Goal: Contribute content: Add original content to the website for others to see

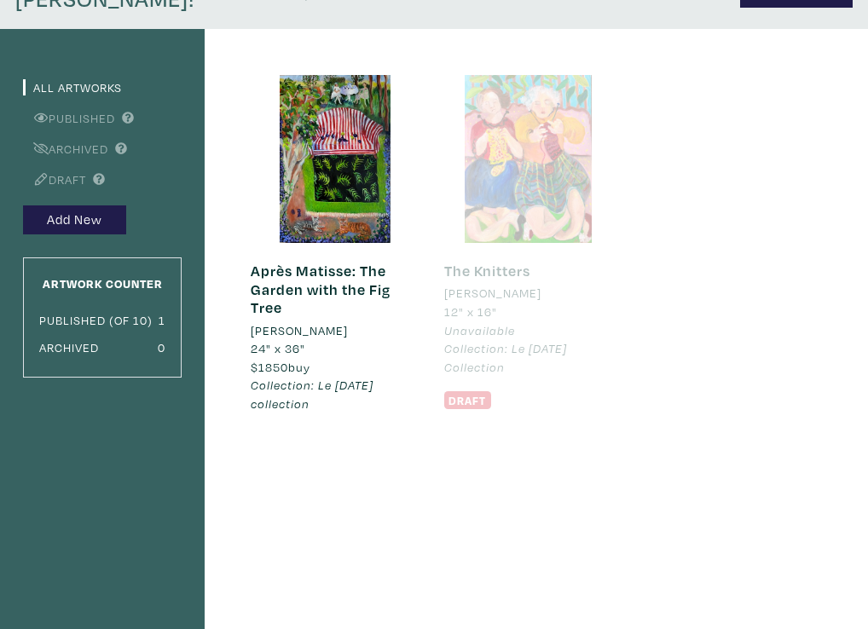
scroll to position [230, 0]
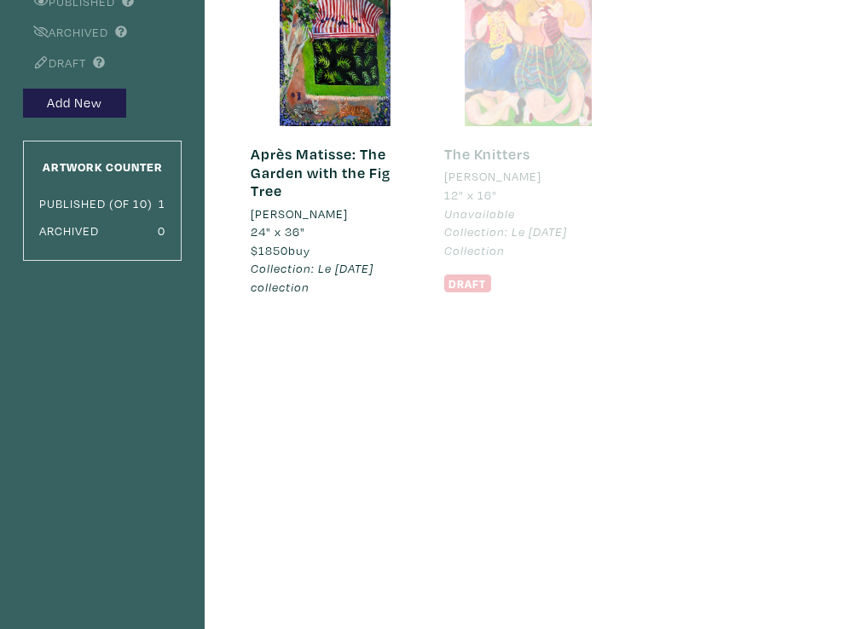
click at [276, 420] on div "Après Matisse: The Garden with the Fig Tree Antoinette Hérivel 24" x 36" $1850 …" at bounding box center [512, 374] width 614 height 925
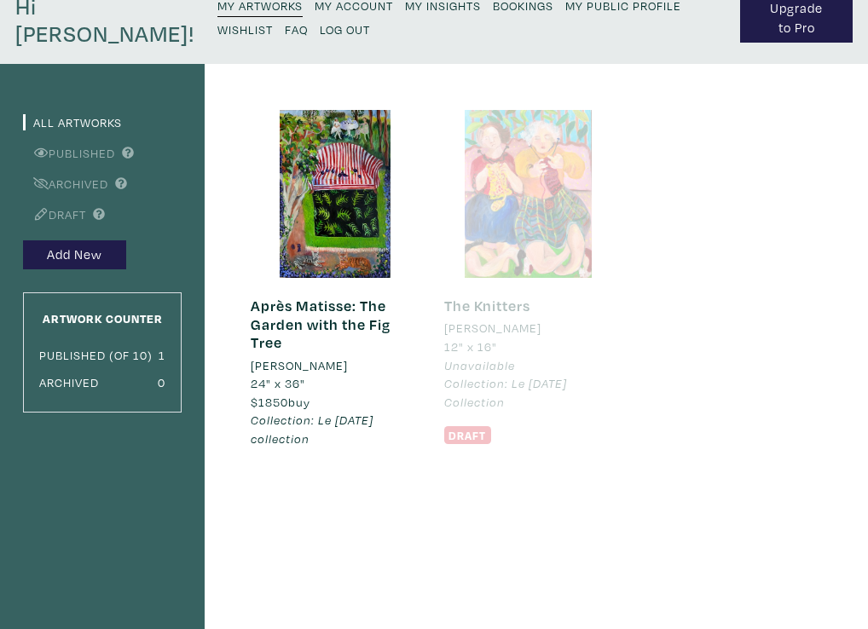
scroll to position [69, 0]
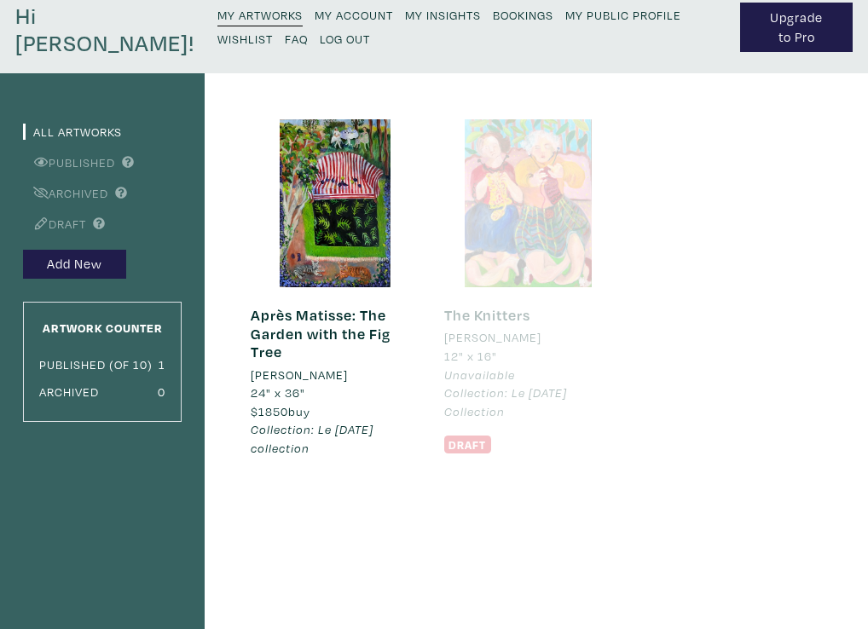
click at [518, 257] on div at bounding box center [528, 203] width 168 height 168
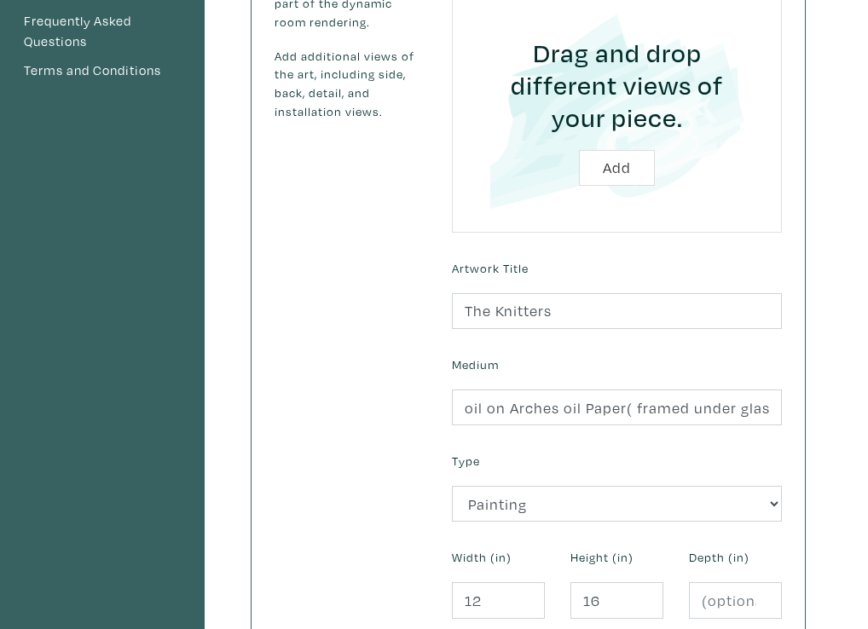
scroll to position [429, 0]
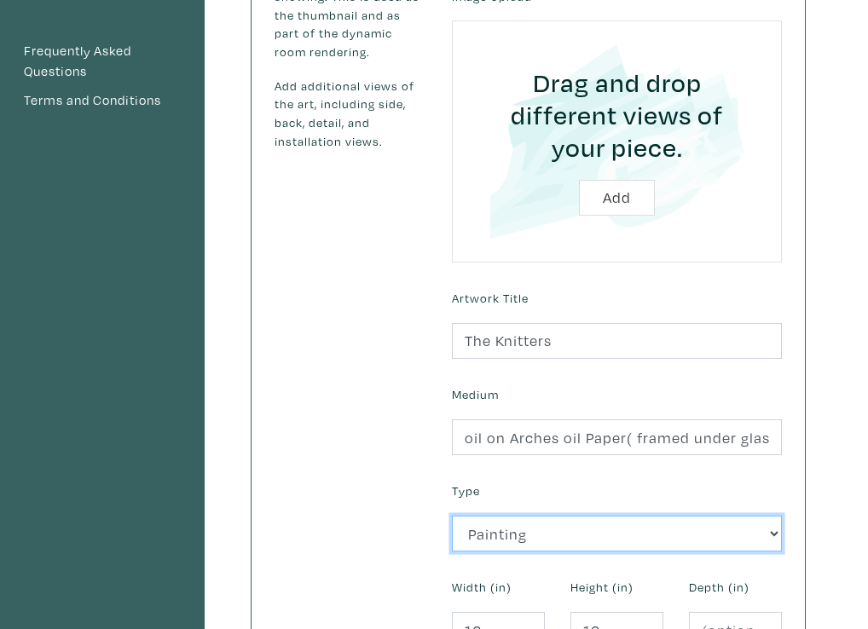
click at [617, 530] on select "2D Works Drawing / Print Painting Photography Sculpture Textile and Fibre Arts" at bounding box center [617, 534] width 330 height 37
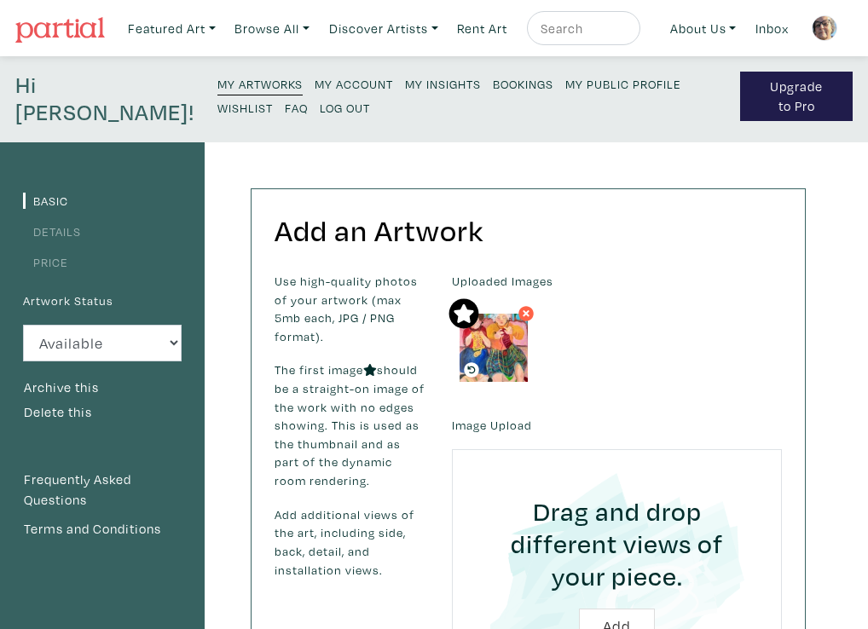
click at [217, 78] on small "My Artworks" at bounding box center [259, 84] width 85 height 16
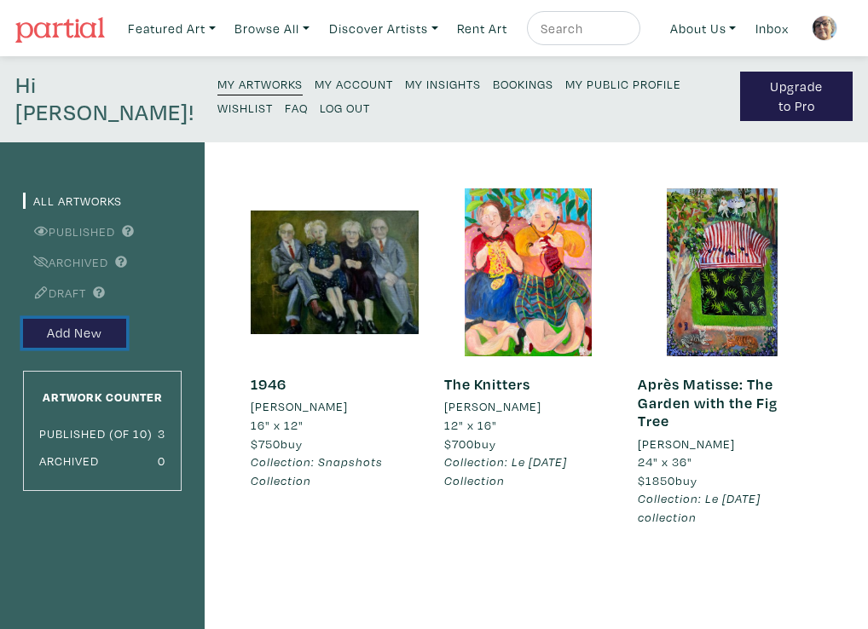
click at [84, 336] on button "Add New" at bounding box center [74, 334] width 103 height 30
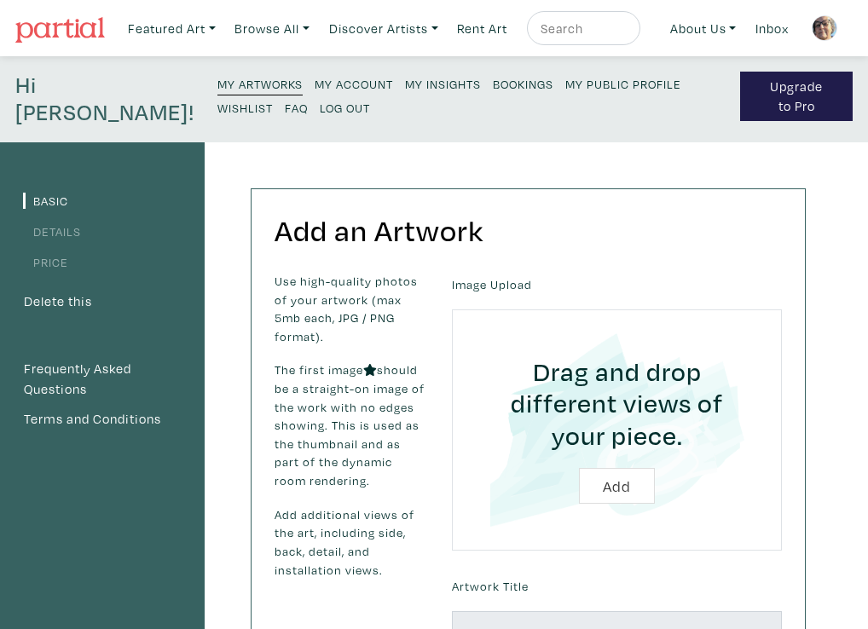
click at [618, 486] on input "file" at bounding box center [617, 430] width 282 height 194
type input "C:\fakepath\Cards in the Afternoon.jpg"
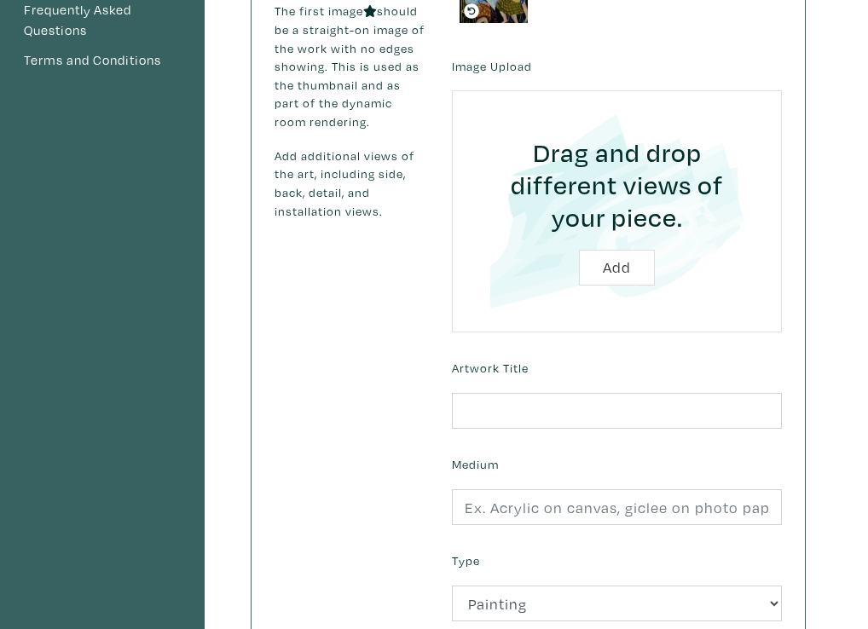
scroll to position [369, 0]
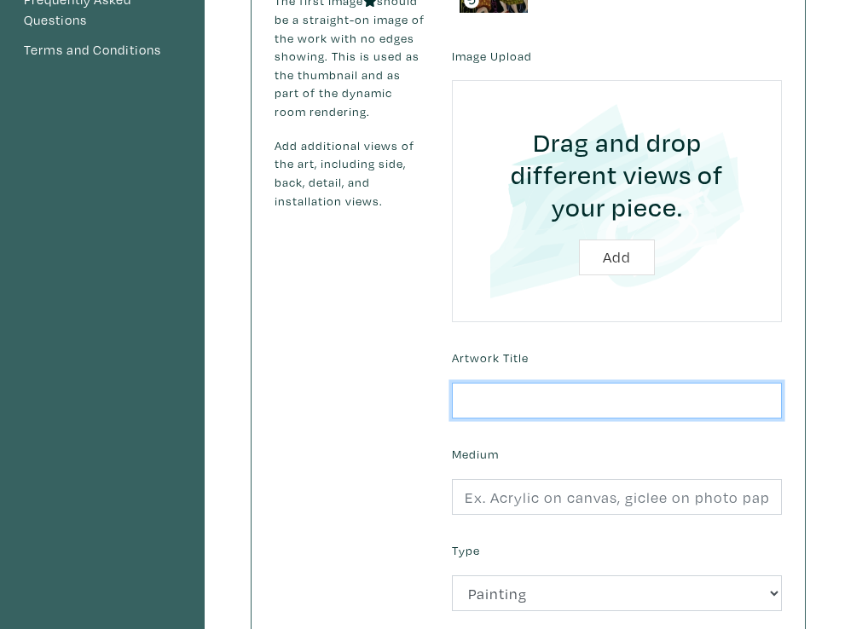
click at [466, 401] on input "text" at bounding box center [617, 401] width 330 height 37
type input "Cards in the Afternoon"
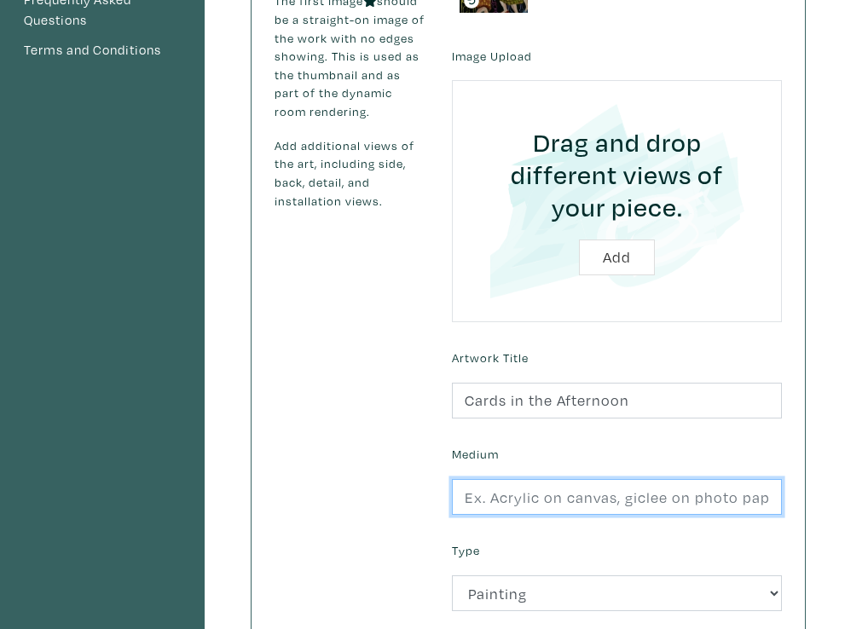
click at [470, 497] on input "text" at bounding box center [617, 497] width 330 height 37
type input "oil on Arches oil Paper( framed under glass))"
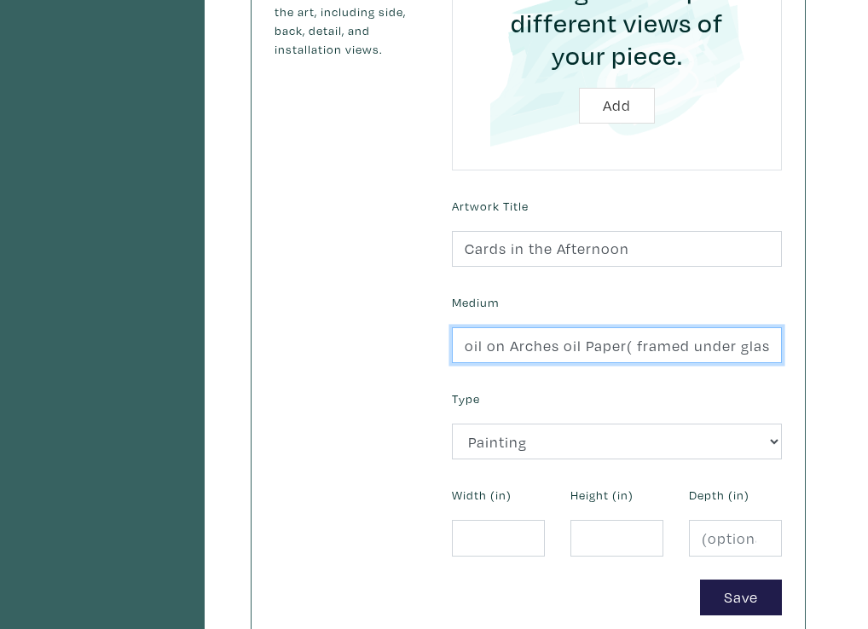
scroll to position [522, 0]
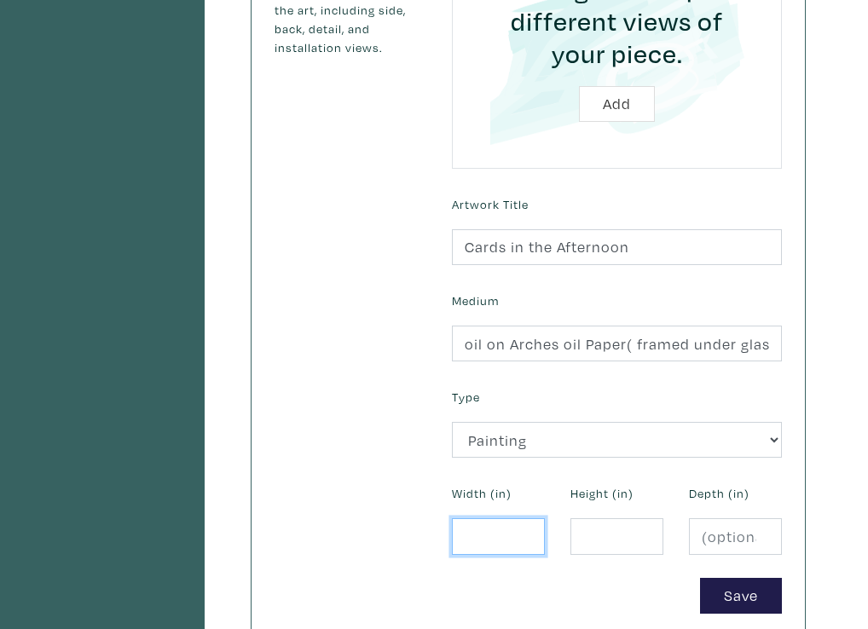
click at [470, 536] on input "number" at bounding box center [498, 536] width 93 height 37
type input "12"
click at [579, 533] on input "number" at bounding box center [616, 536] width 93 height 37
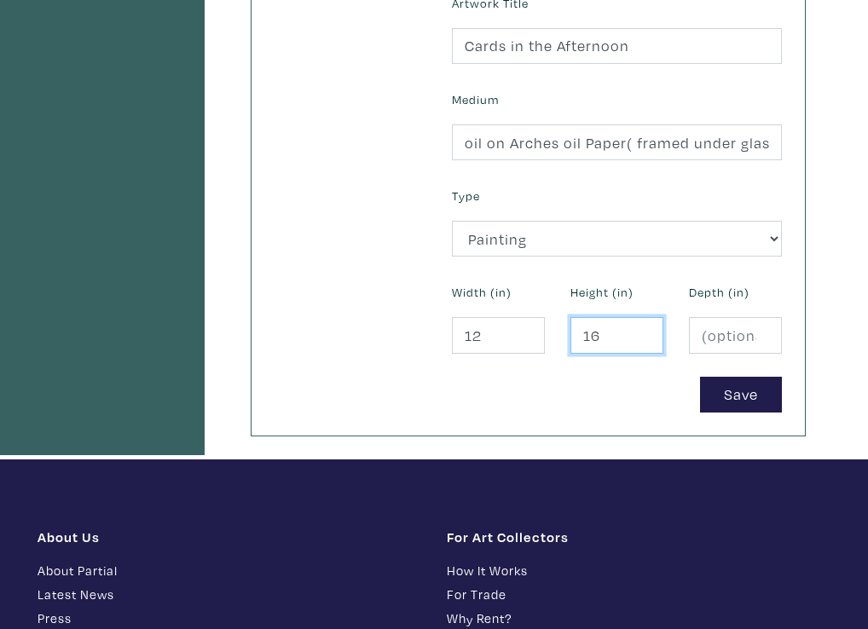
scroll to position [700, 0]
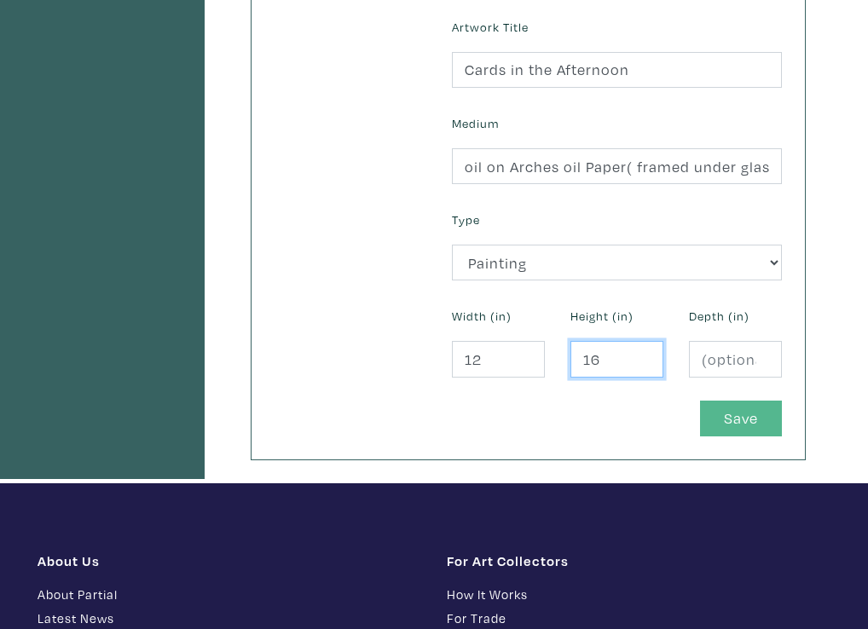
type input "16"
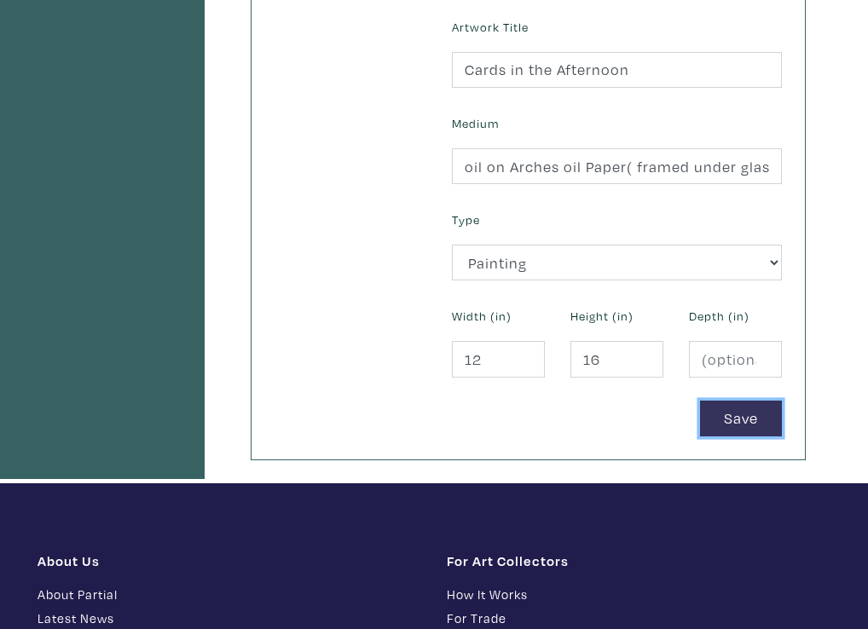
click at [757, 420] on button "Save" at bounding box center [741, 419] width 82 height 37
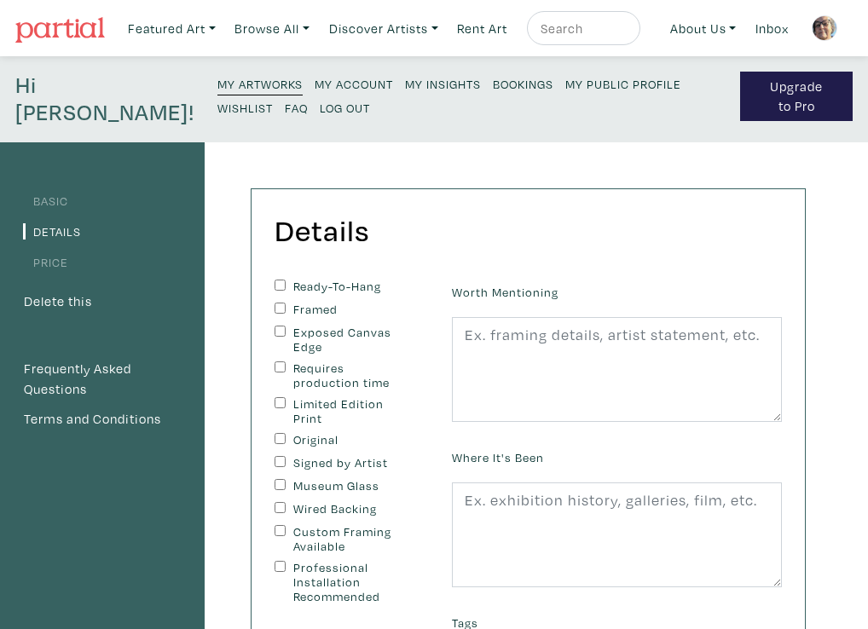
click at [279, 282] on input "Ready-To-Hang" at bounding box center [279, 285] width 11 height 11
checkbox input "true"
click at [283, 306] on input "Framed" at bounding box center [279, 308] width 11 height 11
checkbox input "true"
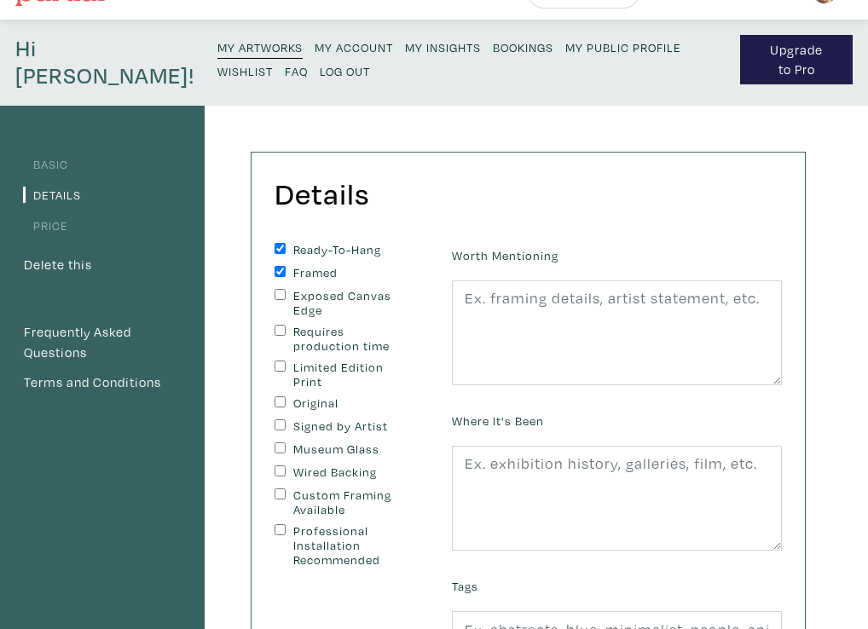
scroll to position [57, 0]
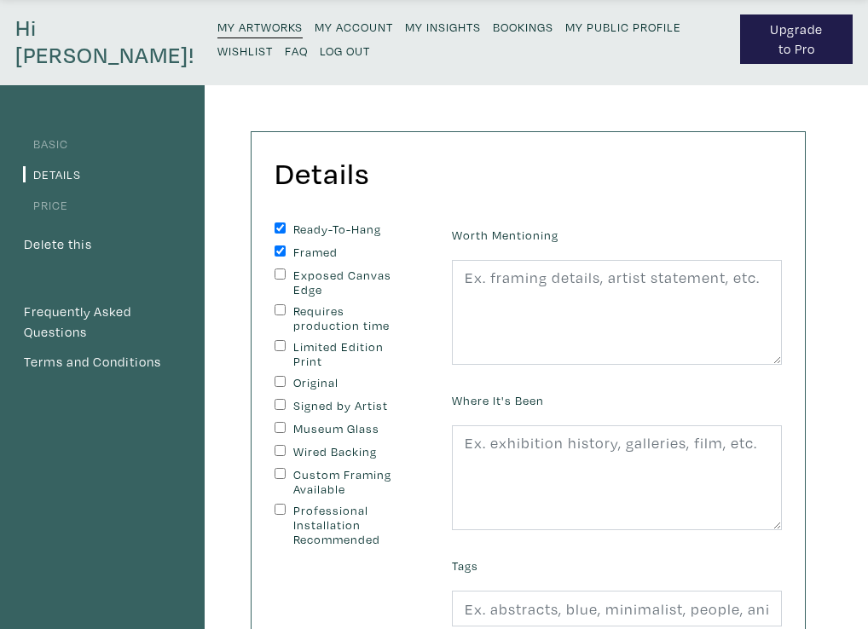
click at [282, 381] on input "Original" at bounding box center [279, 381] width 11 height 11
checkbox input "true"
click at [279, 404] on input "Signed by Artist" at bounding box center [279, 404] width 11 height 11
checkbox input "true"
click at [281, 450] on input "Wired Backing" at bounding box center [279, 450] width 11 height 11
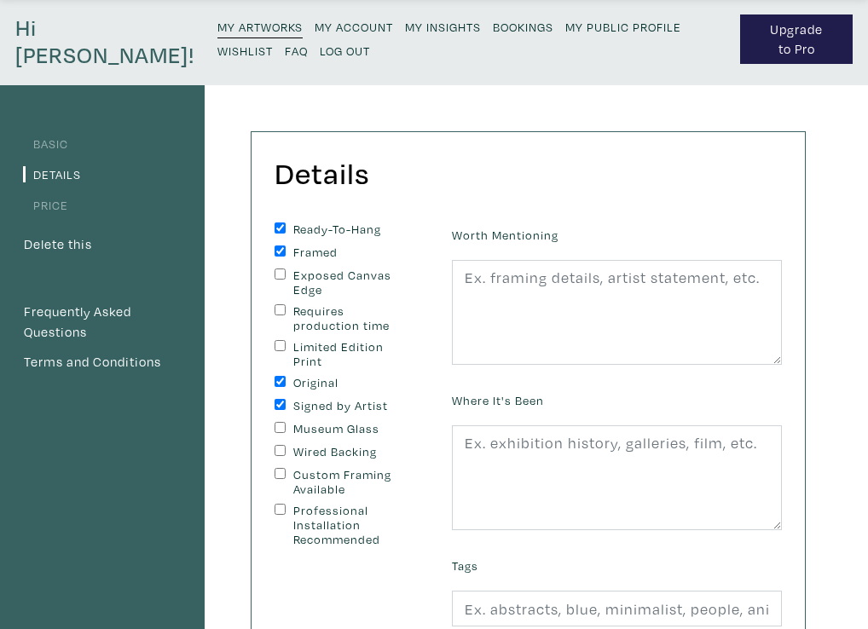
checkbox input "true"
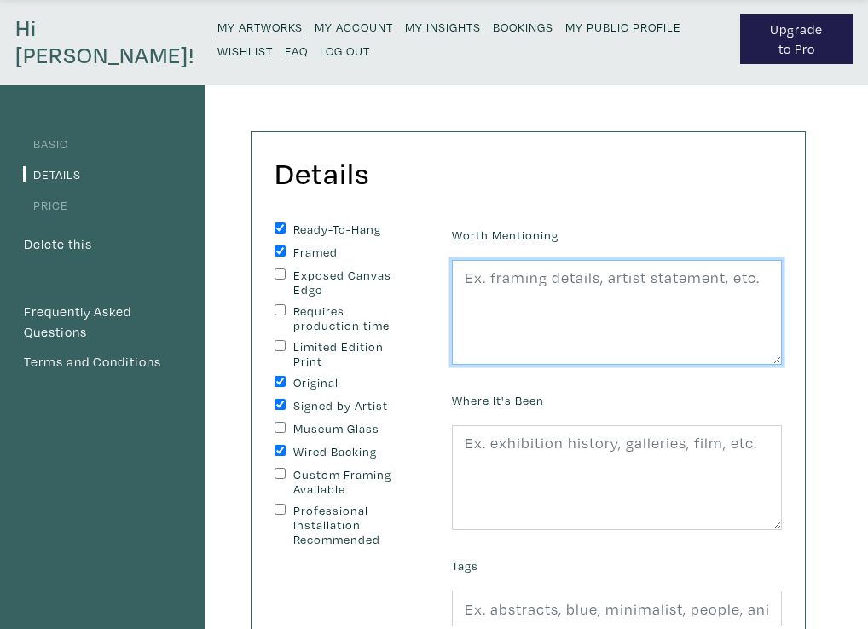
click at [463, 276] on textarea at bounding box center [617, 313] width 330 height 106
paste textarea "Memory of the older generation of women in my family who played bridge in the a…"
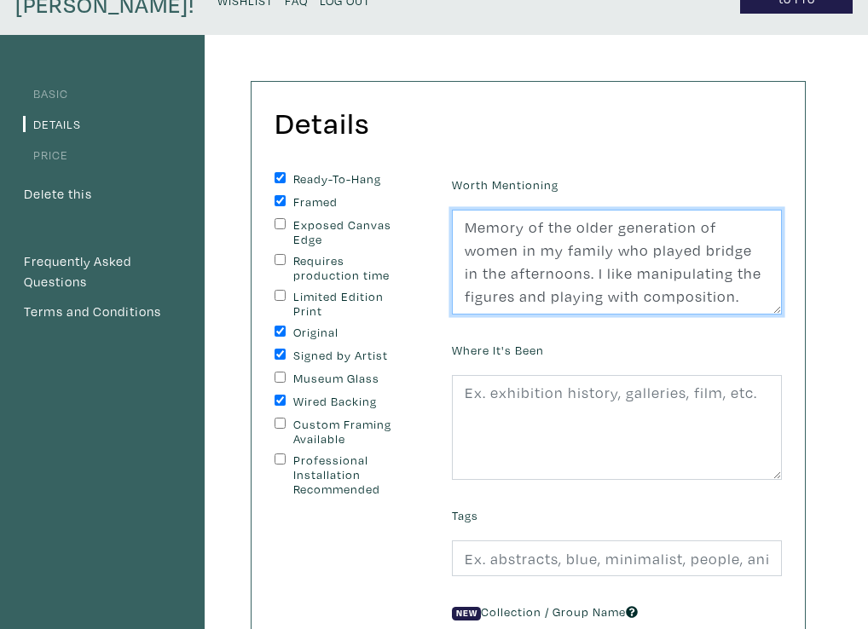
scroll to position [112, 0]
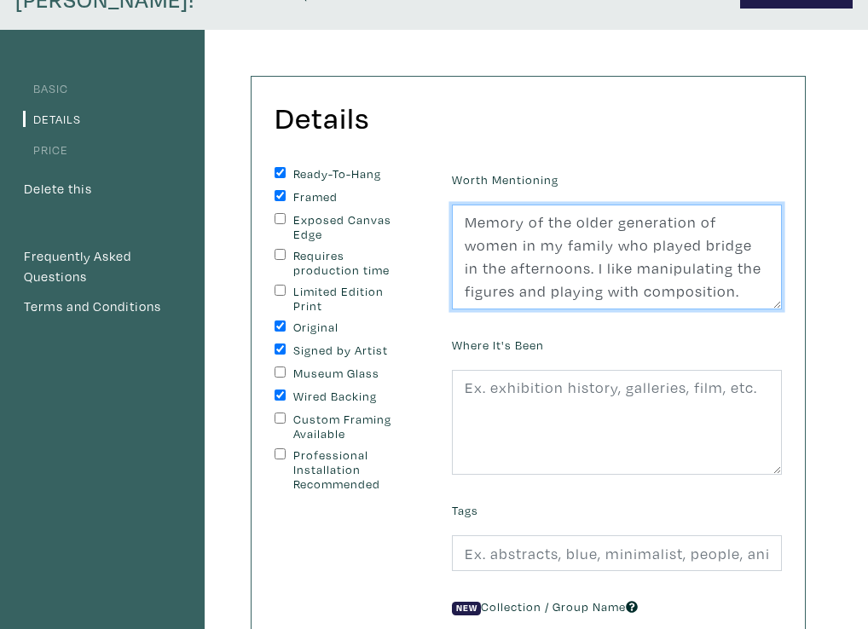
type textarea "Memory of the older generation of women in my family who played bridge in the a…"
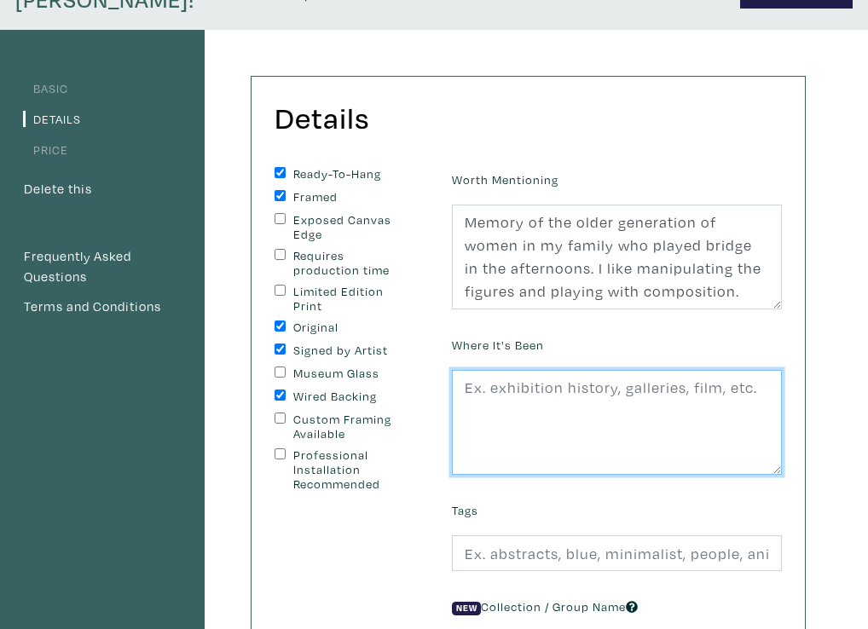
click at [464, 387] on textarea at bounding box center [617, 423] width 330 height 106
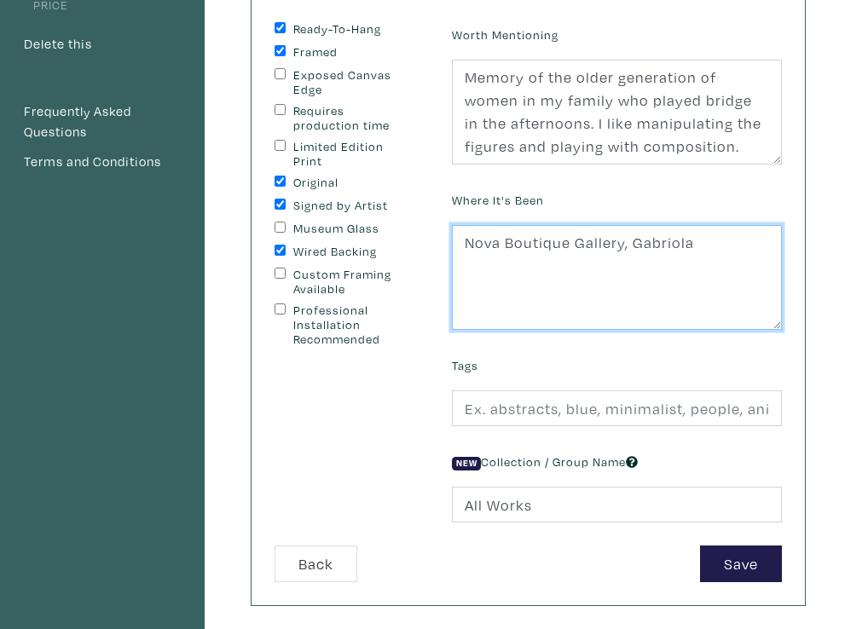
scroll to position [259, 0]
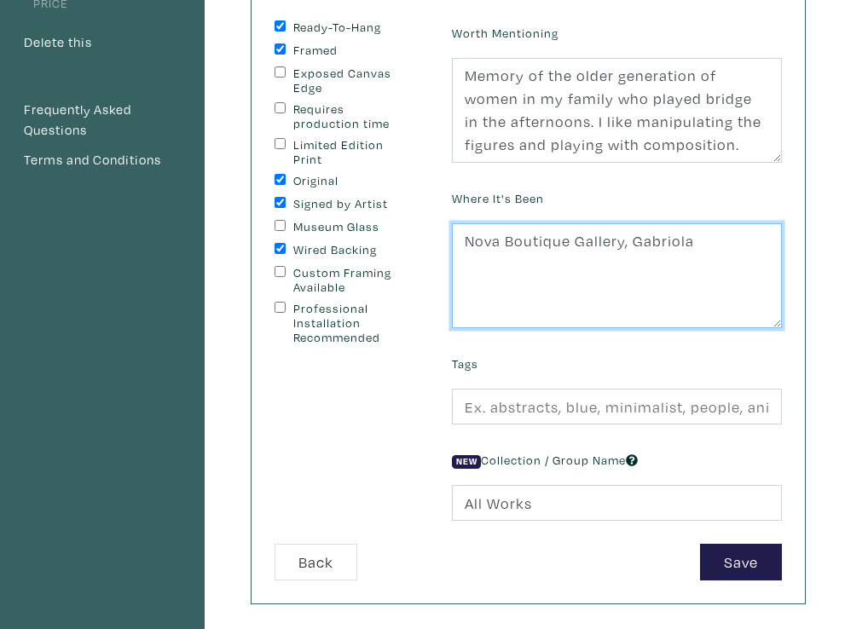
type textarea "Nova Boutique Gallery, Gabriola"
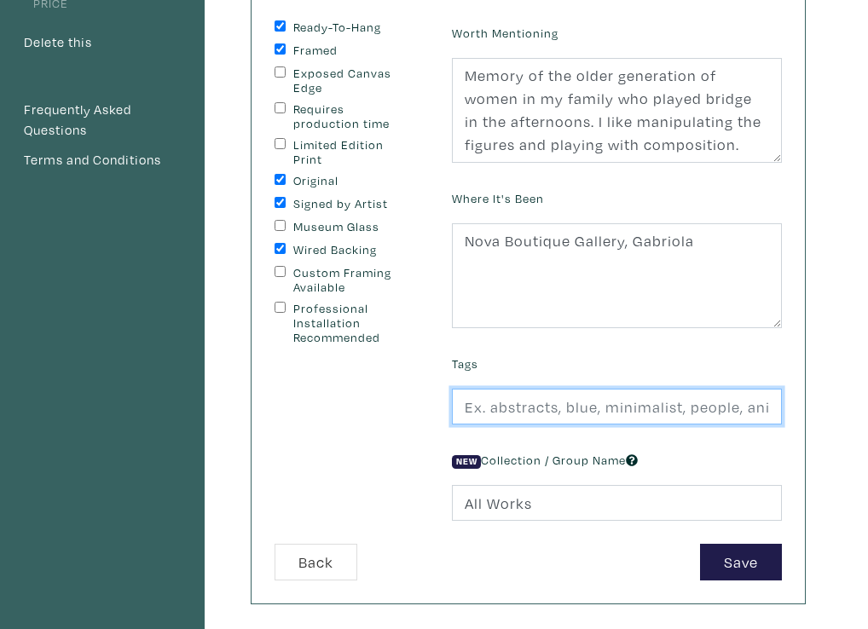
click at [466, 407] on input "text" at bounding box center [617, 407] width 330 height 37
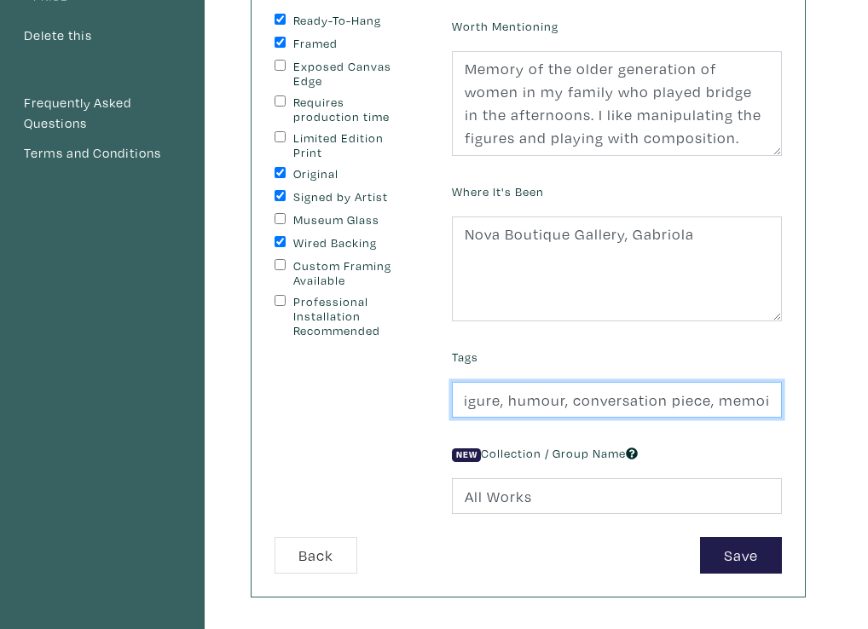
scroll to position [268, 0]
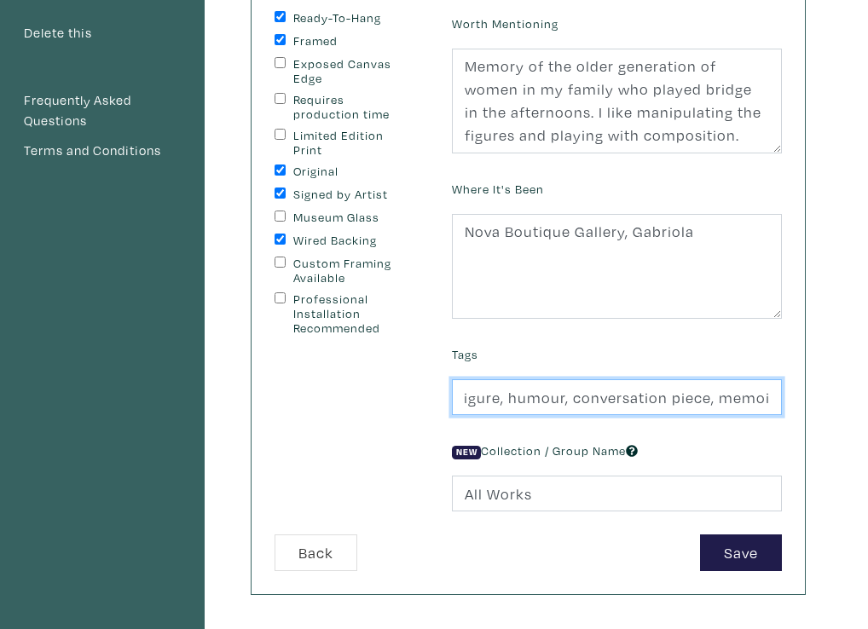
type input "figure, humour, conversation piece, memoir"
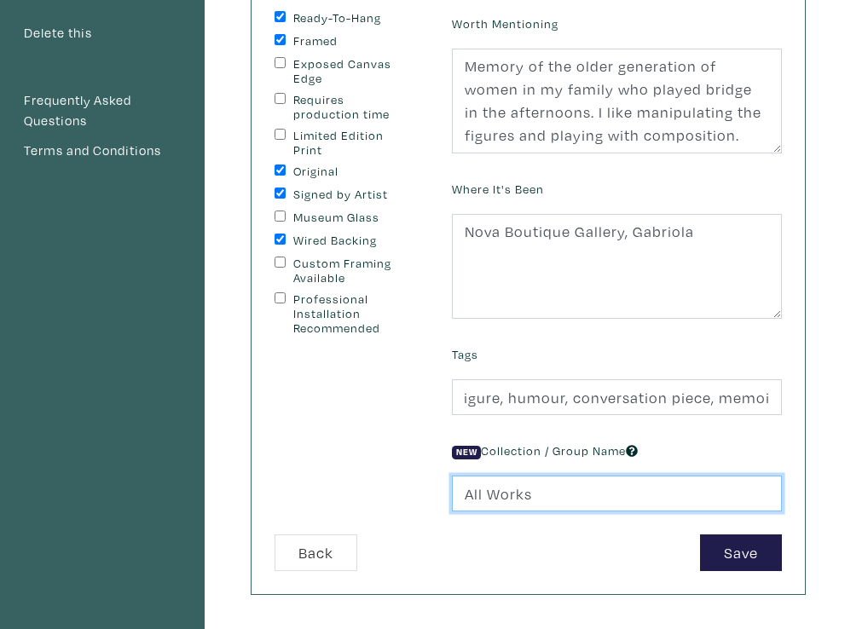
scroll to position [0, 0]
click at [458, 493] on input "All Works" at bounding box center [617, 494] width 330 height 37
click at [692, 493] on input "Le Carnaval CollectionAll Works" at bounding box center [617, 494] width 330 height 37
type input "Le Carnaval Collection"
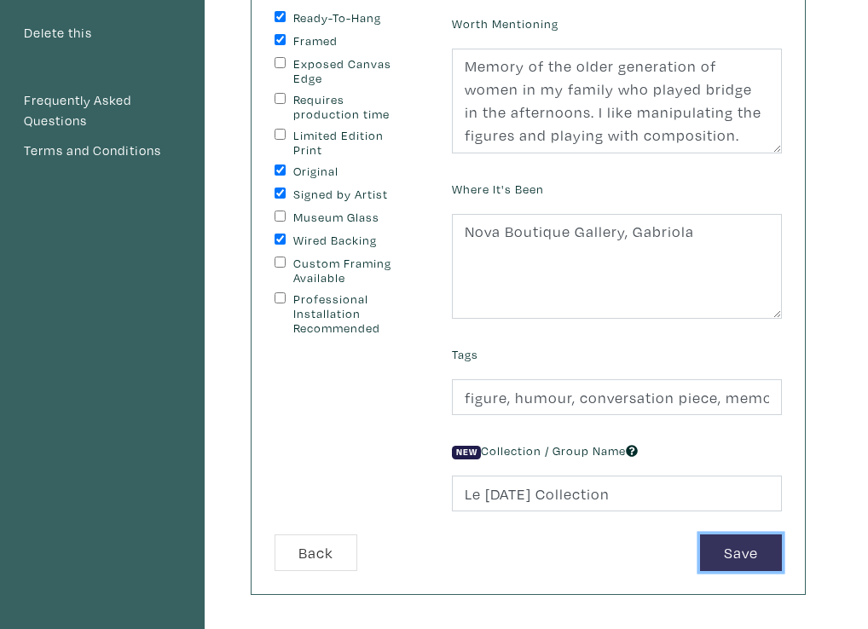
click at [739, 543] on button "Save" at bounding box center [741, 552] width 82 height 37
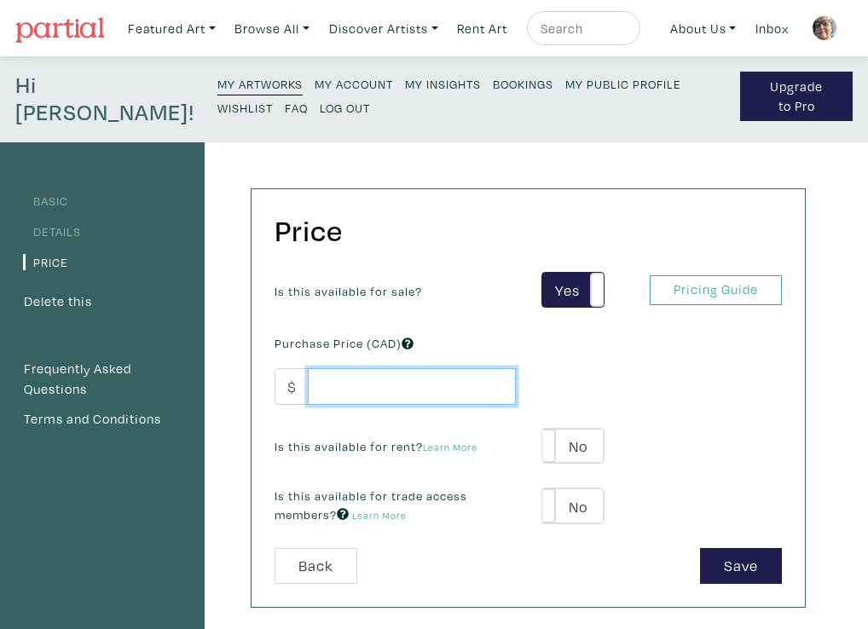
click at [326, 386] on input "number" at bounding box center [412, 386] width 208 height 37
type input "700"
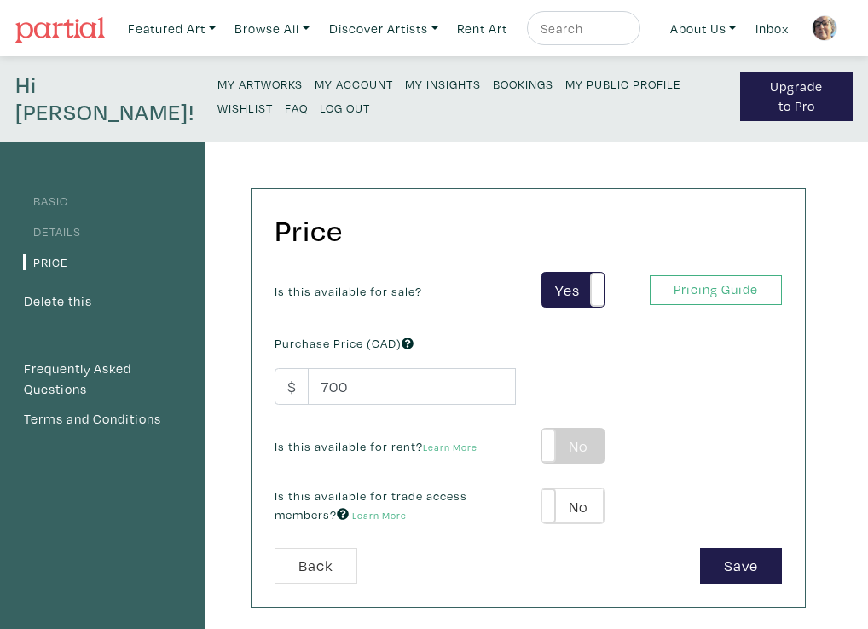
click at [574, 451] on label "No" at bounding box center [572, 446] width 61 height 35
type input "35"
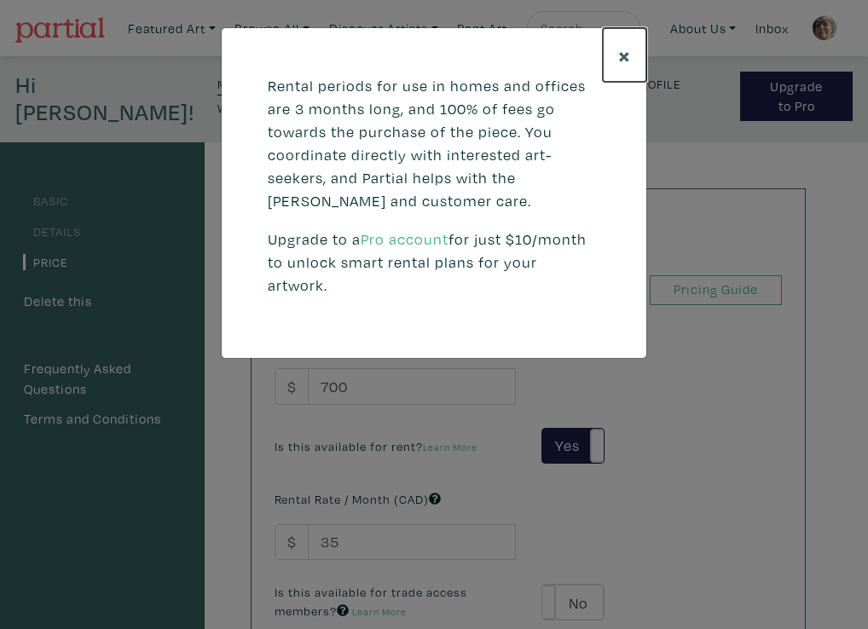
click at [623, 52] on span "×" at bounding box center [624, 55] width 13 height 30
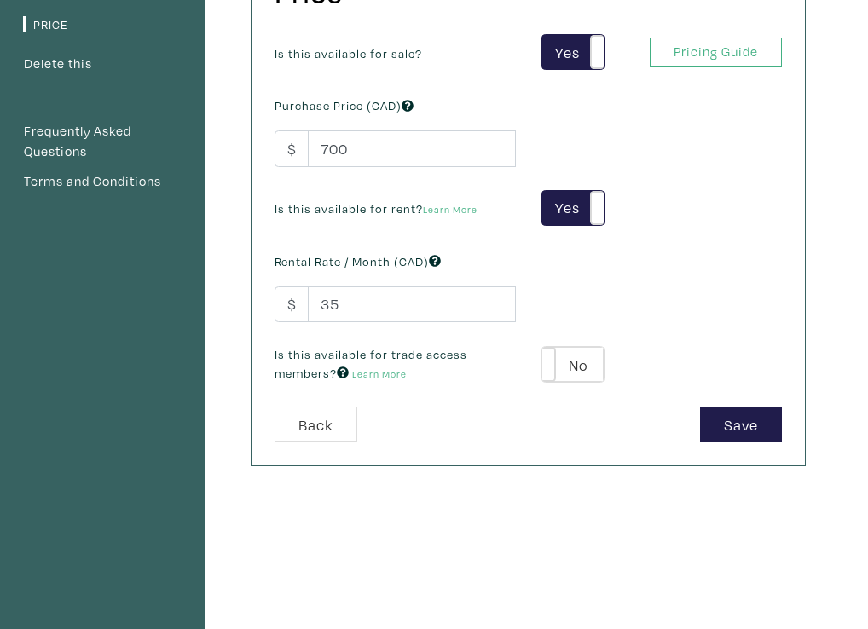
scroll to position [243, 0]
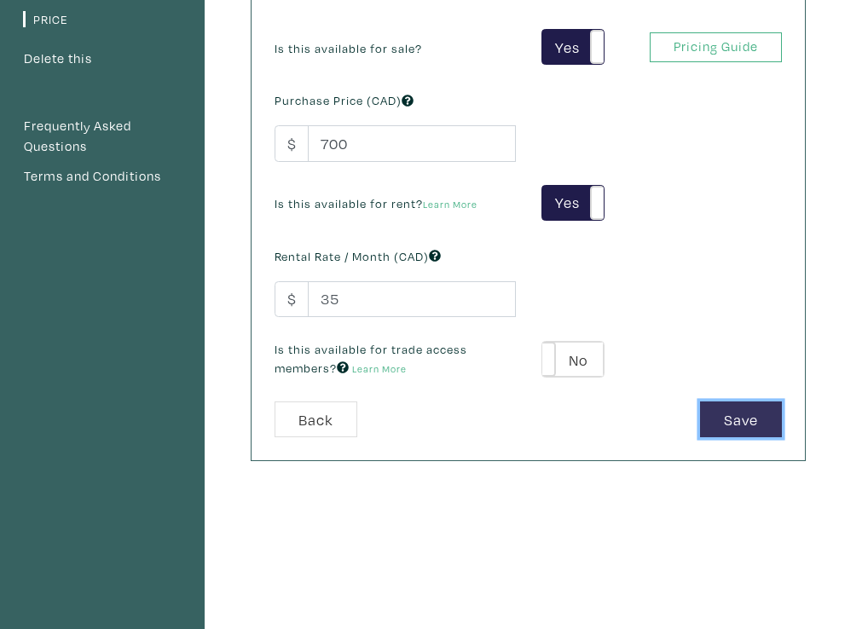
click at [738, 412] on button "Save" at bounding box center [741, 419] width 82 height 37
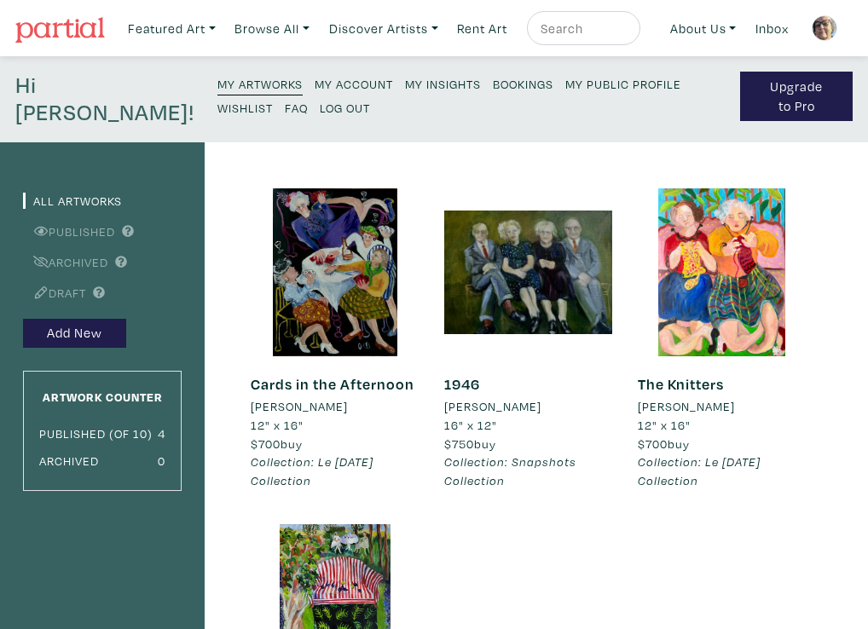
click at [568, 487] on li "Collection: Snapshots Collection" at bounding box center [528, 471] width 168 height 37
click at [564, 482] on li "Collection: Snapshots Collection" at bounding box center [528, 471] width 168 height 37
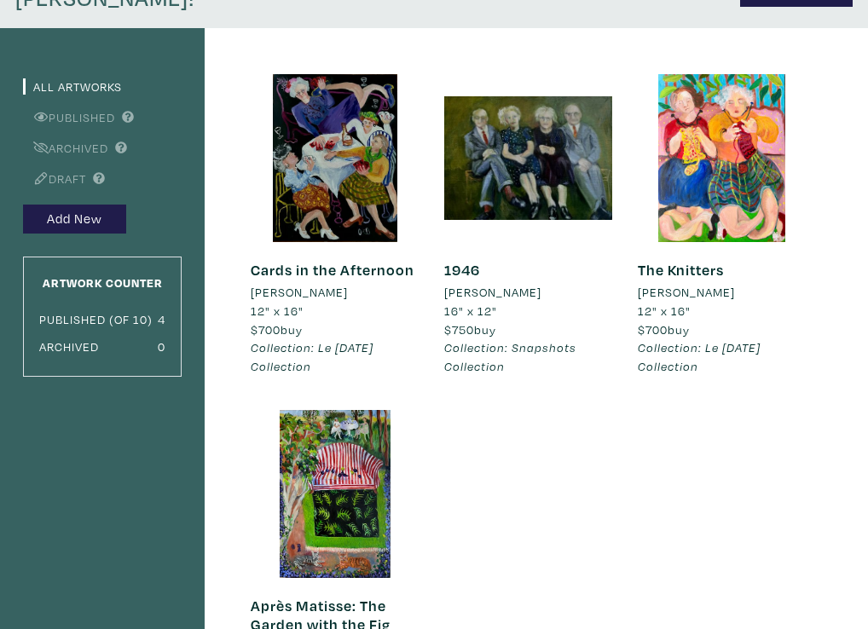
scroll to position [95, 0]
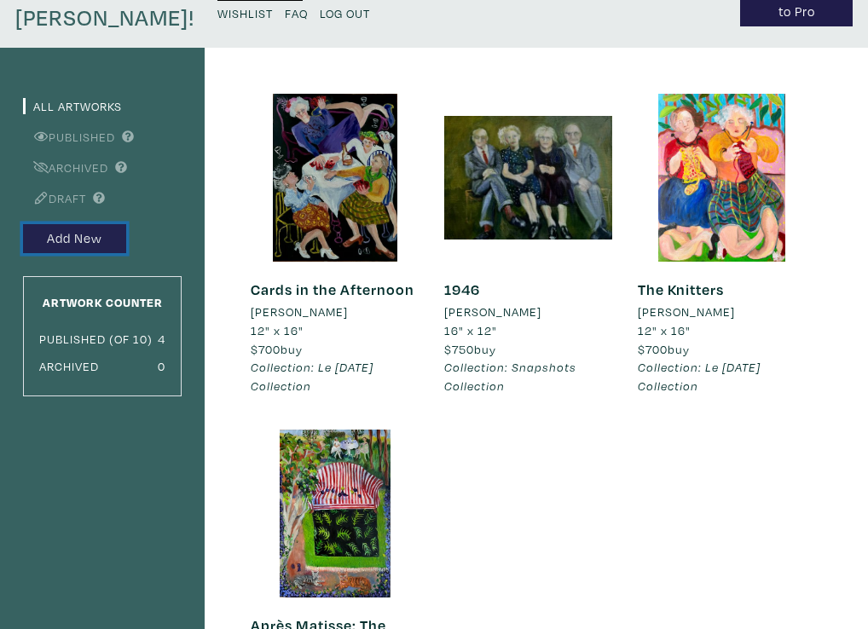
click at [78, 244] on button "Add New" at bounding box center [74, 239] width 103 height 30
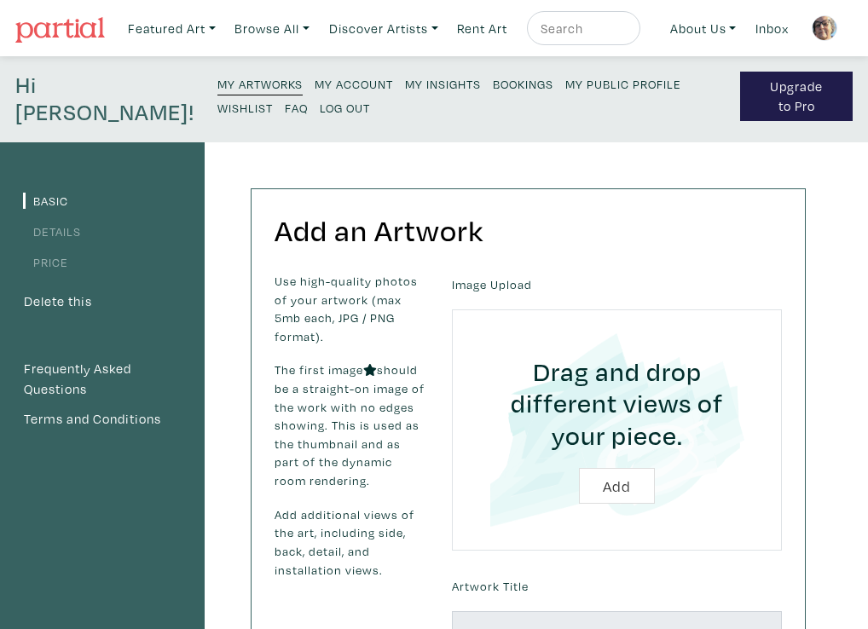
click at [617, 481] on input "file" at bounding box center [617, 430] width 282 height 194
type input "C:\fakepath\The Journey.jpeg"
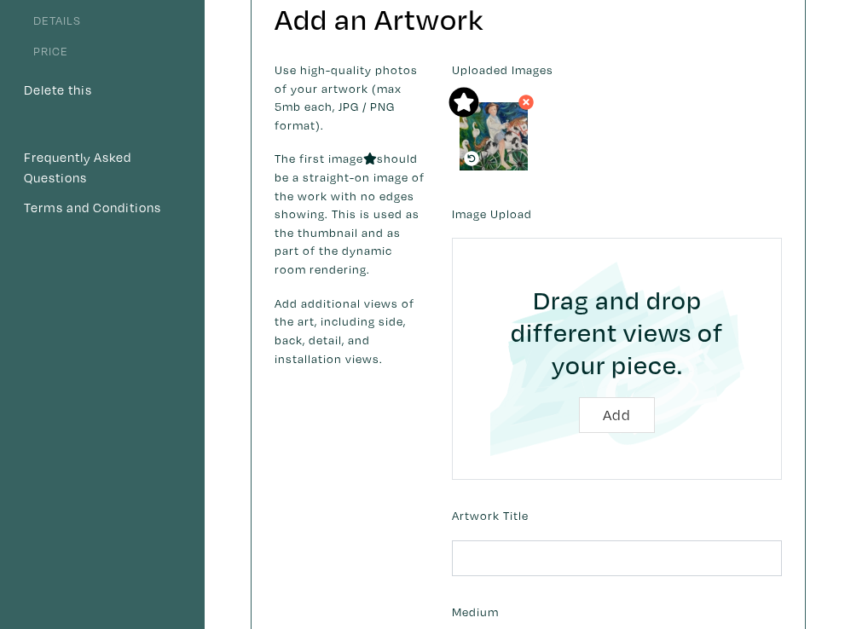
scroll to position [210, 0]
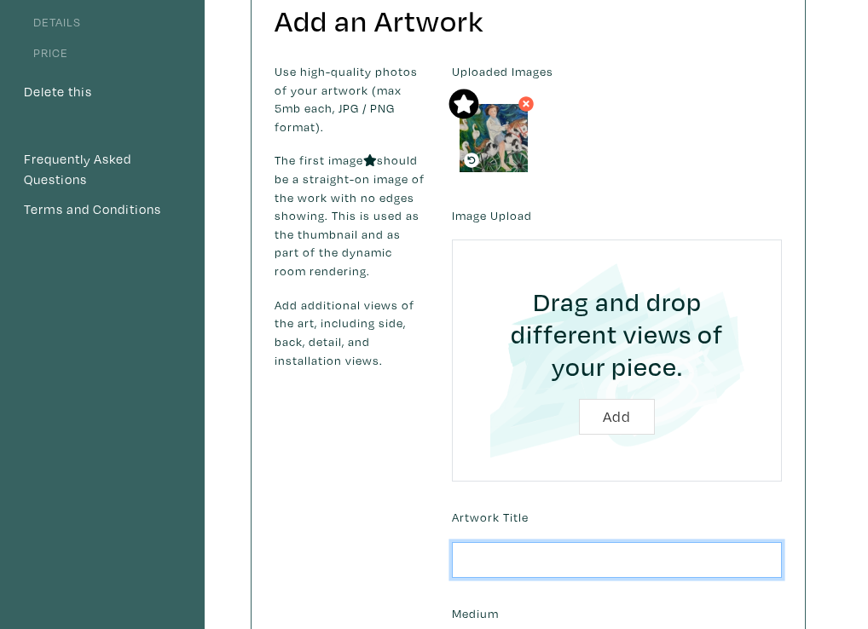
click at [464, 559] on input "text" at bounding box center [617, 560] width 330 height 37
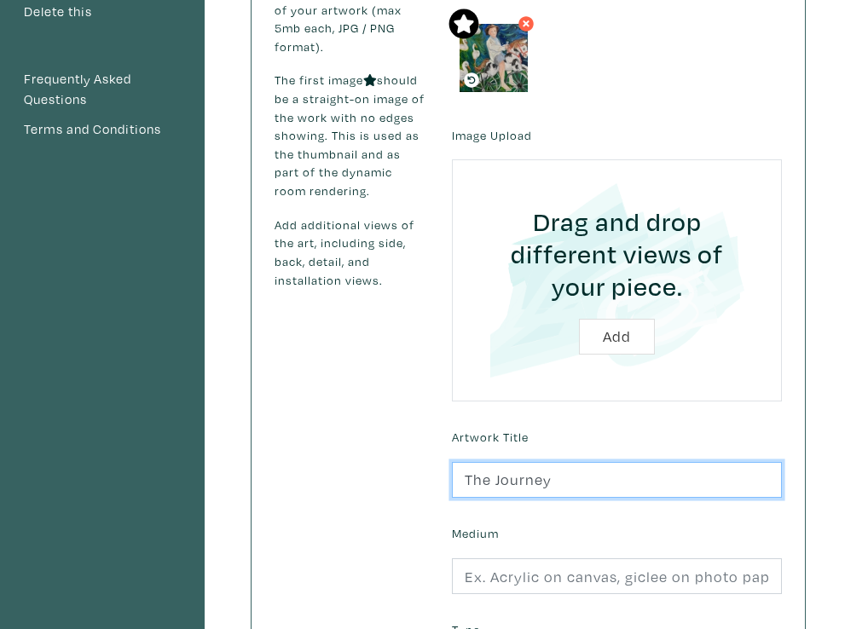
scroll to position [303, 0]
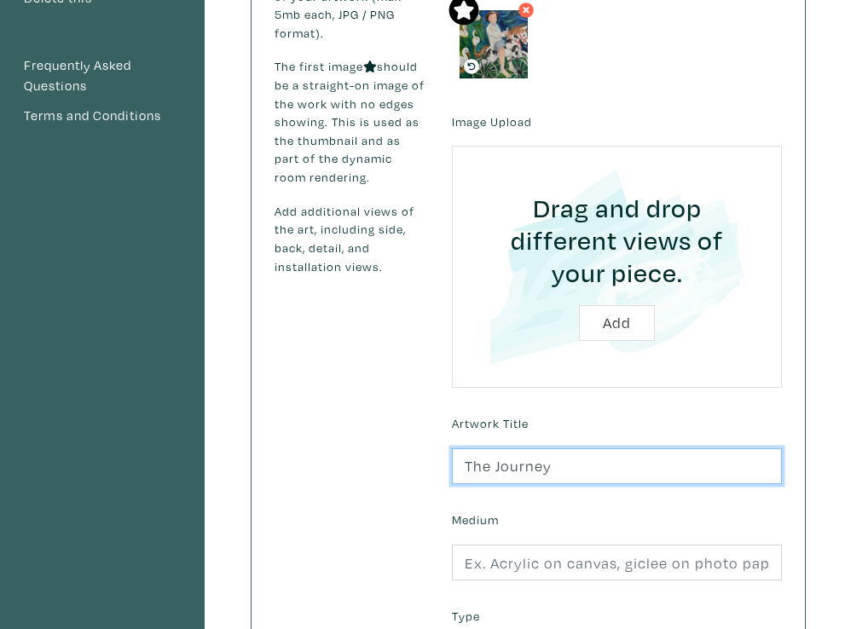
type input "The Journey"
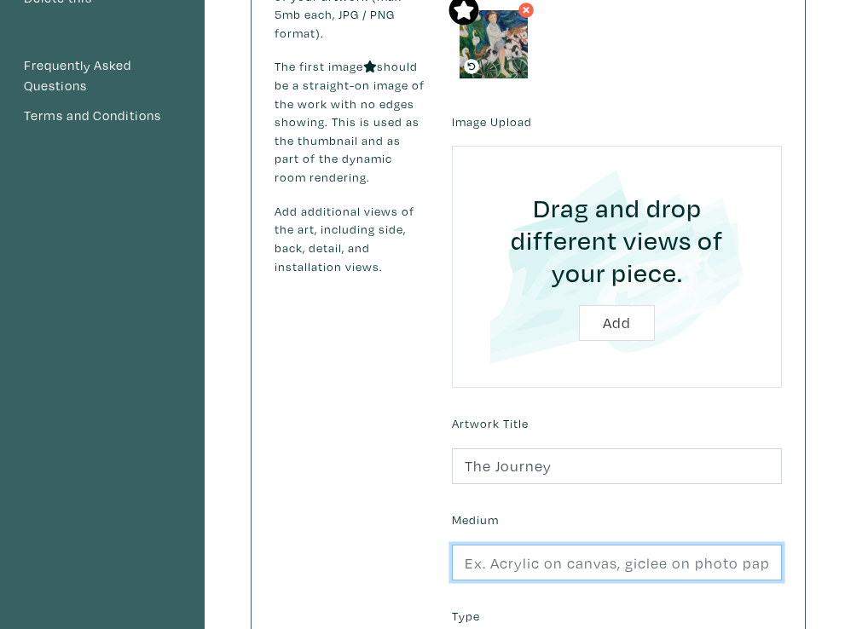
click at [466, 562] on input "text" at bounding box center [617, 563] width 330 height 37
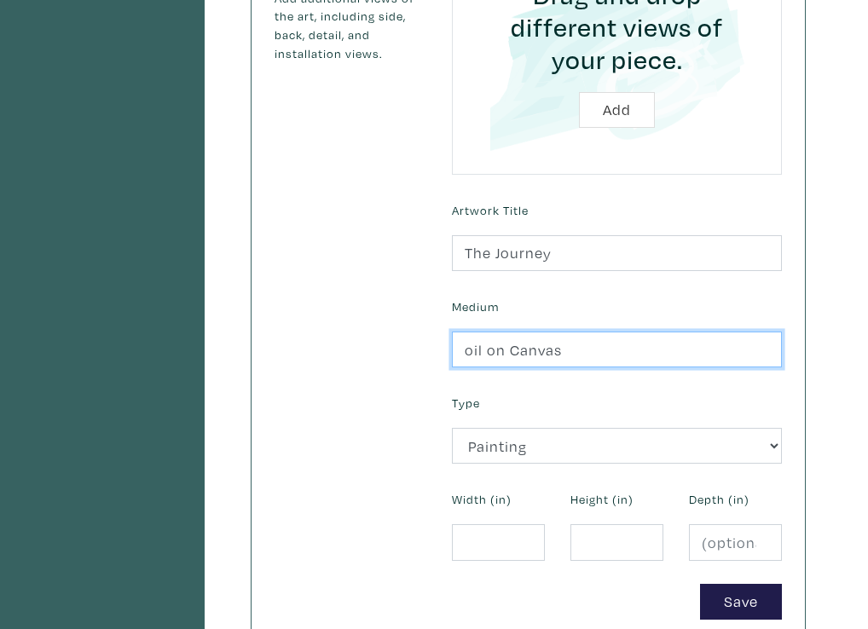
scroll to position [524, 0]
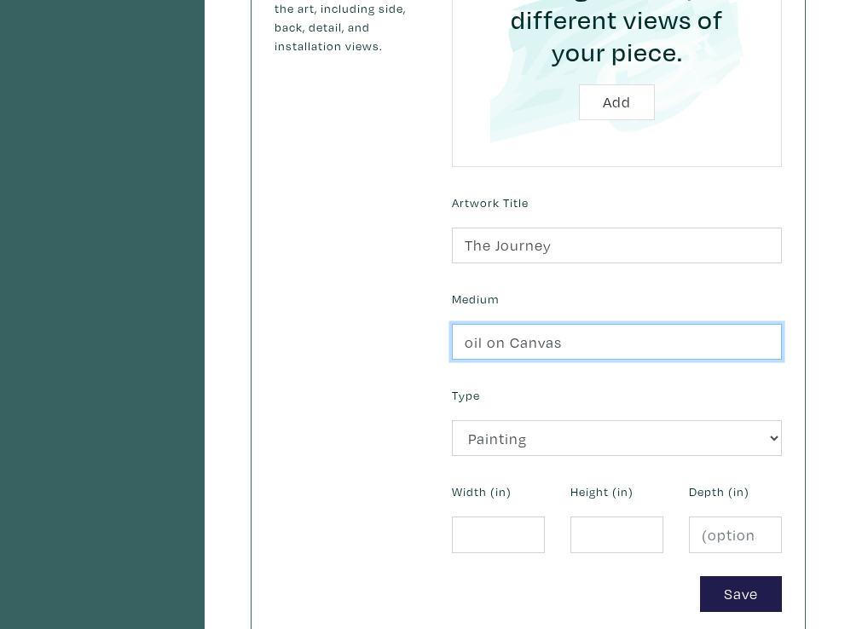
type input "oil on Canvas"
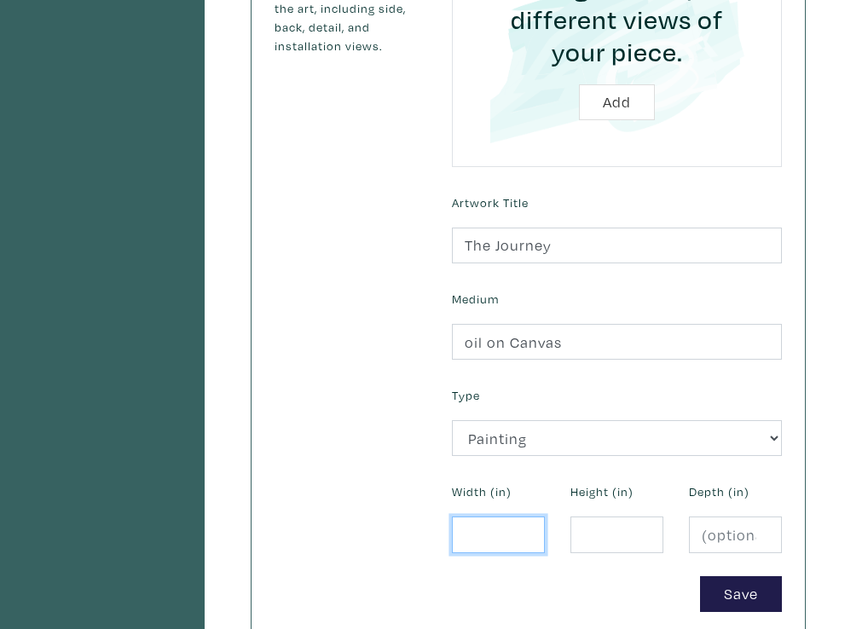
click at [467, 527] on input "number" at bounding box center [498, 534] width 93 height 37
type input "1"
type input "16"
click at [590, 532] on input "number" at bounding box center [616, 534] width 93 height 37
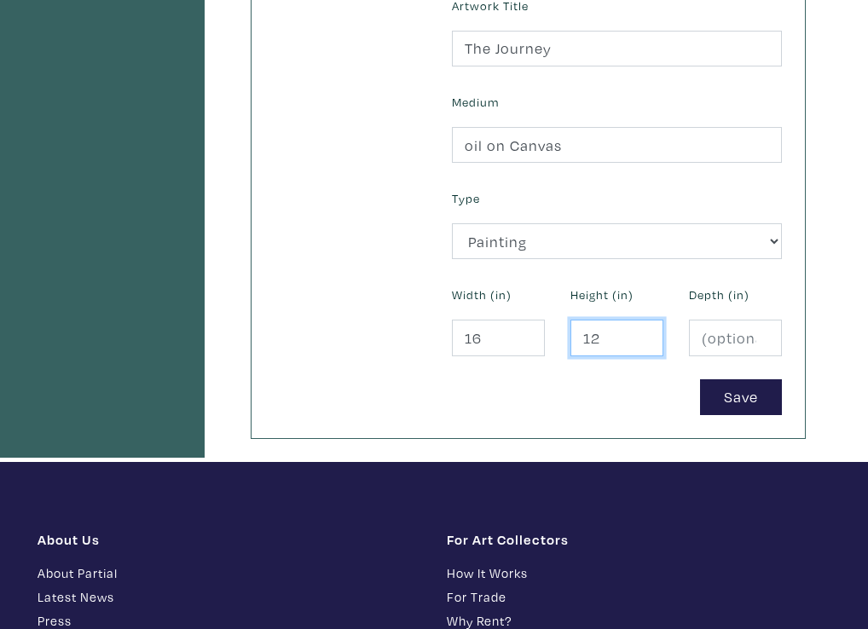
scroll to position [715, 0]
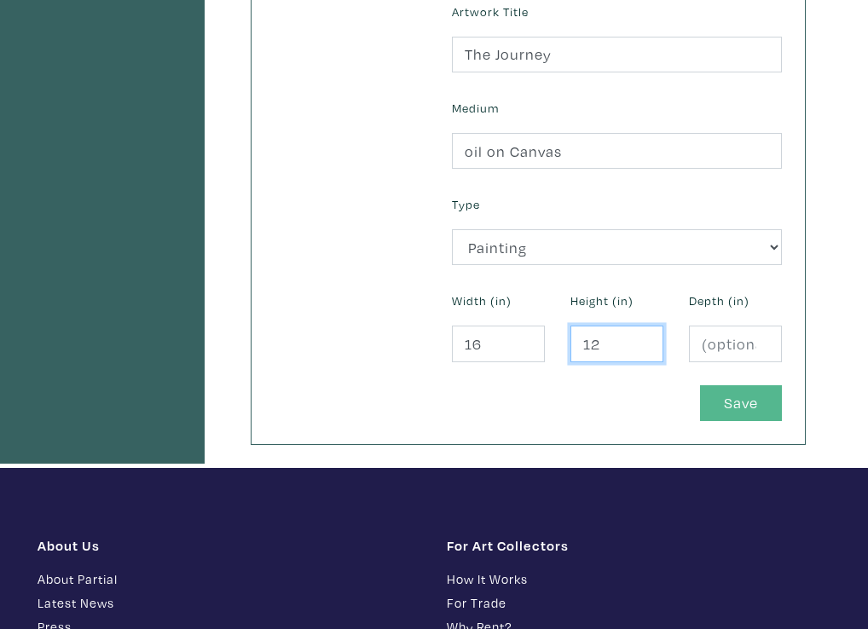
type input "12"
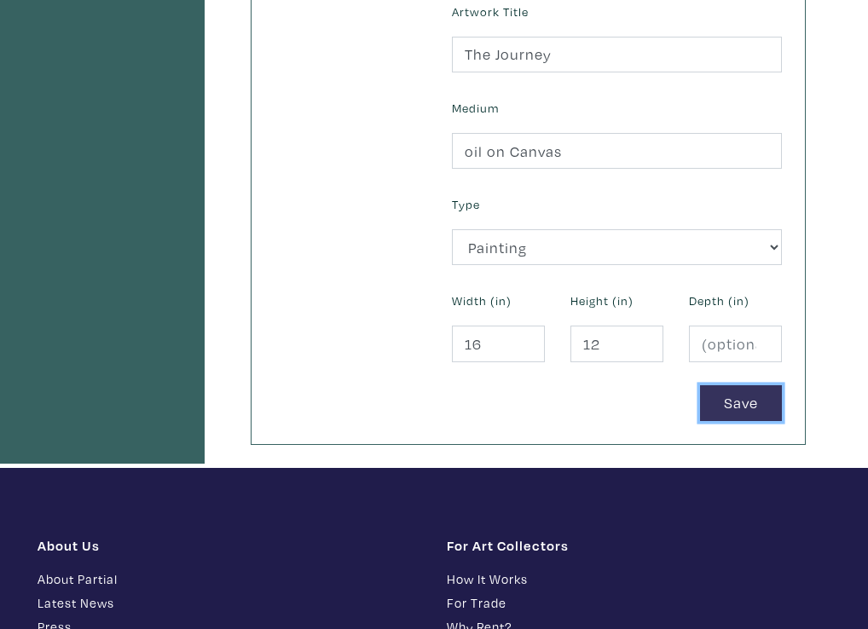
click at [730, 396] on button "Save" at bounding box center [741, 403] width 82 height 37
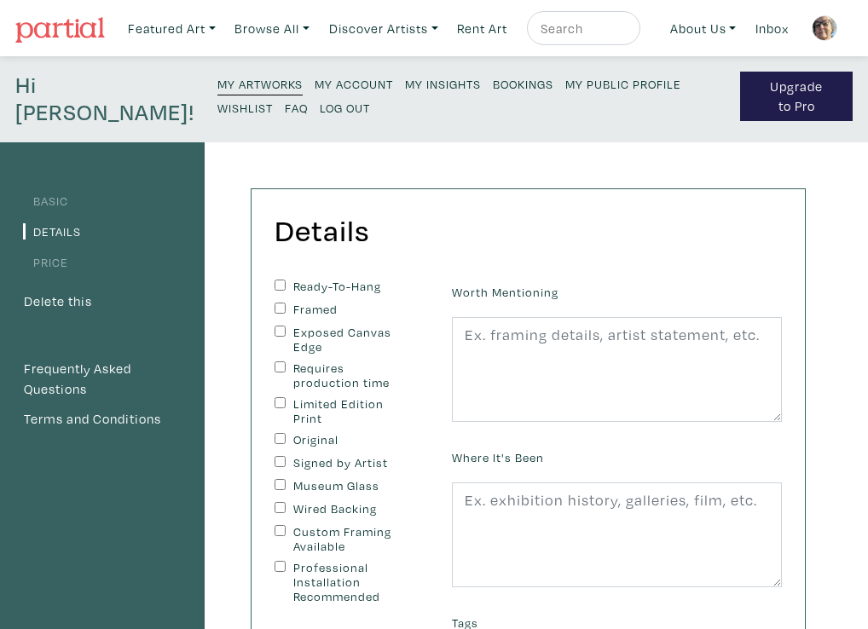
click at [275, 283] on input "Ready-To-Hang" at bounding box center [279, 285] width 11 height 11
checkbox input "true"
click at [277, 330] on input "Exposed Canvas Edge" at bounding box center [279, 331] width 11 height 11
checkbox input "true"
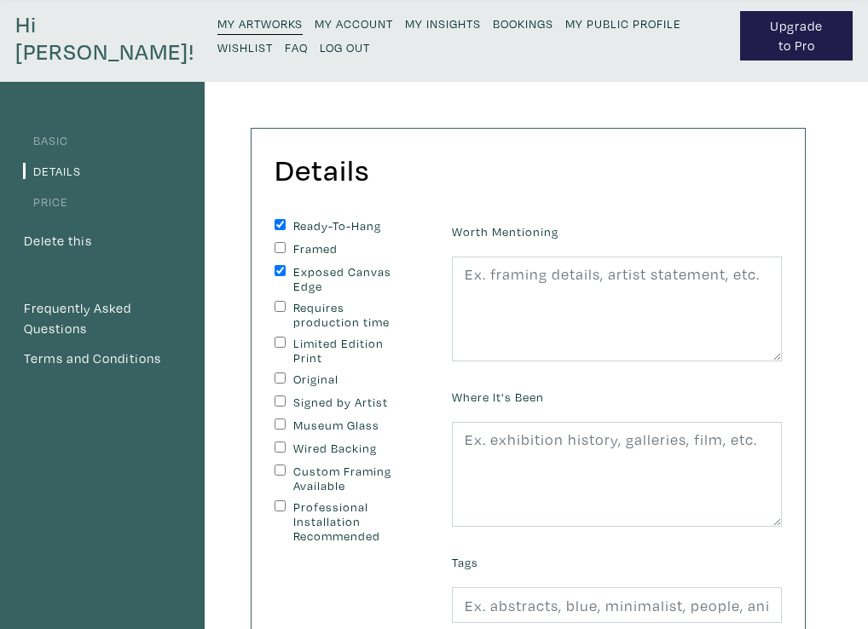
scroll to position [66, 0]
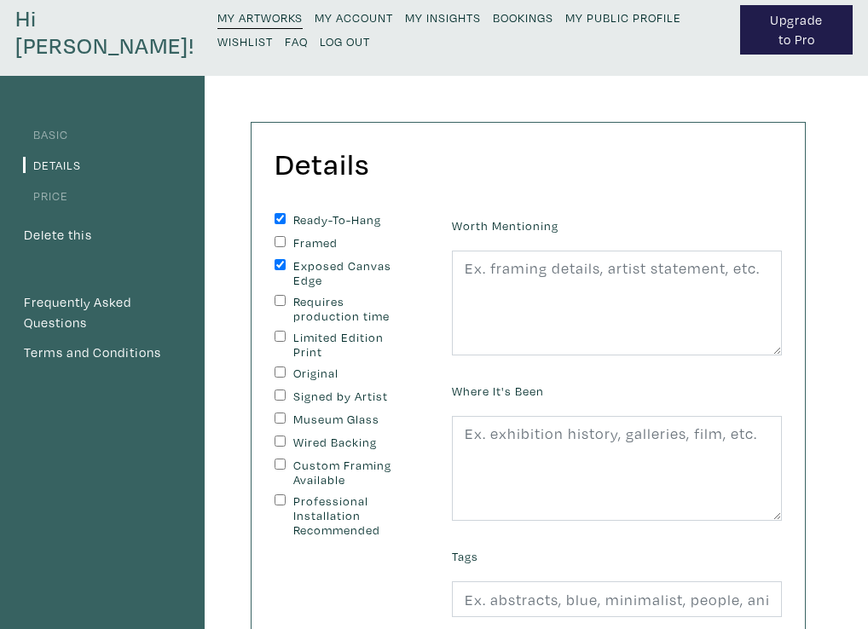
click at [282, 372] on input "Original" at bounding box center [279, 371] width 11 height 11
checkbox input "true"
click at [279, 395] on input "Signed by Artist" at bounding box center [279, 394] width 11 height 11
checkbox input "true"
click at [284, 441] on input "Wired Backing" at bounding box center [279, 440] width 11 height 11
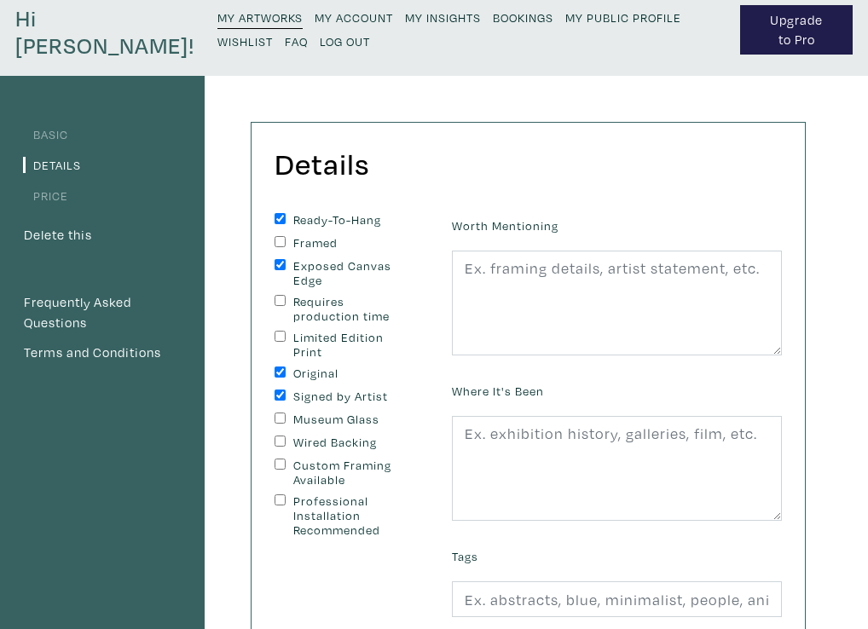
checkbox input "true"
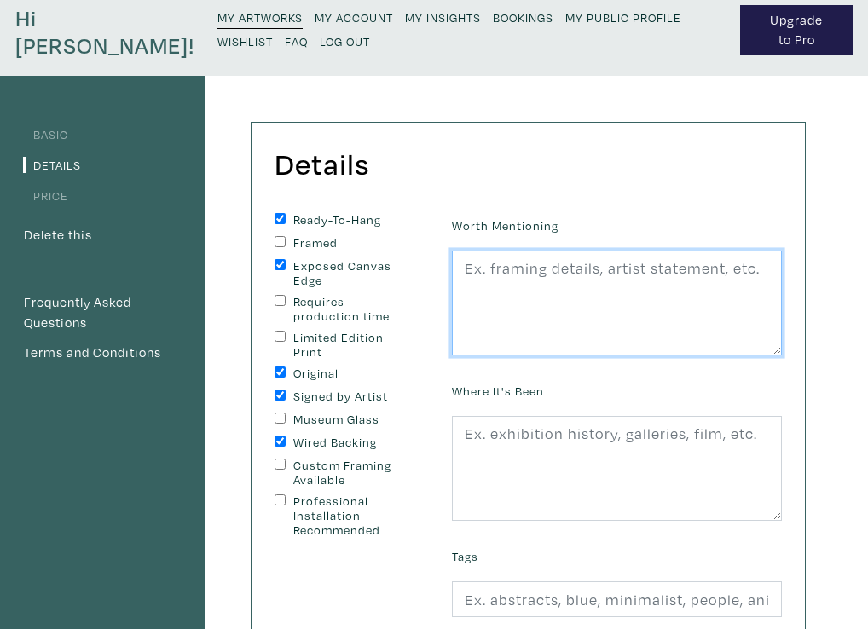
click at [464, 268] on textarea at bounding box center [617, 304] width 330 height 106
click at [464, 274] on textarea at bounding box center [617, 304] width 330 height 106
paste textarea "Inspiration for this small painting came from a 100 year old family photo of a …"
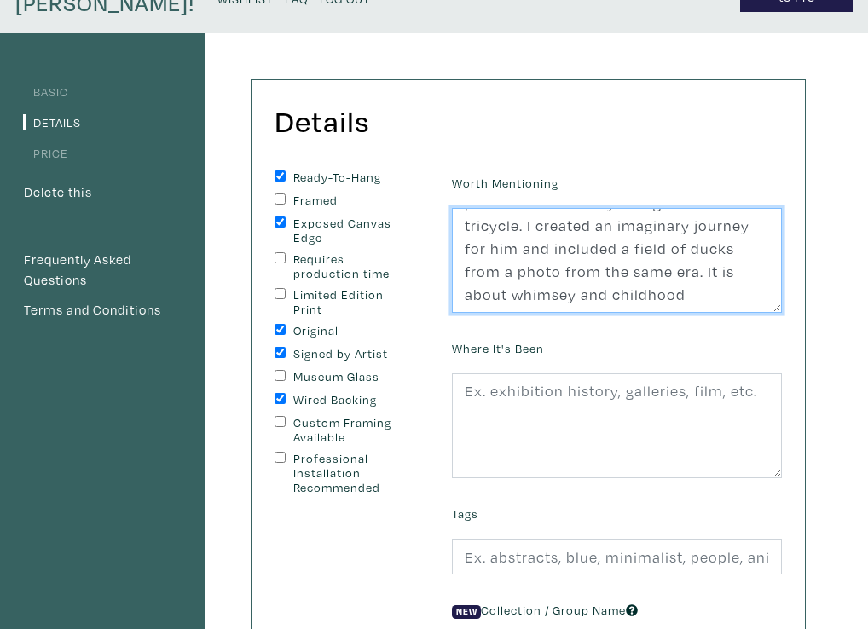
scroll to position [110, 0]
type textarea "Inspiration for this small painting came from a 100 year old family photo of a …"
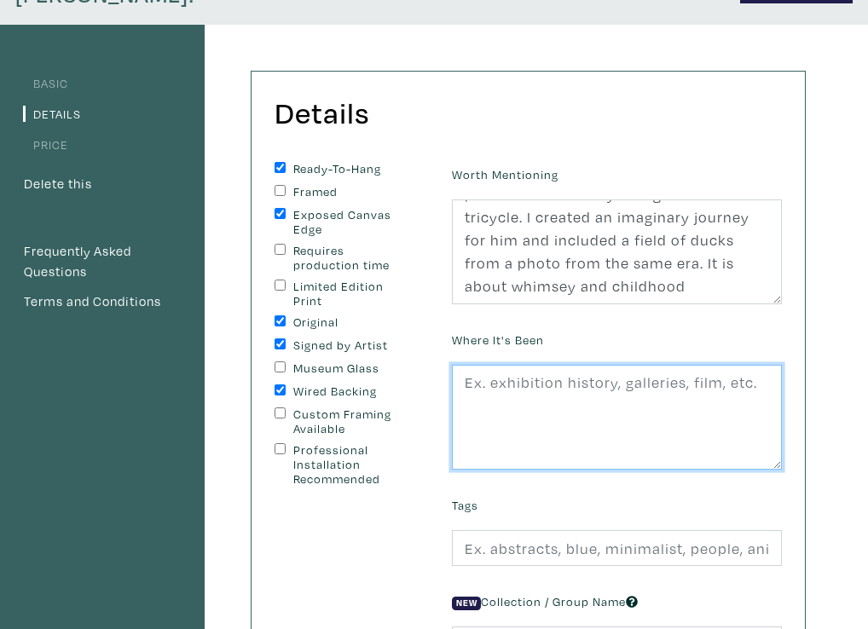
click at [464, 383] on textarea at bounding box center [617, 418] width 330 height 106
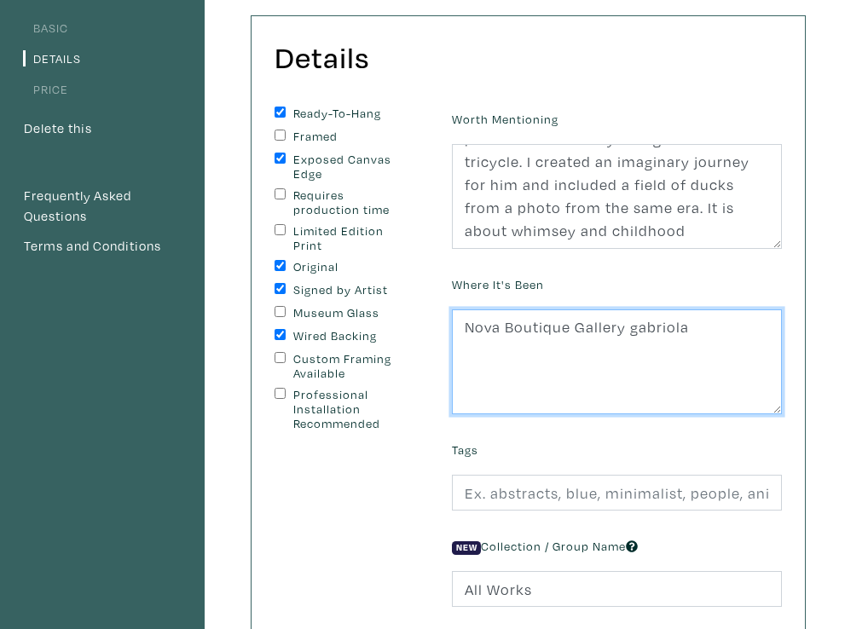
scroll to position [183, 0]
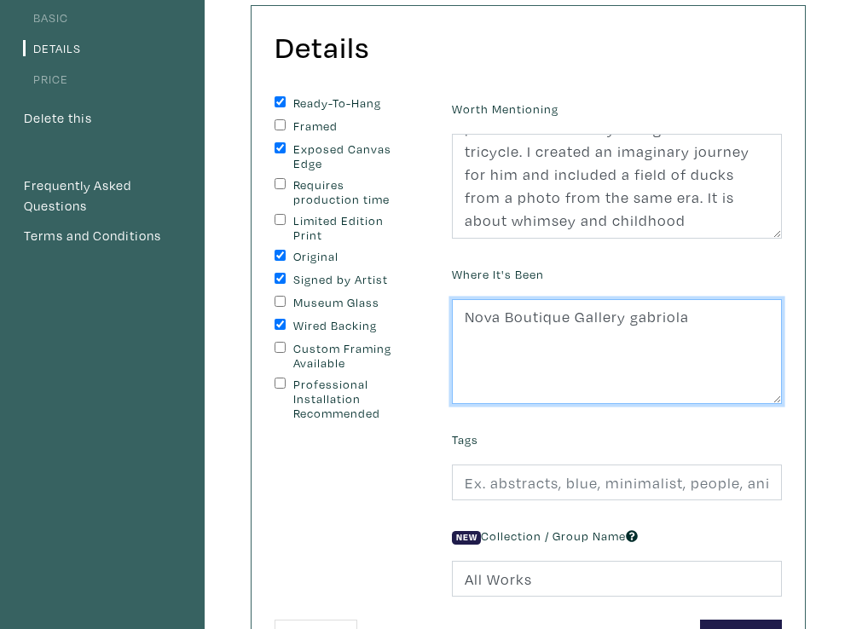
type textarea "Nova Boutique Gallery gabriola"
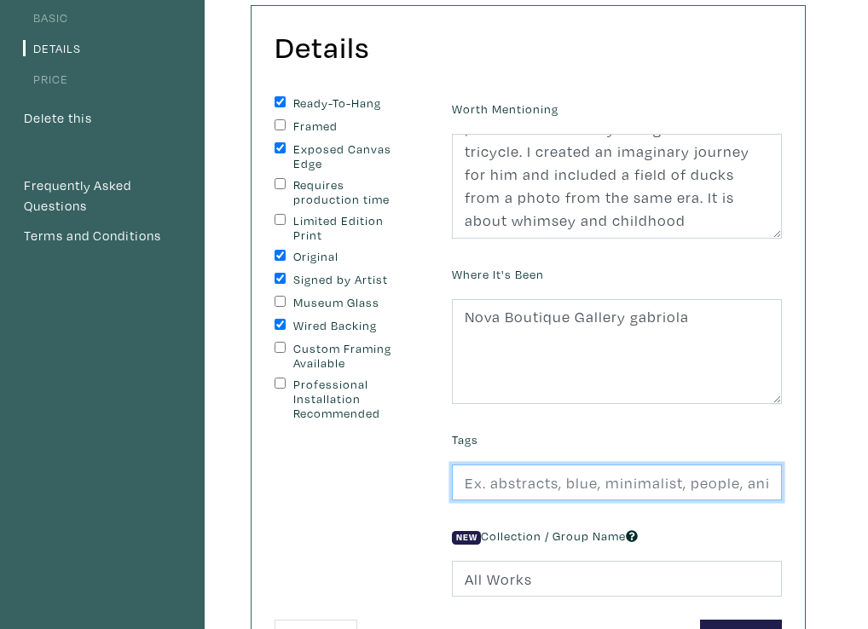
click at [461, 488] on input "text" at bounding box center [617, 482] width 330 height 37
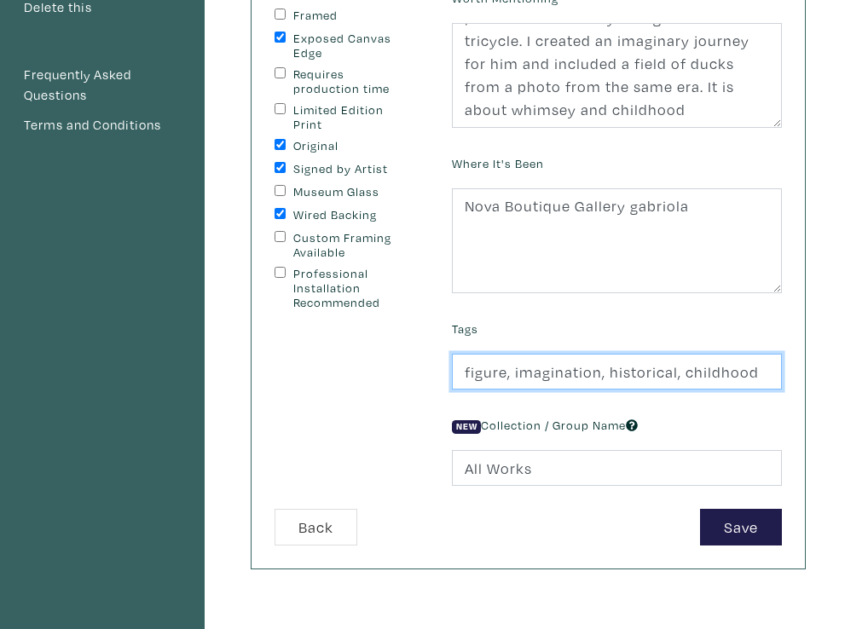
scroll to position [280, 0]
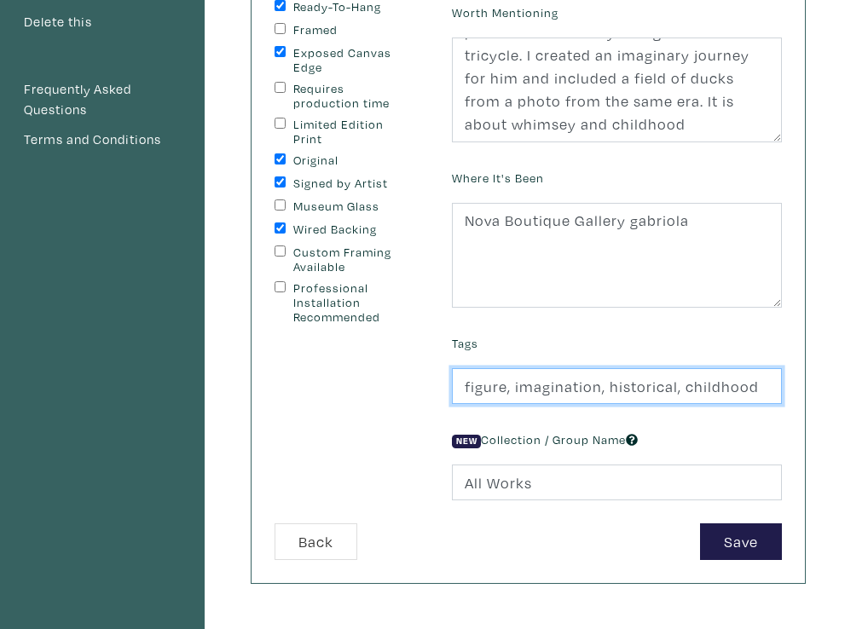
type input "figure, imagination, historical, childhood"
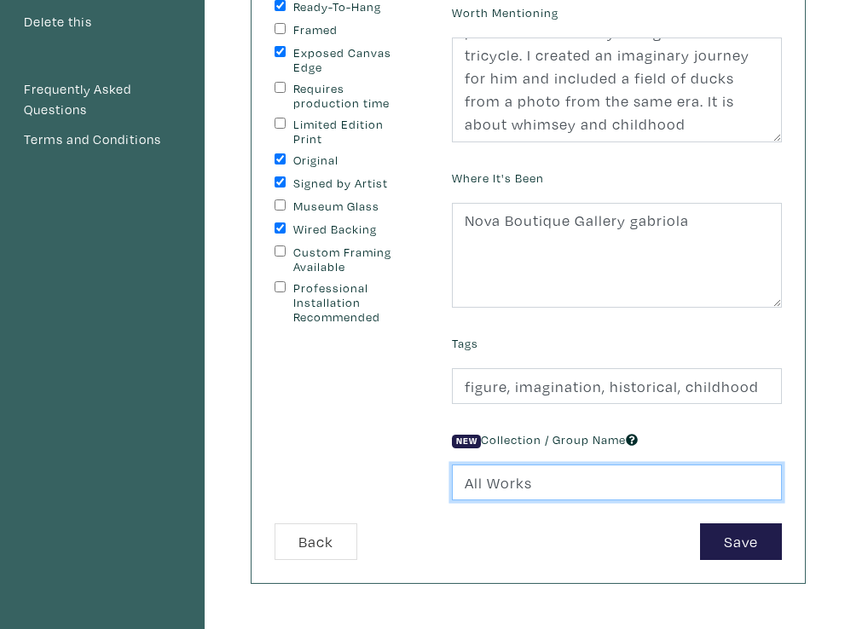
click at [460, 481] on input "All Works" at bounding box center [617, 482] width 330 height 37
click at [687, 484] on input "Snapshots CollectionAll Works" at bounding box center [617, 482] width 330 height 37
type input "Snapshots Collection"
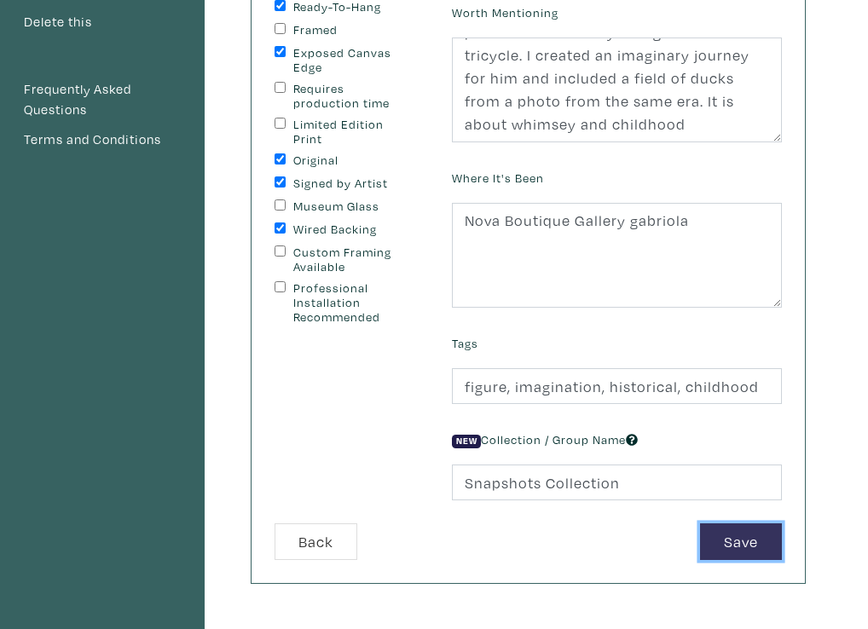
click at [753, 533] on button "Save" at bounding box center [741, 541] width 82 height 37
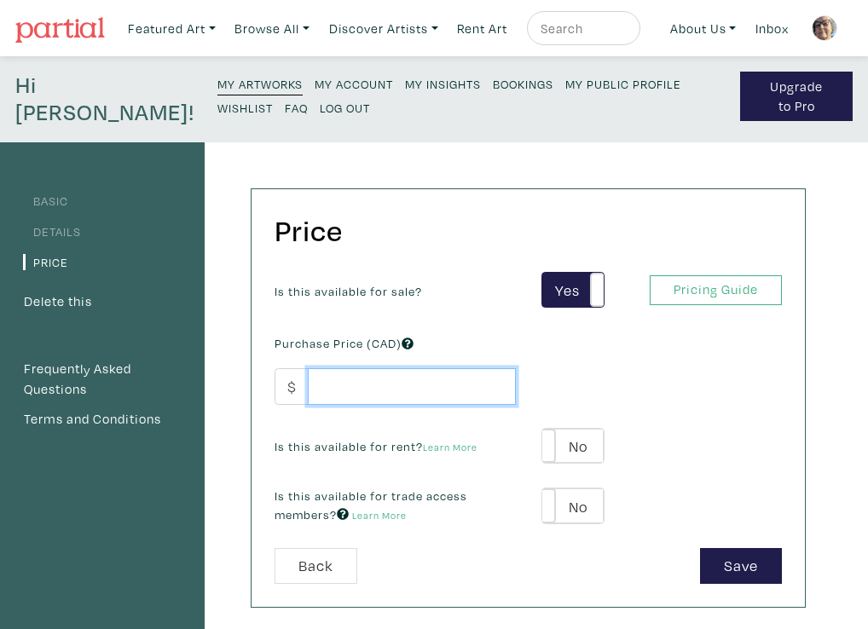
click at [327, 384] on input "number" at bounding box center [412, 386] width 208 height 37
type input "750"
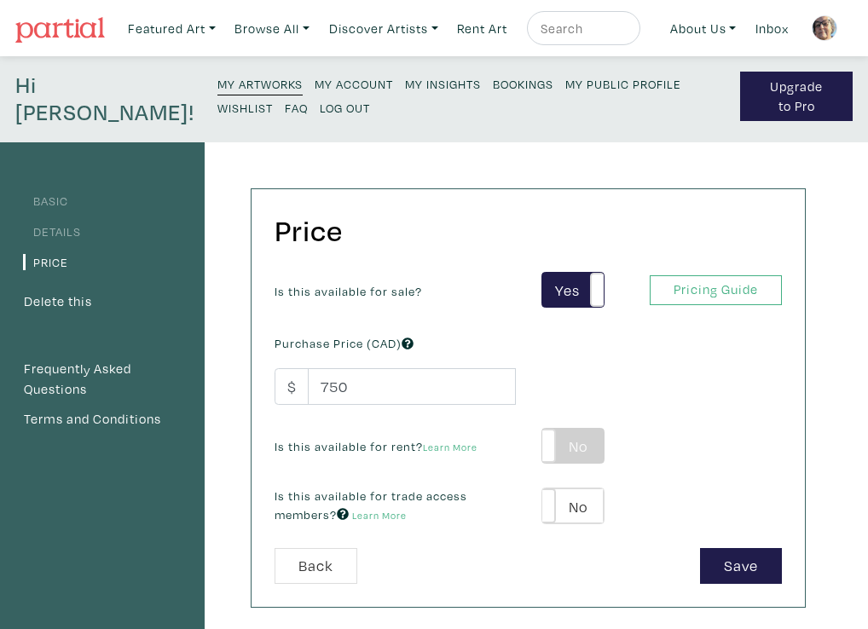
click at [577, 442] on label "No" at bounding box center [572, 446] width 61 height 35
type input "38"
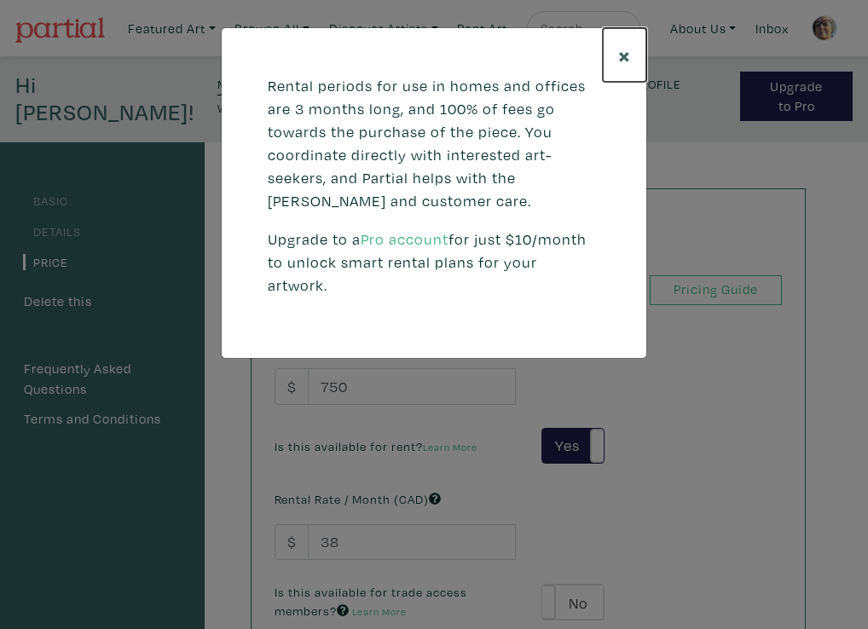
click at [626, 49] on span "×" at bounding box center [624, 55] width 13 height 30
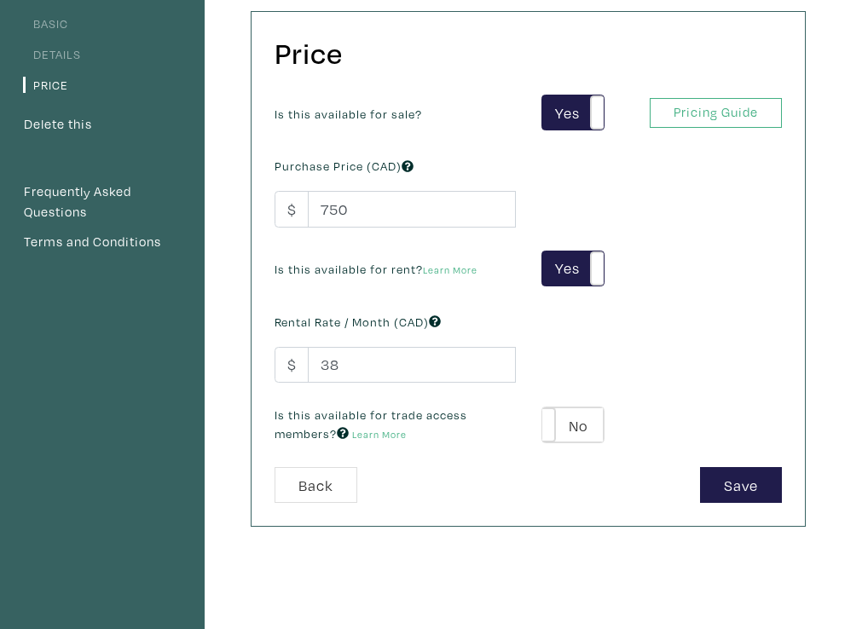
scroll to position [179, 0]
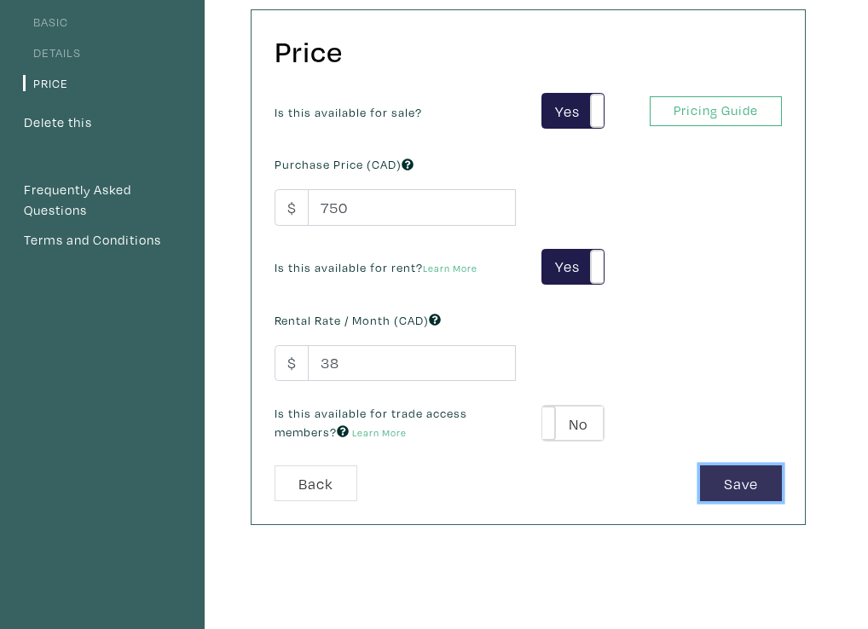
click at [729, 481] on button "Save" at bounding box center [741, 483] width 82 height 37
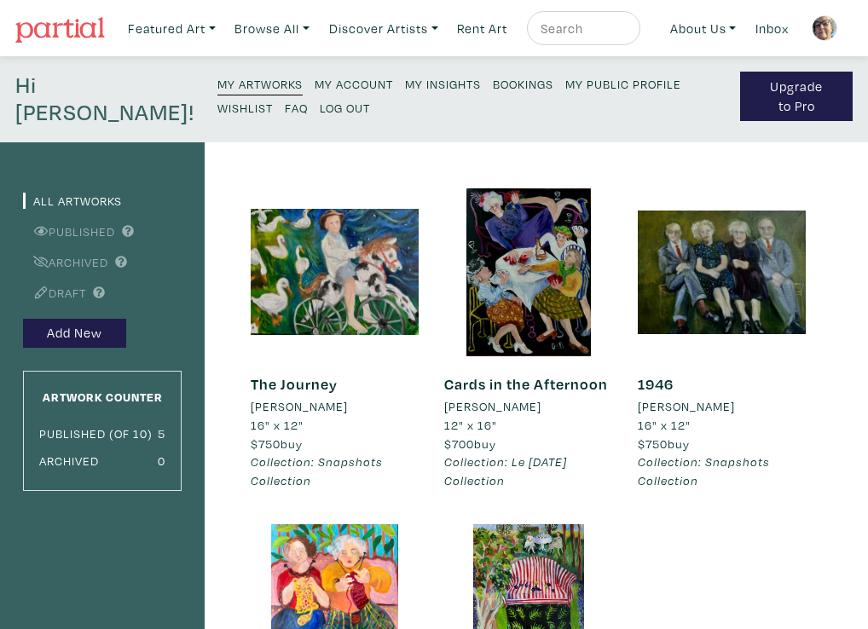
click at [664, 562] on div "The Journey [PERSON_NAME] 16" x 12" $750 buy Collection: Snapshots Collection #…" at bounding box center [528, 542] width 580 height 708
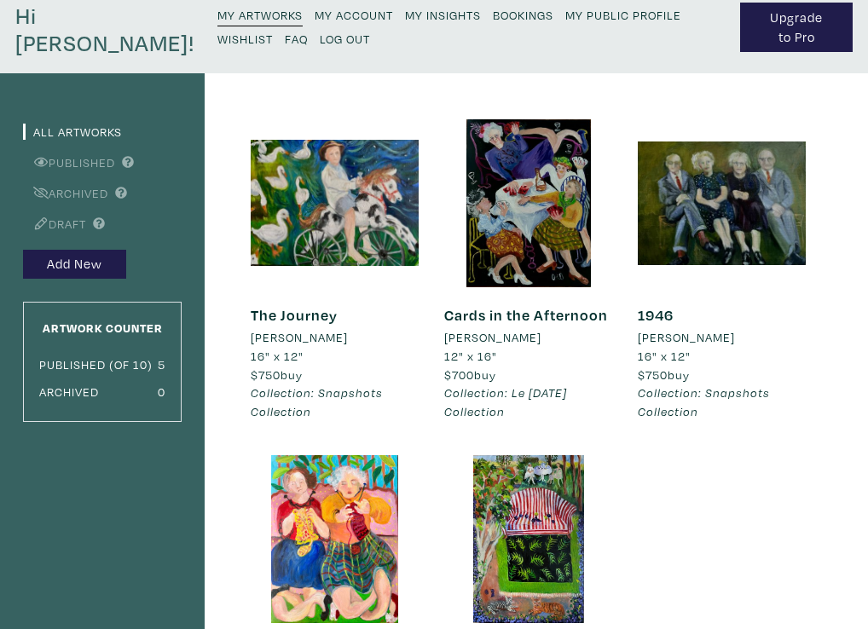
scroll to position [59, 0]
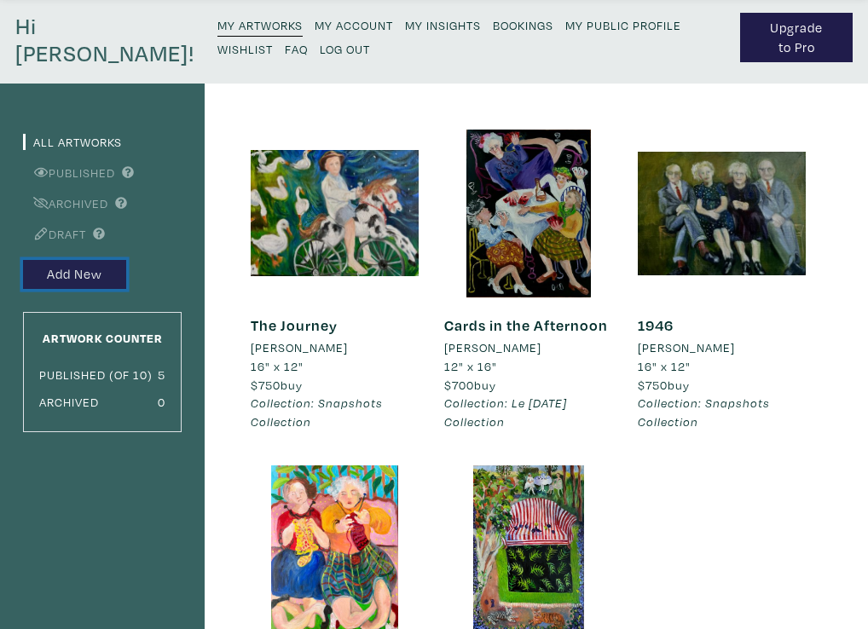
click at [82, 272] on button "Add New" at bounding box center [74, 275] width 103 height 30
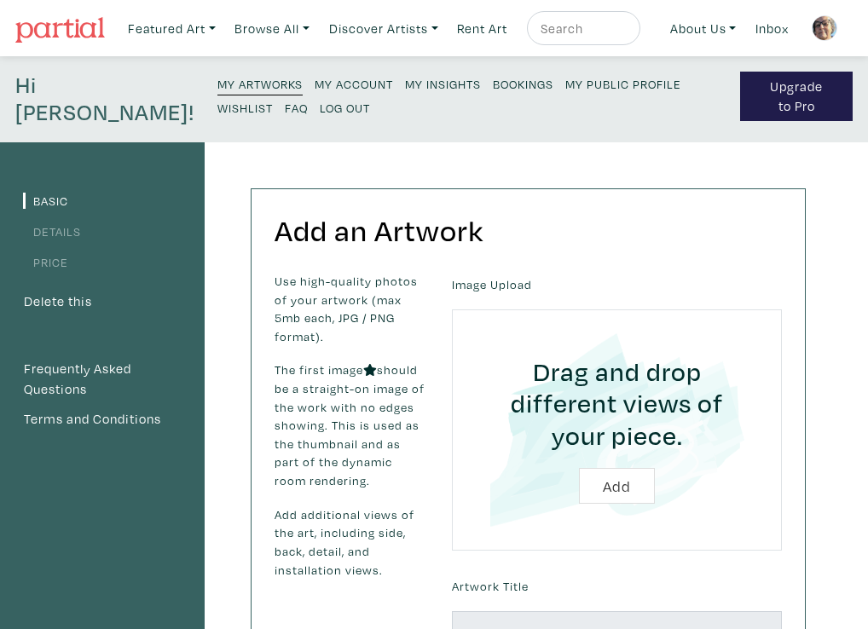
click at [620, 485] on input "file" at bounding box center [617, 430] width 282 height 194
type input "C:\fakepath\Meeting the Boat.jpg"
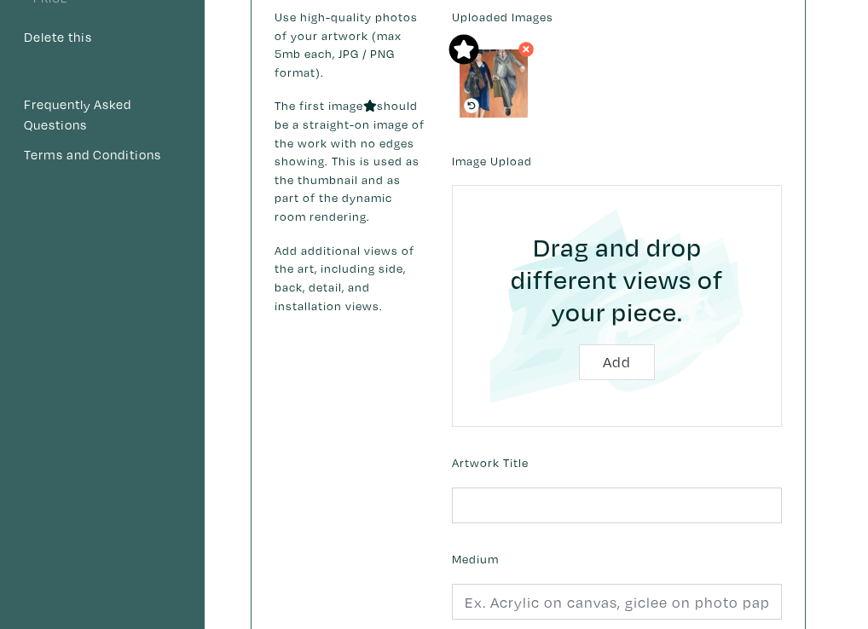
scroll to position [271, 0]
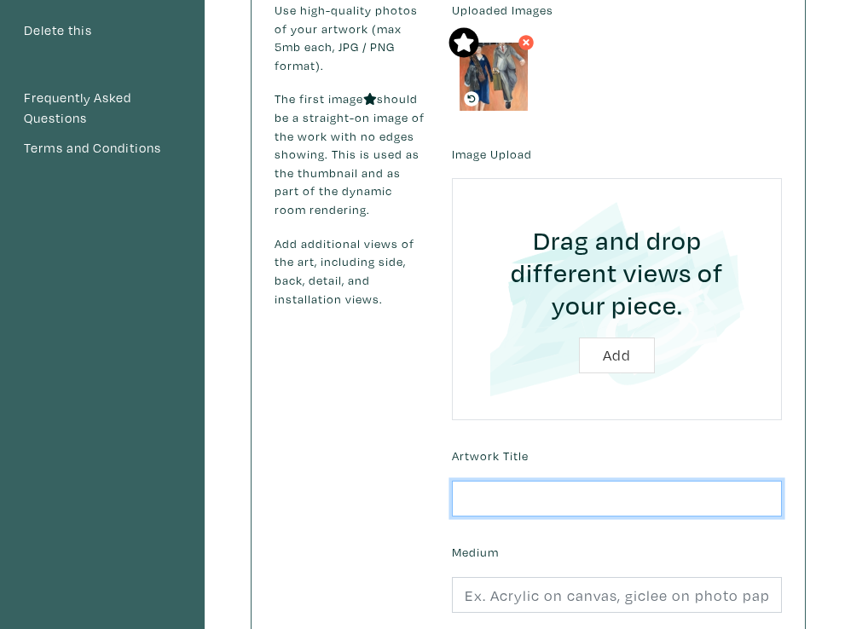
click at [480, 501] on input "text" at bounding box center [617, 499] width 330 height 37
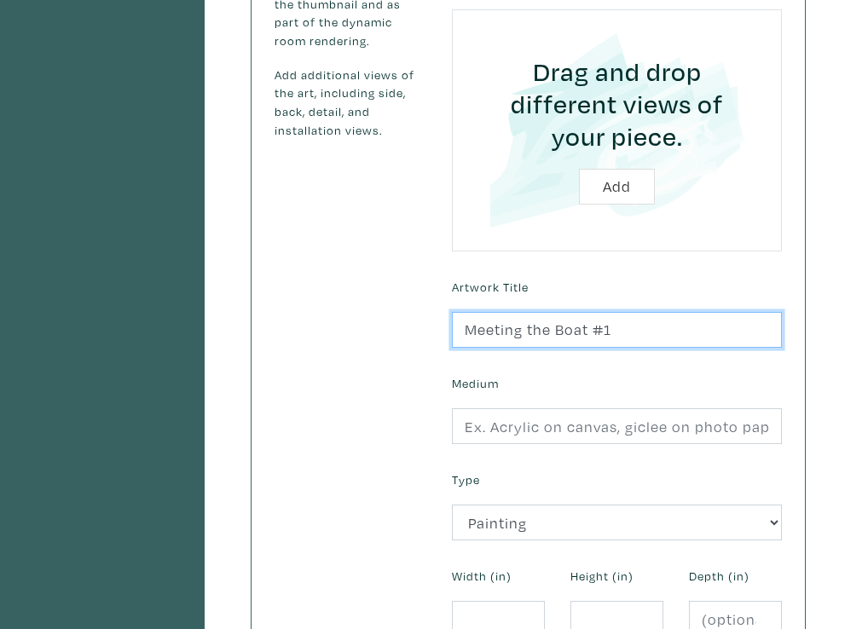
scroll to position [442, 0]
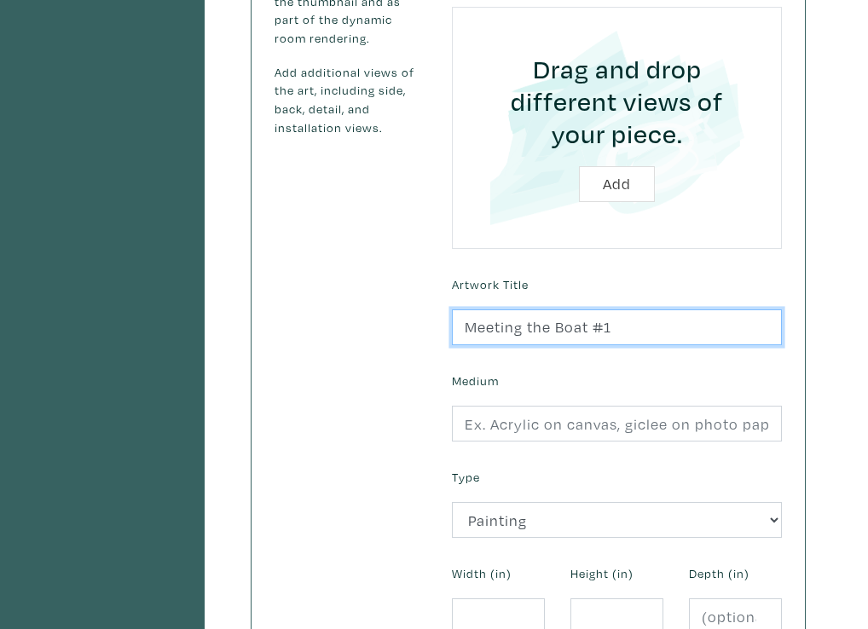
type input "Meeting the Boat #1"
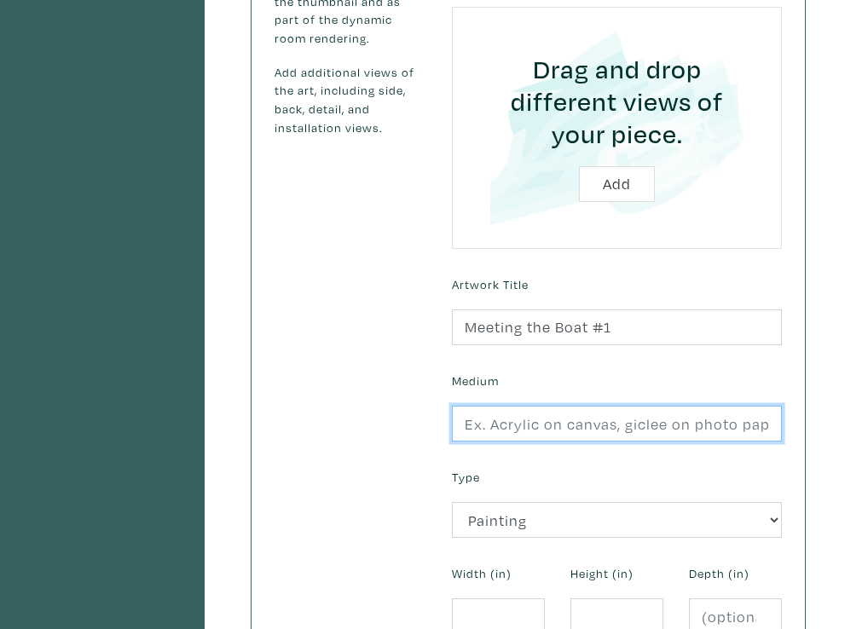
click at [469, 426] on input "text" at bounding box center [617, 424] width 330 height 37
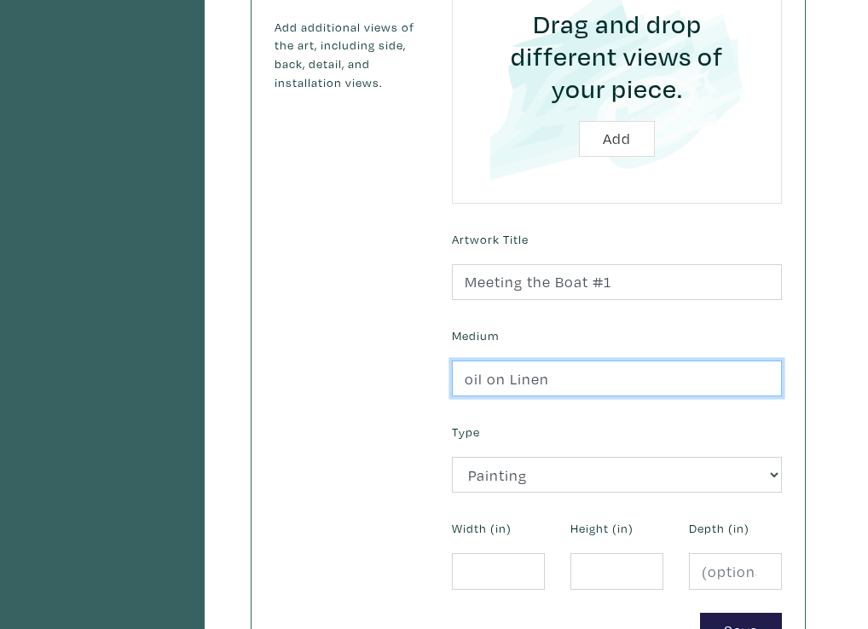
scroll to position [488, 0]
type input "oil on Linen"
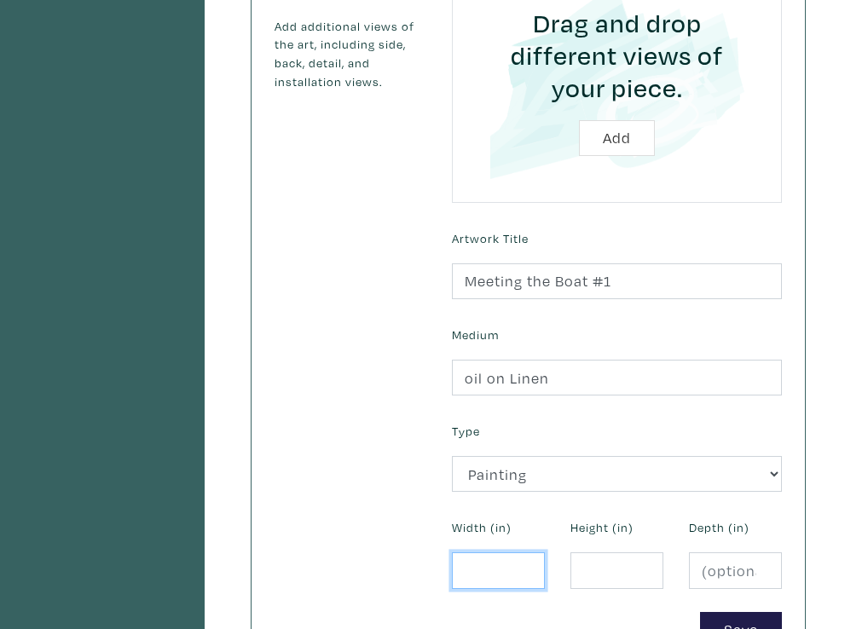
click at [471, 565] on input "number" at bounding box center [498, 570] width 93 height 37
type input "24"
click at [591, 568] on input "number" at bounding box center [616, 570] width 93 height 37
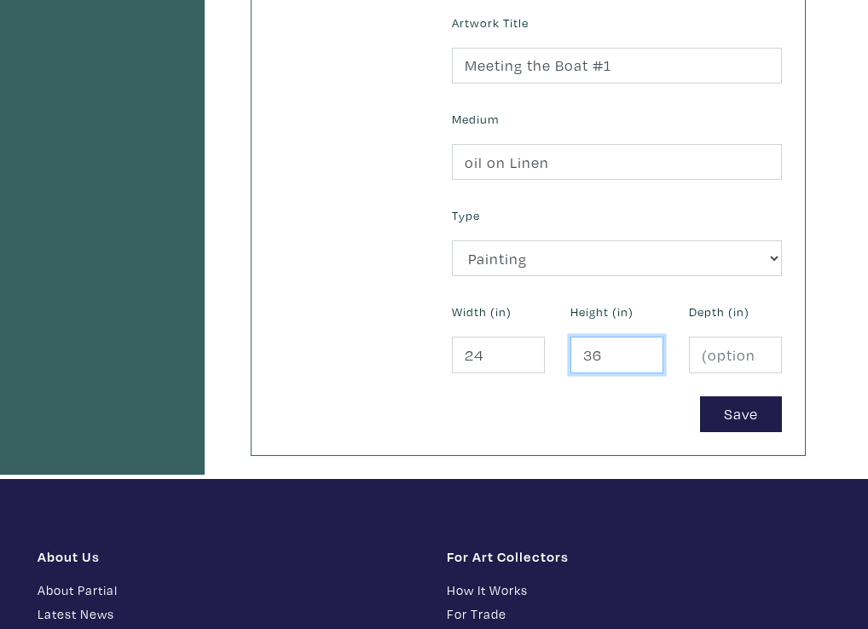
scroll to position [718, 0]
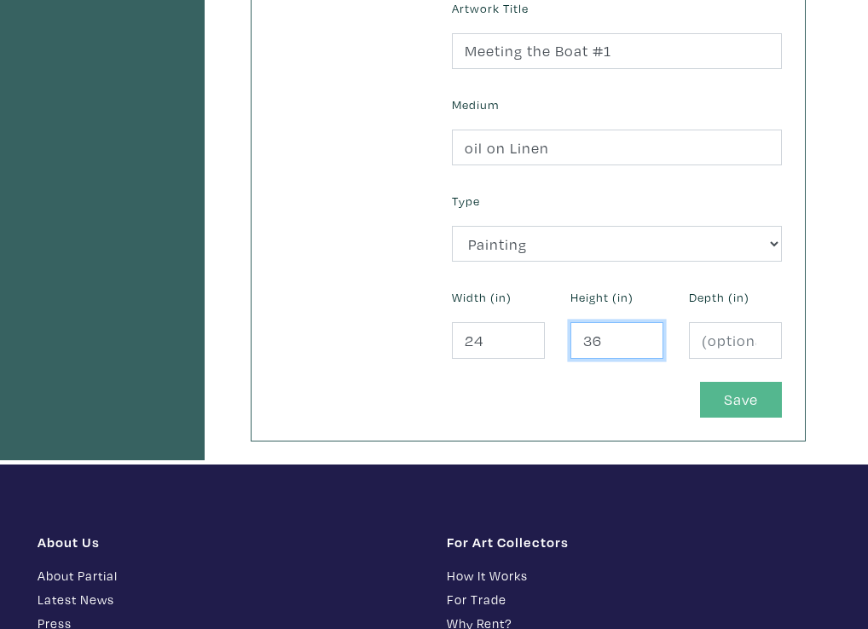
type input "36"
click at [741, 401] on button "Save" at bounding box center [741, 400] width 82 height 37
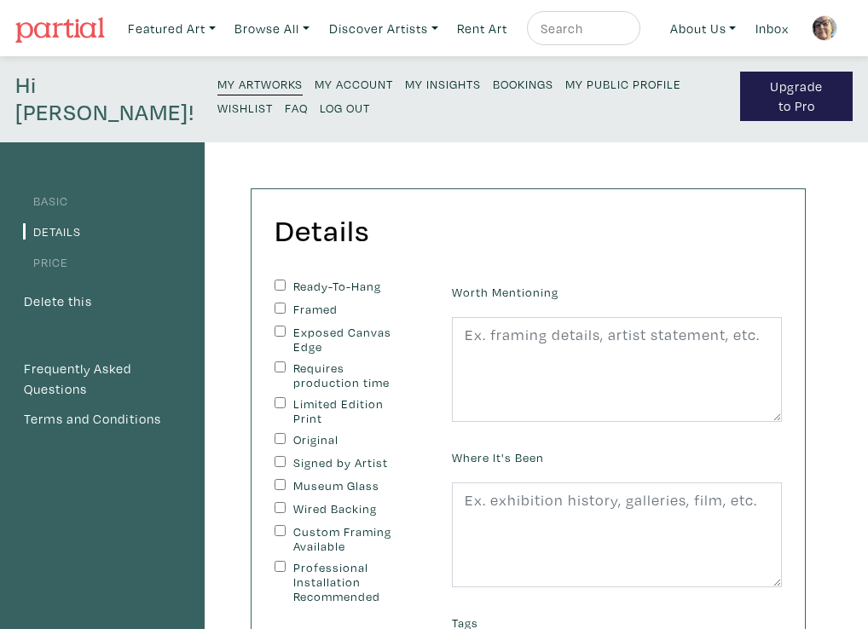
click at [277, 281] on input "Ready-To-Hang" at bounding box center [279, 285] width 11 height 11
checkbox input "true"
click at [284, 326] on input "Exposed Canvas Edge" at bounding box center [279, 331] width 11 height 11
checkbox input "true"
click at [279, 436] on input "Original" at bounding box center [279, 438] width 11 height 11
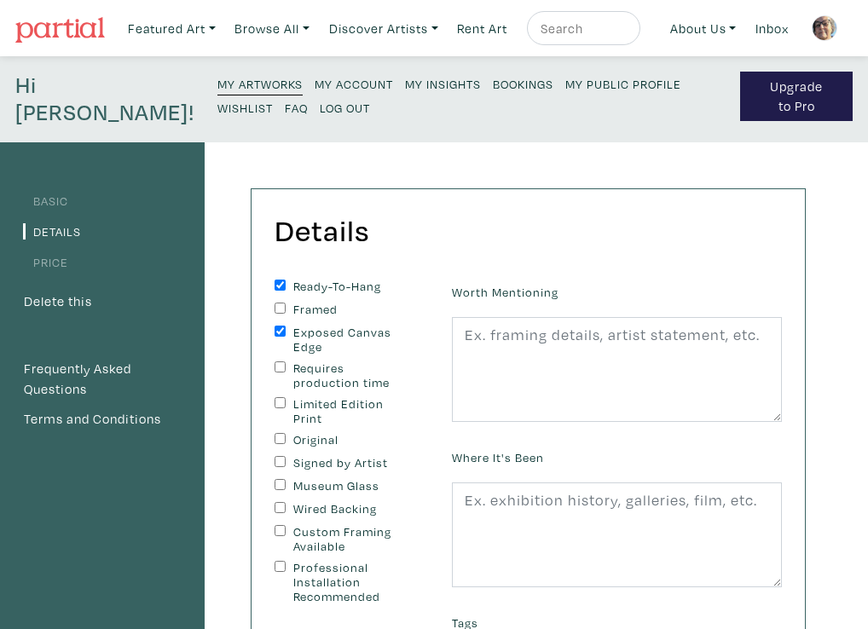
checkbox input "true"
click at [279, 463] on input "Signed by Artist" at bounding box center [279, 461] width 11 height 11
checkbox input "true"
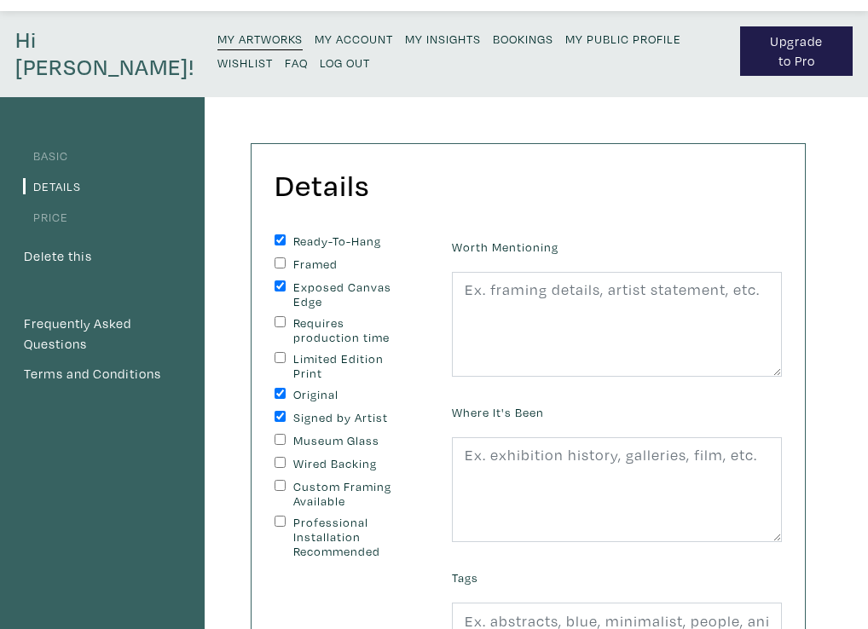
scroll to position [65, 0]
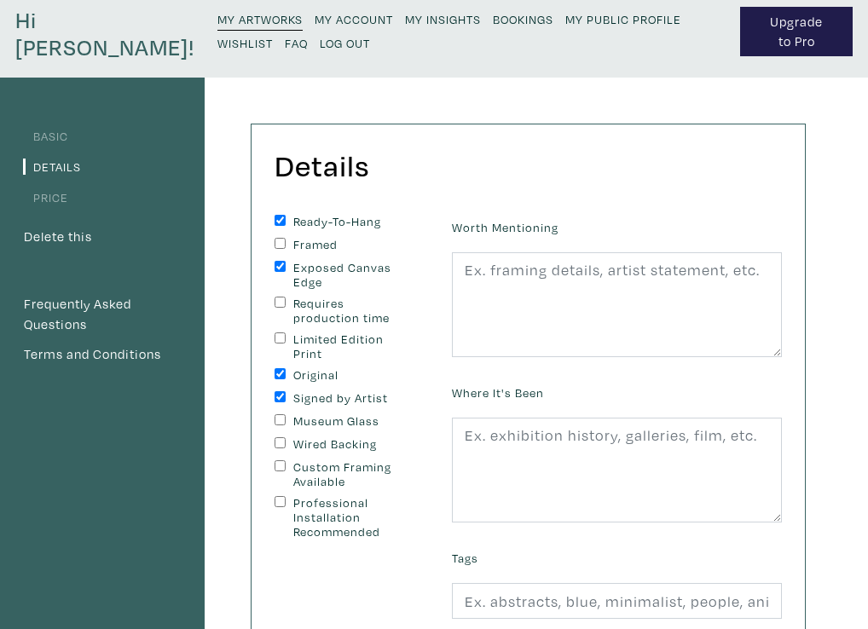
click at [278, 441] on input "Wired Backing" at bounding box center [279, 442] width 11 height 11
checkbox input "true"
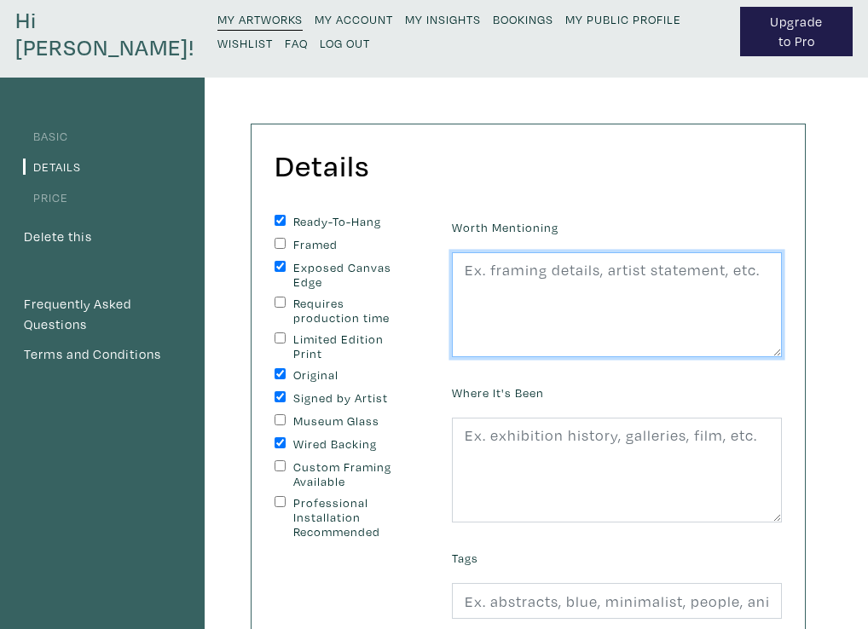
click at [461, 268] on textarea at bounding box center [617, 305] width 330 height 106
paste textarea "In the 1930's people dressed up to travel. My grandmother is being met by her b…"
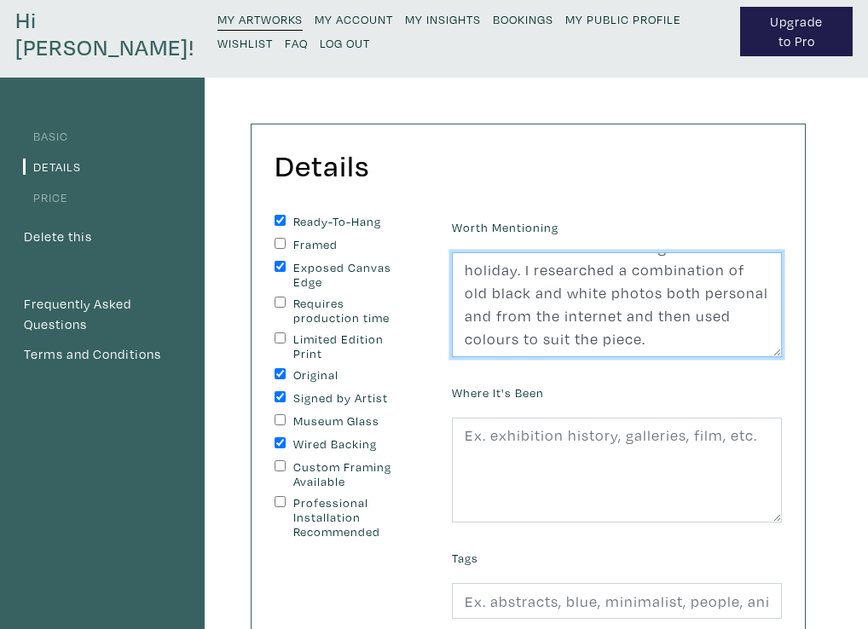
scroll to position [75, 0]
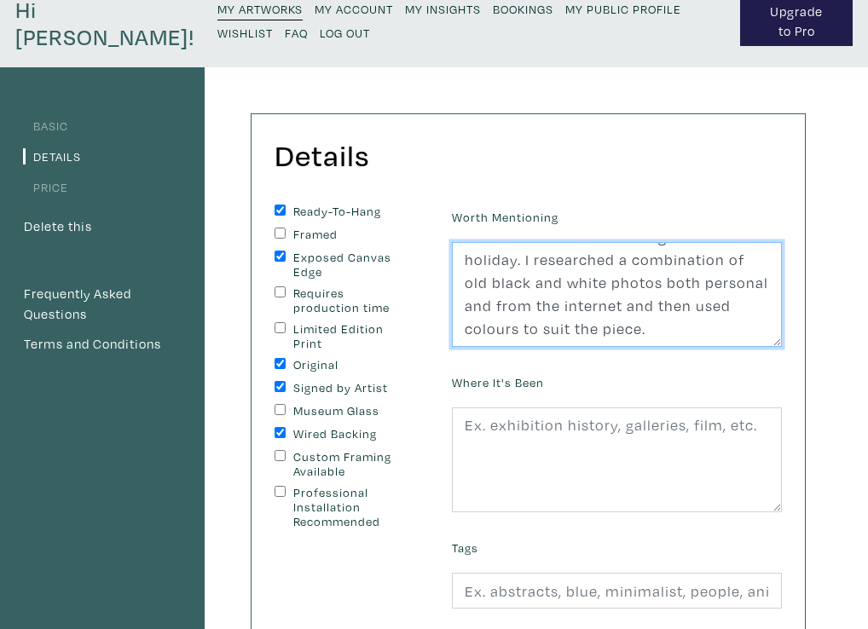
type textarea "In the 1930's people dressed up to travel. My grandmother is being met by her b…"
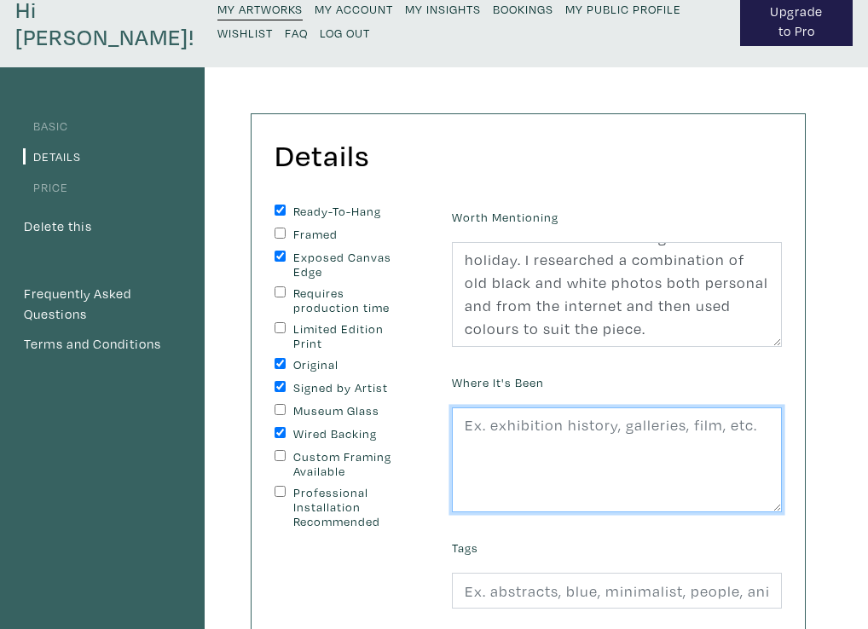
click at [464, 428] on textarea at bounding box center [617, 460] width 330 height 106
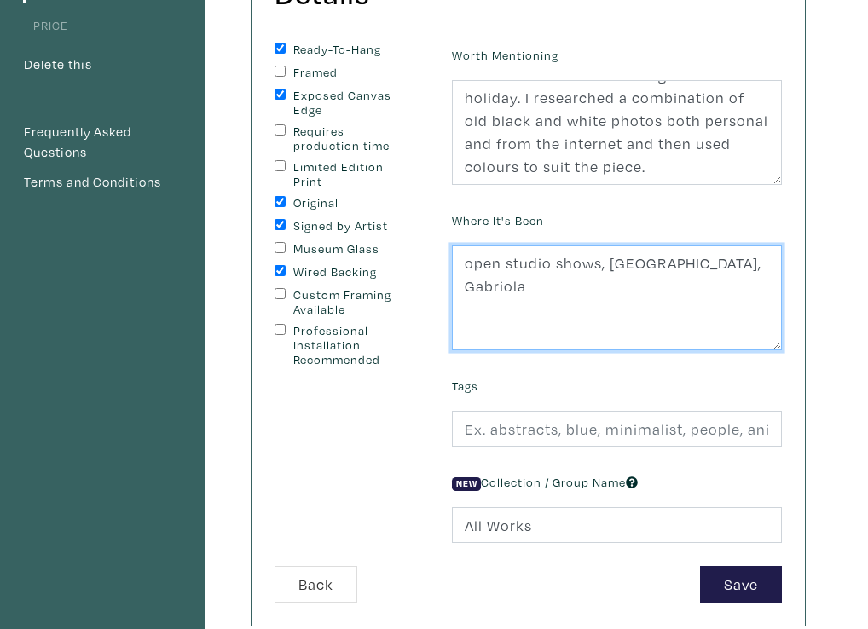
scroll to position [239, 0]
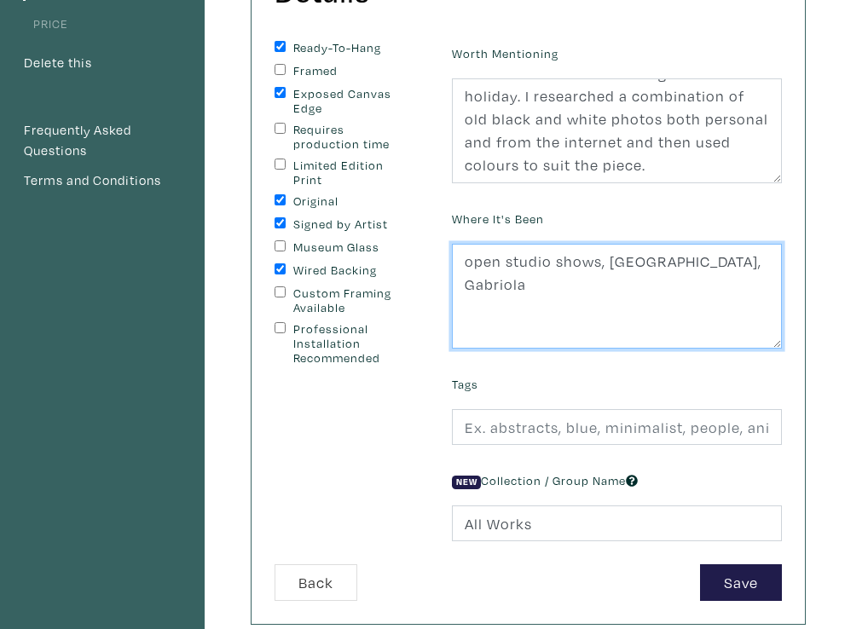
type textarea "open studio shows, [GEOGRAPHIC_DATA], Gabriola"
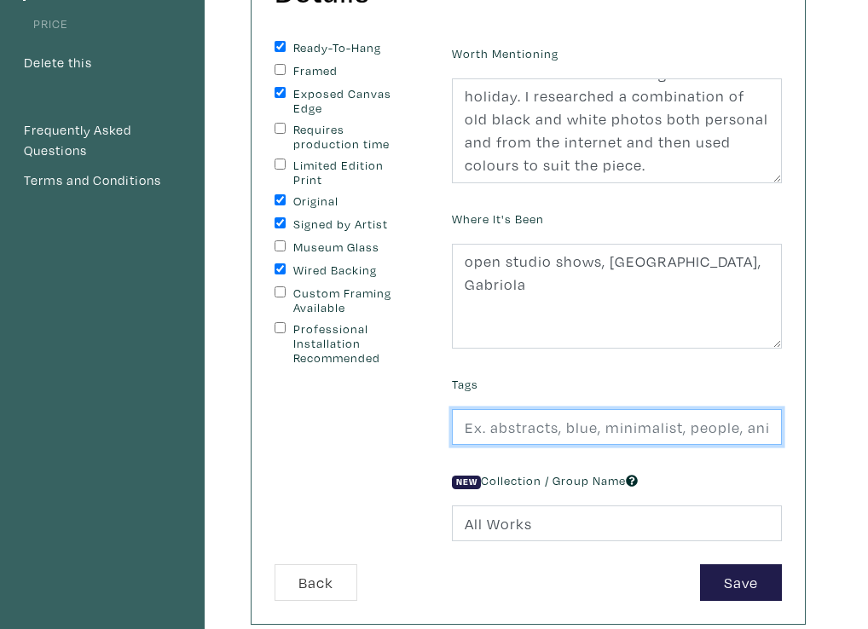
click at [466, 425] on input "text" at bounding box center [617, 427] width 330 height 37
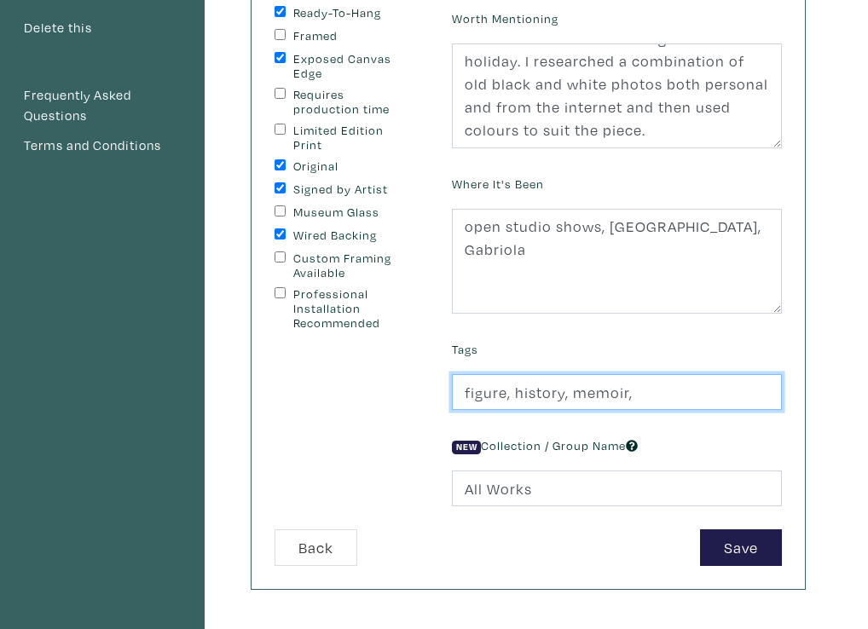
scroll to position [279, 0]
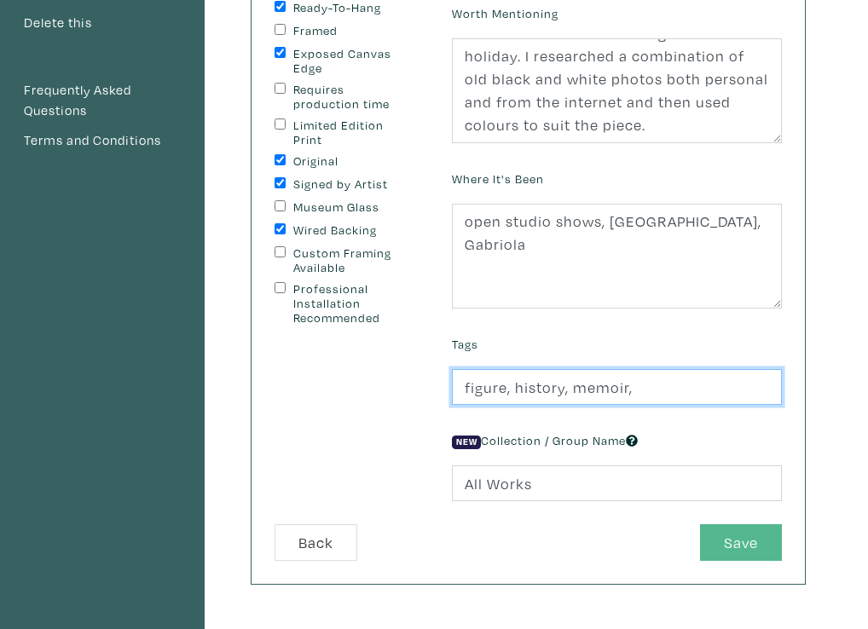
type input "figure, history, memoir,"
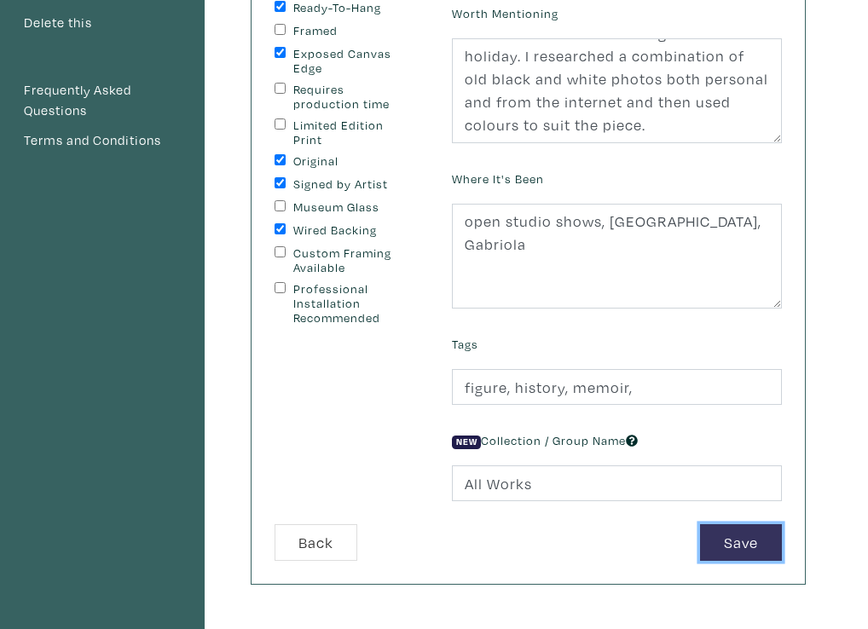
click at [735, 544] on button "Save" at bounding box center [741, 542] width 82 height 37
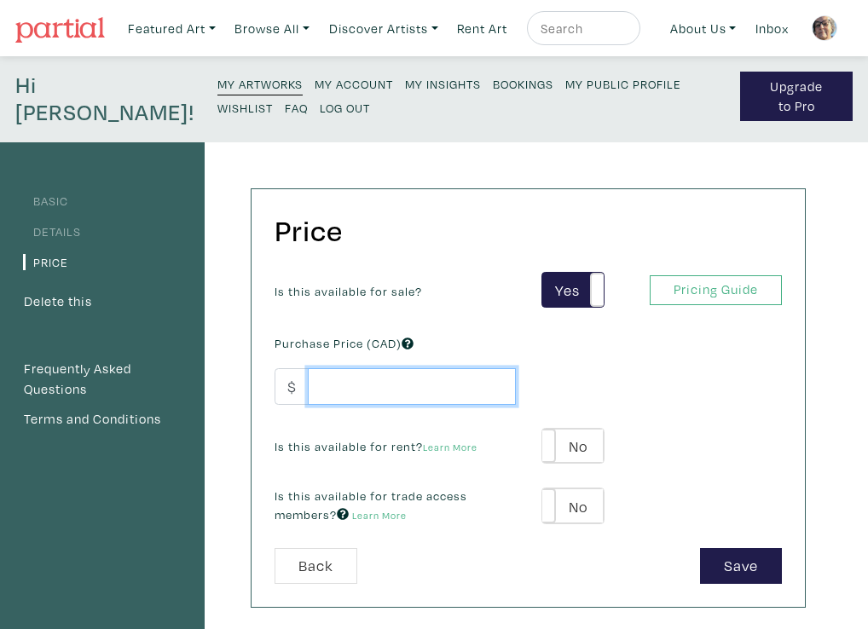
click at [339, 387] on input "number" at bounding box center [412, 386] width 208 height 37
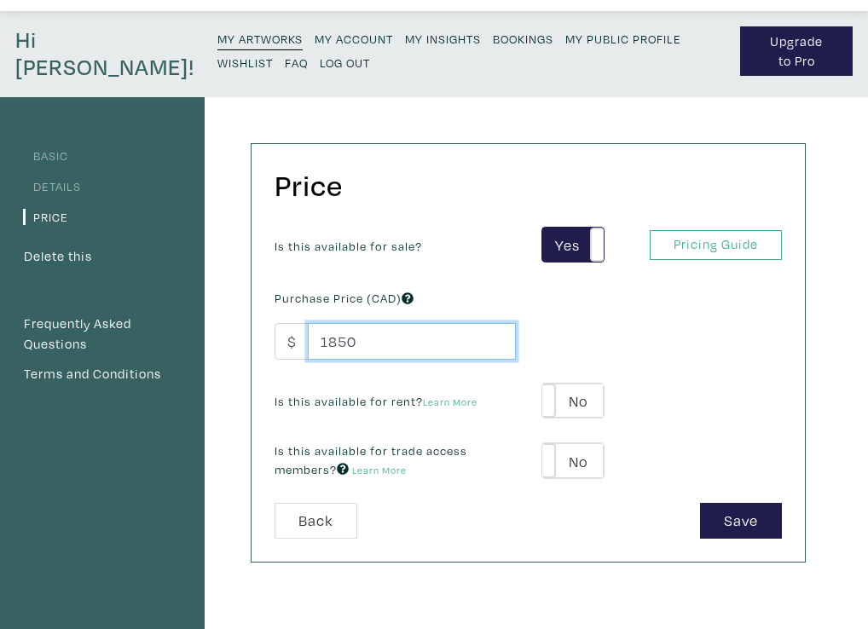
scroll to position [49, 0]
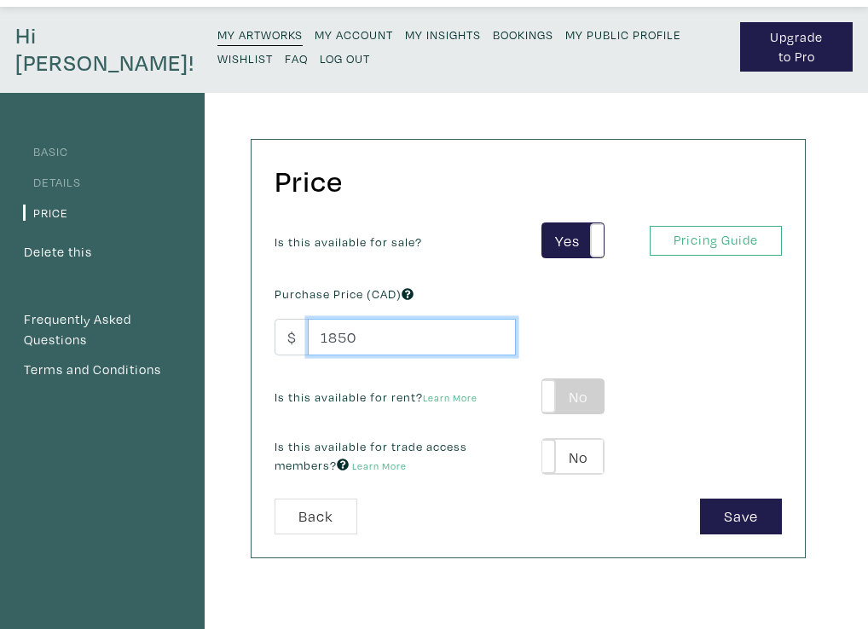
type input "1850"
click at [575, 401] on label "No" at bounding box center [572, 396] width 61 height 35
type input "93"
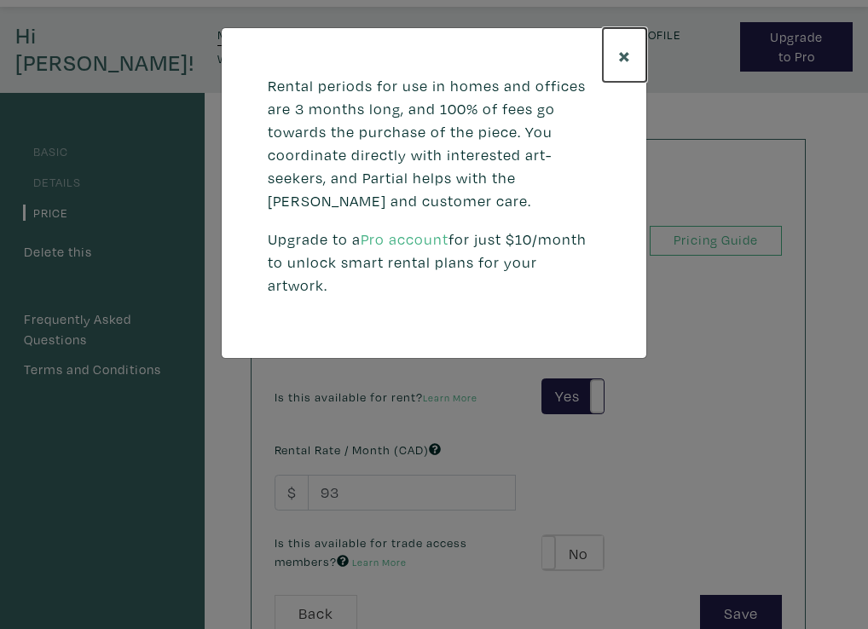
click at [624, 50] on span "×" at bounding box center [624, 55] width 13 height 30
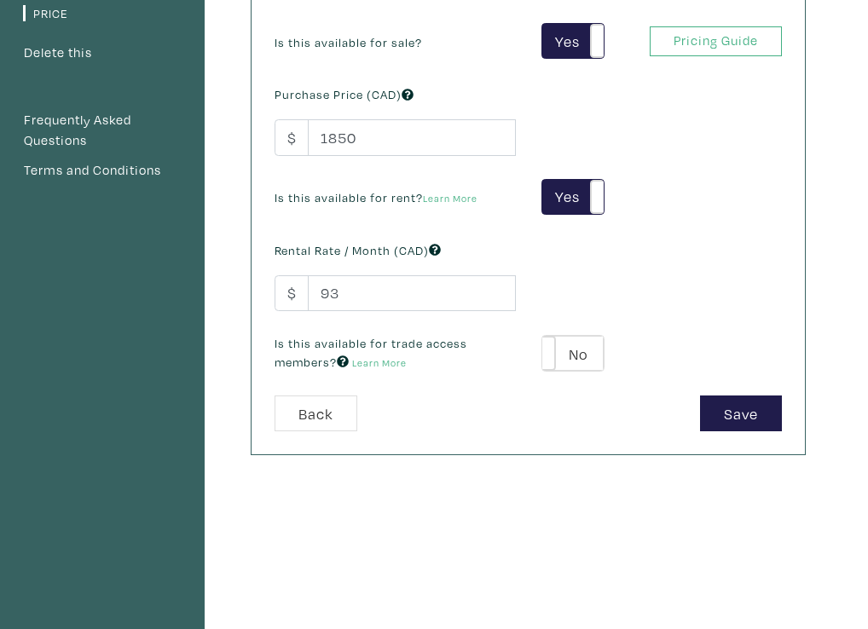
scroll to position [245, 0]
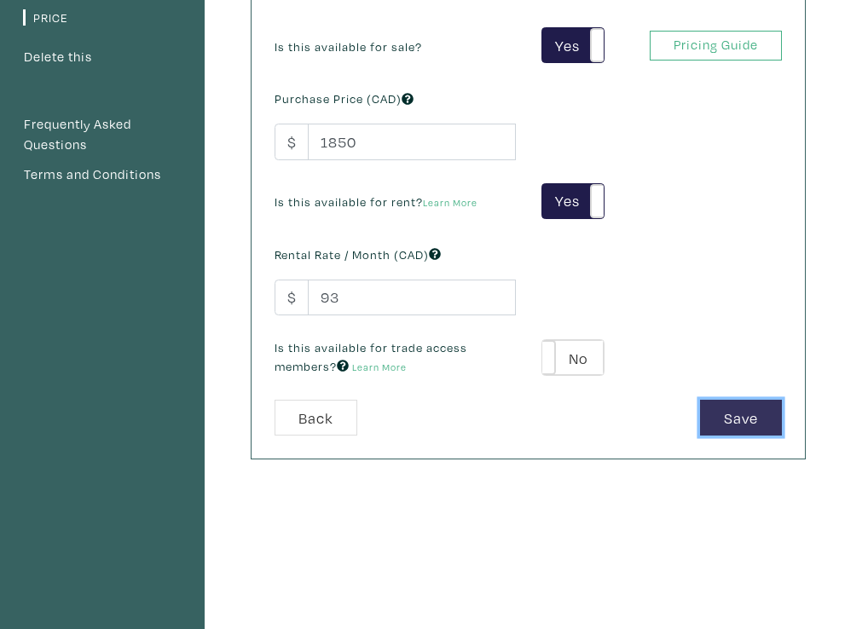
click at [729, 411] on button "Save" at bounding box center [741, 418] width 82 height 37
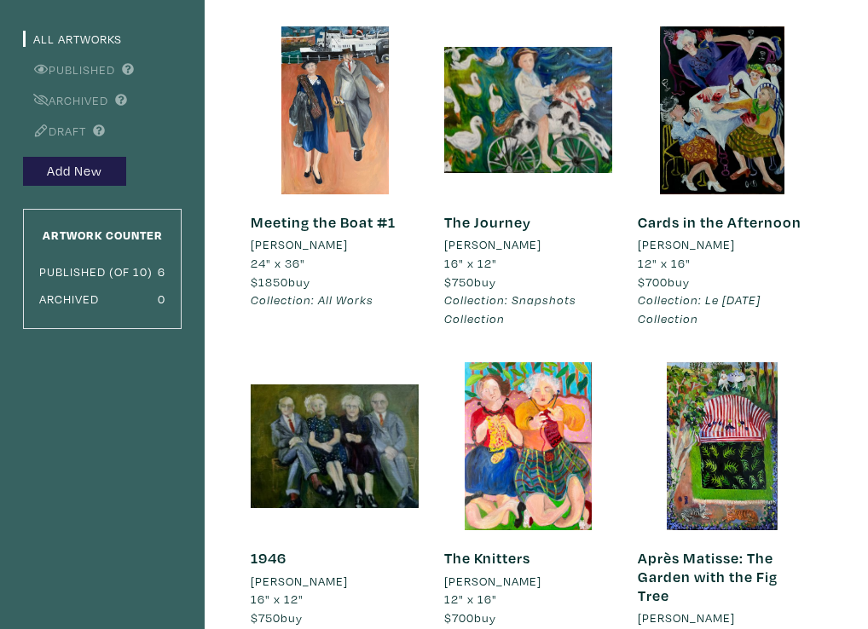
scroll to position [194, 0]
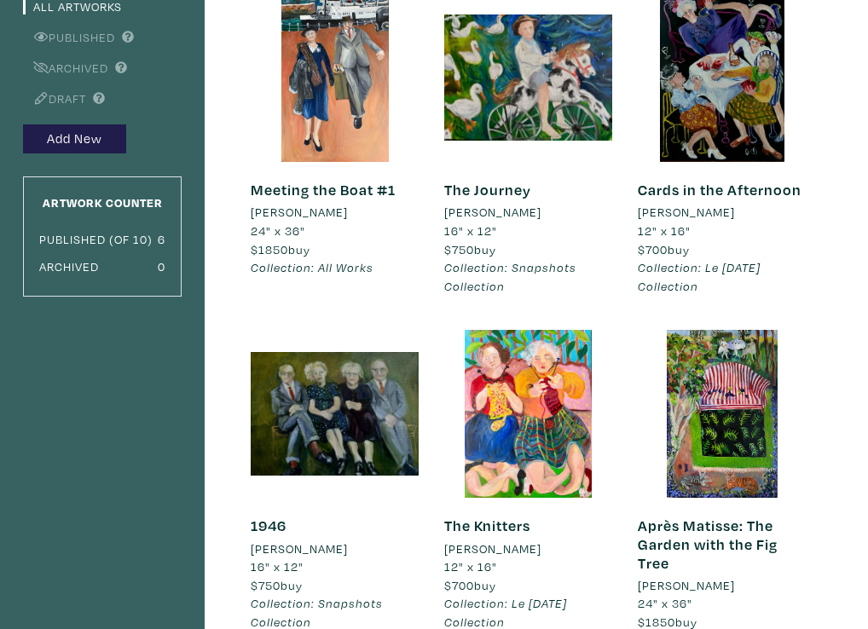
click at [309, 195] on link "Meeting the Boat #1" at bounding box center [323, 190] width 145 height 20
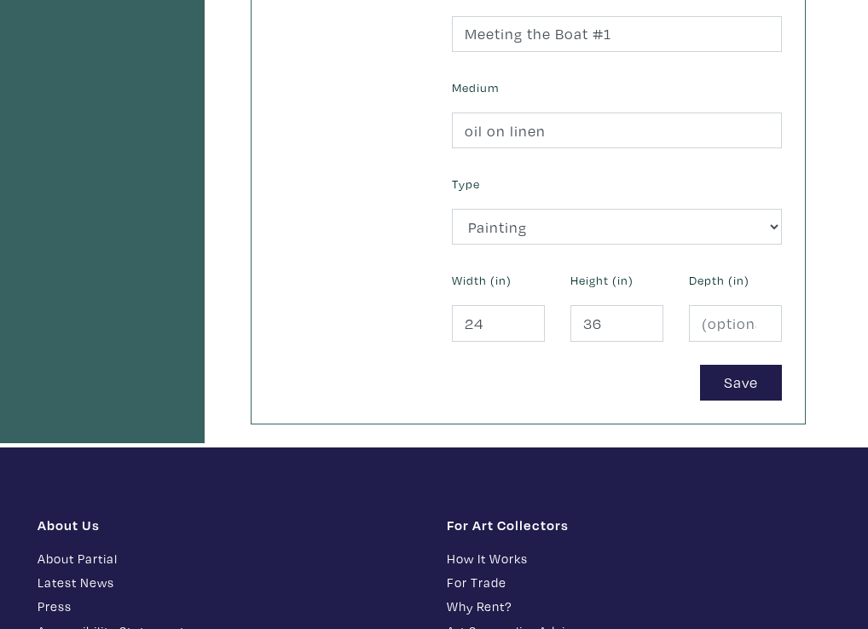
scroll to position [737, 0]
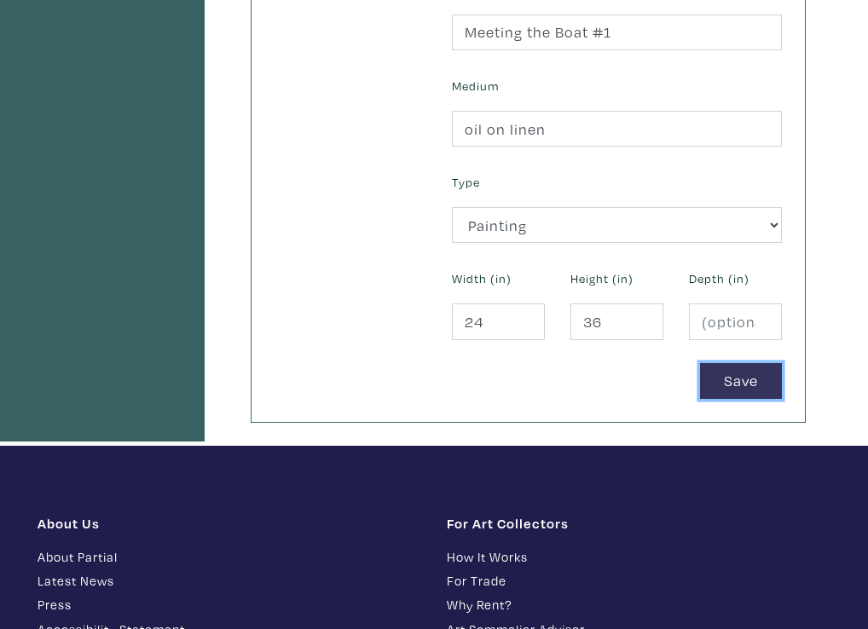
click at [728, 377] on button "Save" at bounding box center [741, 381] width 82 height 37
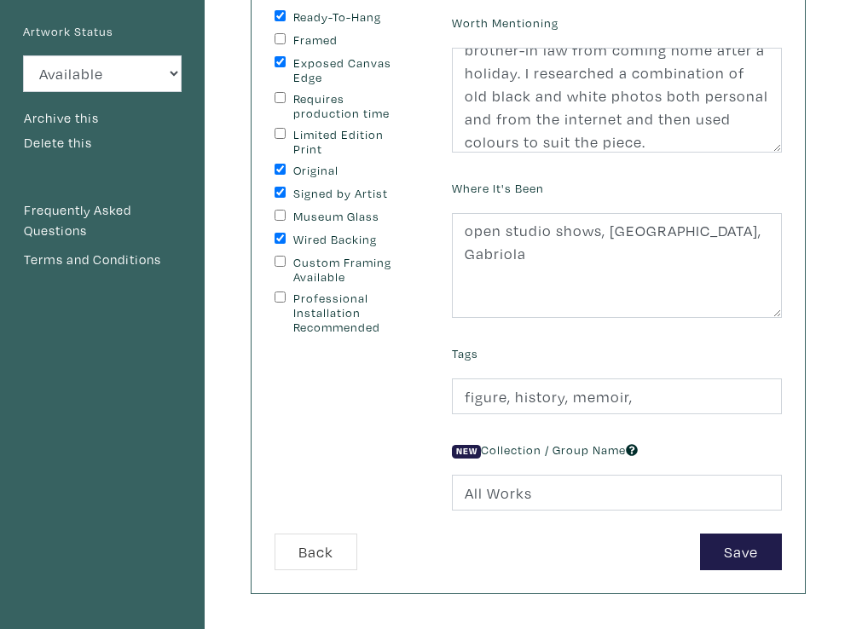
scroll to position [272, 0]
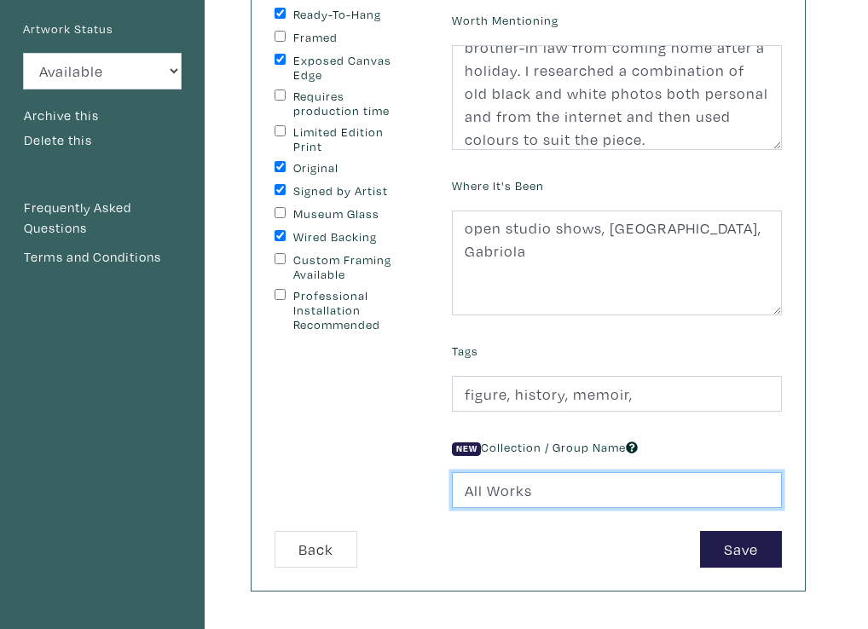
click at [538, 487] on input "All Works" at bounding box center [617, 490] width 330 height 37
type input "A"
type input "Le [DATE] collection"
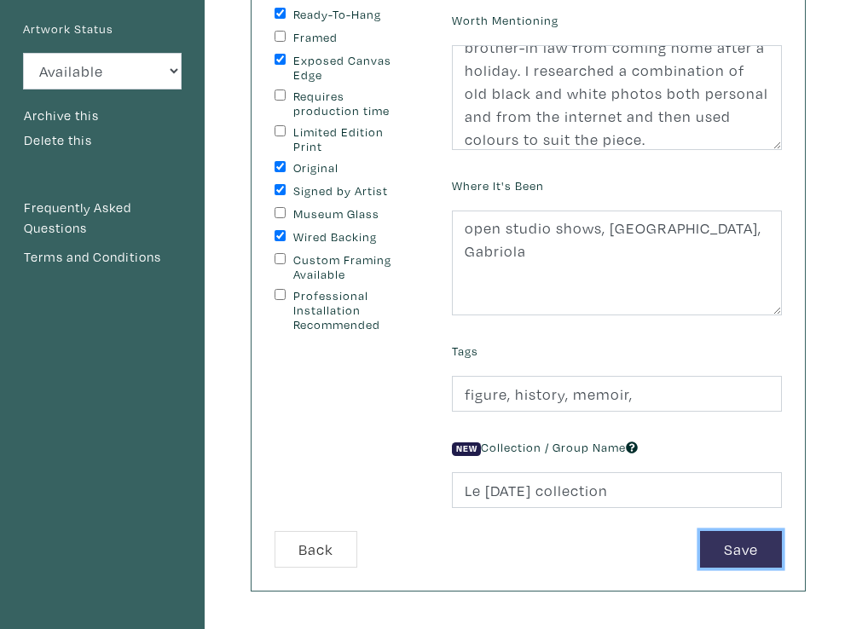
click at [725, 539] on button "Save" at bounding box center [741, 549] width 82 height 37
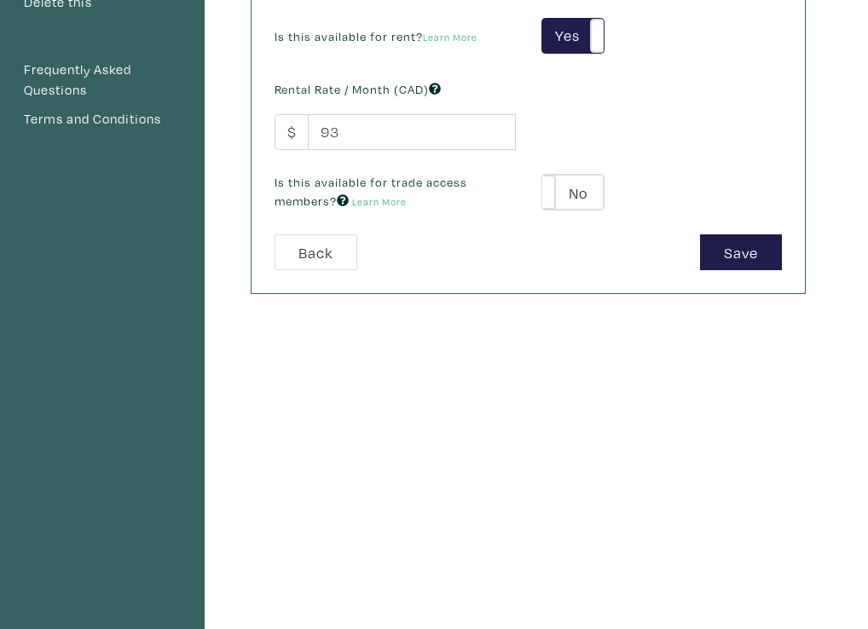
scroll to position [429, 0]
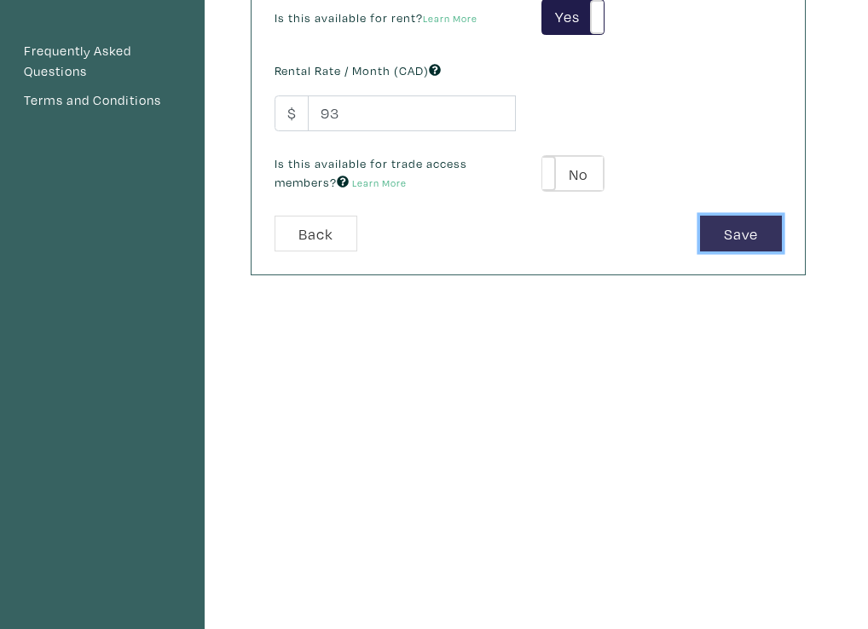
click at [749, 225] on button "Save" at bounding box center [741, 234] width 82 height 37
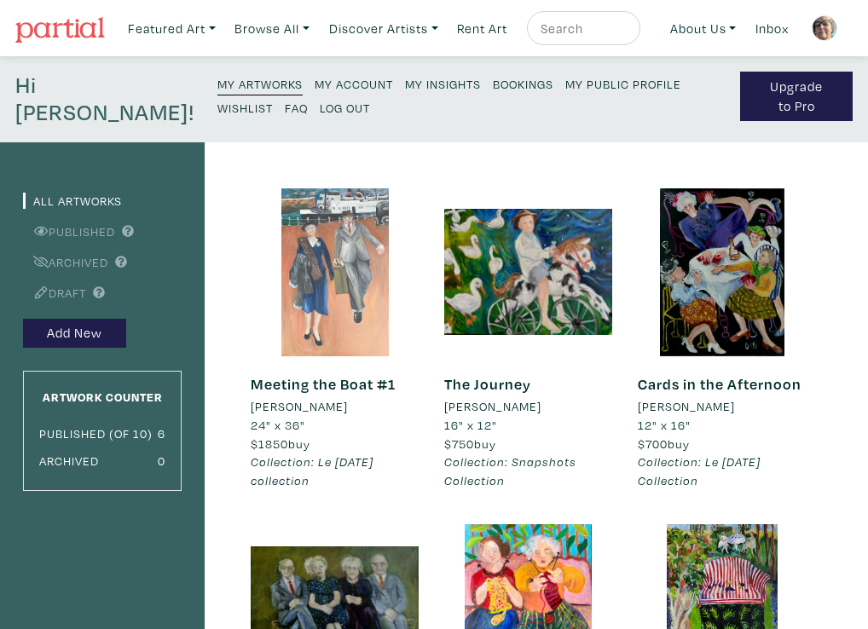
click at [332, 326] on div at bounding box center [335, 272] width 168 height 168
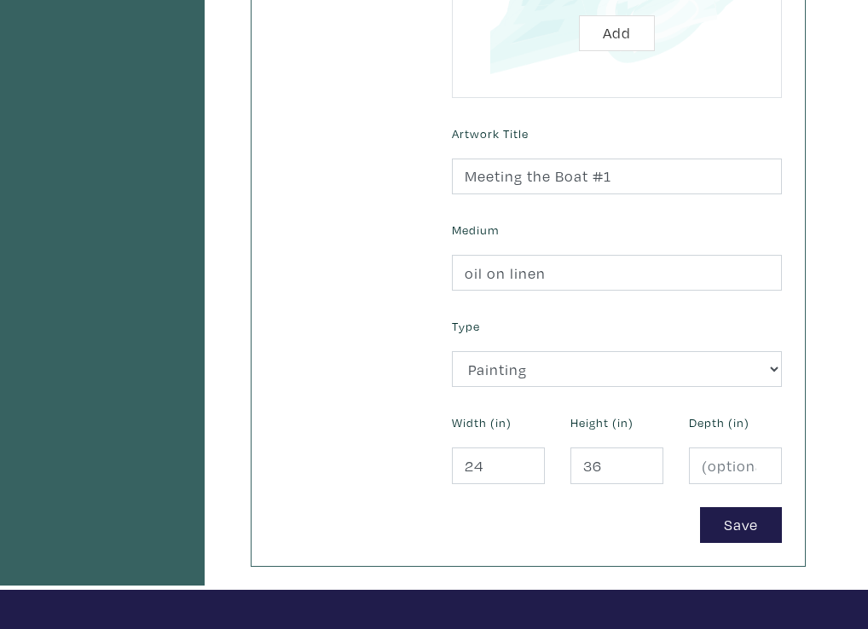
scroll to position [610, 0]
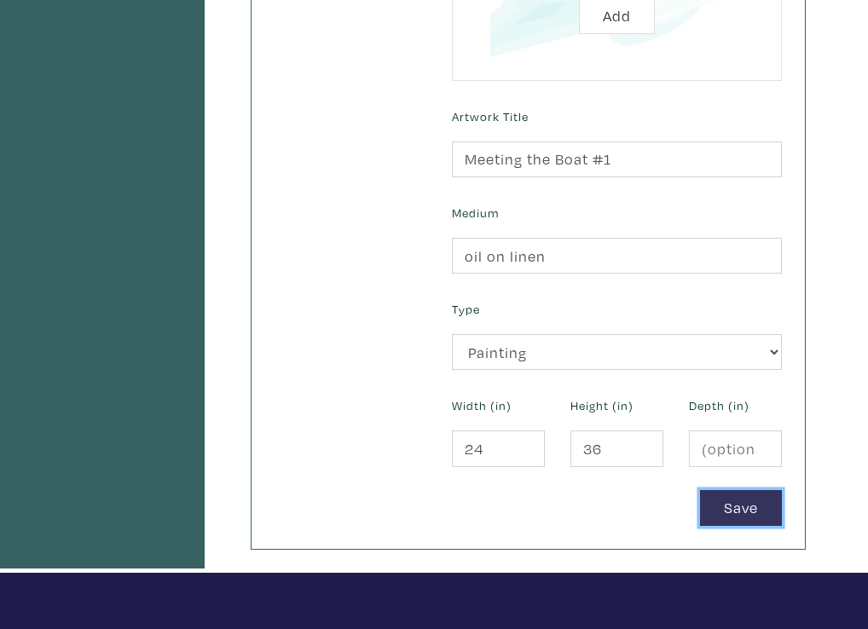
click at [727, 504] on button "Save" at bounding box center [741, 508] width 82 height 37
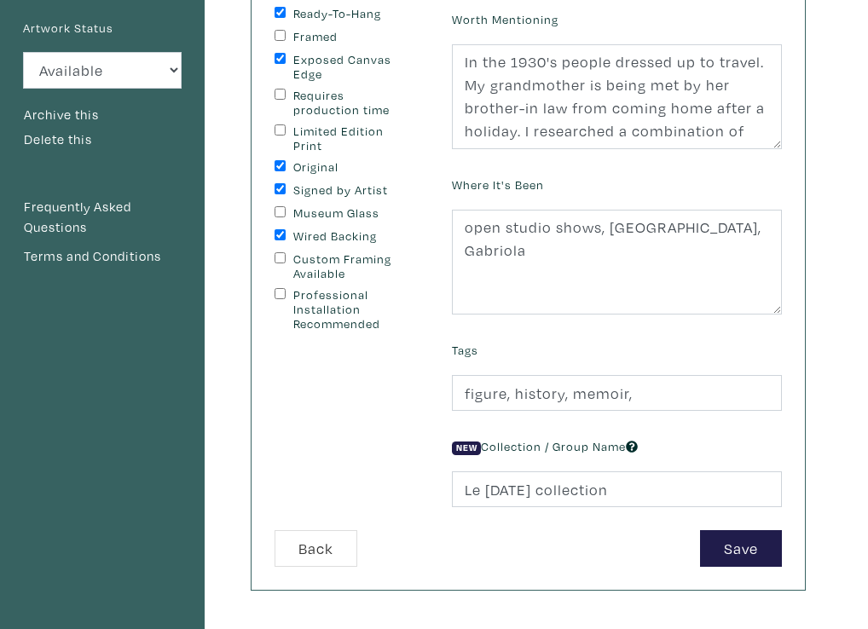
scroll to position [291, 0]
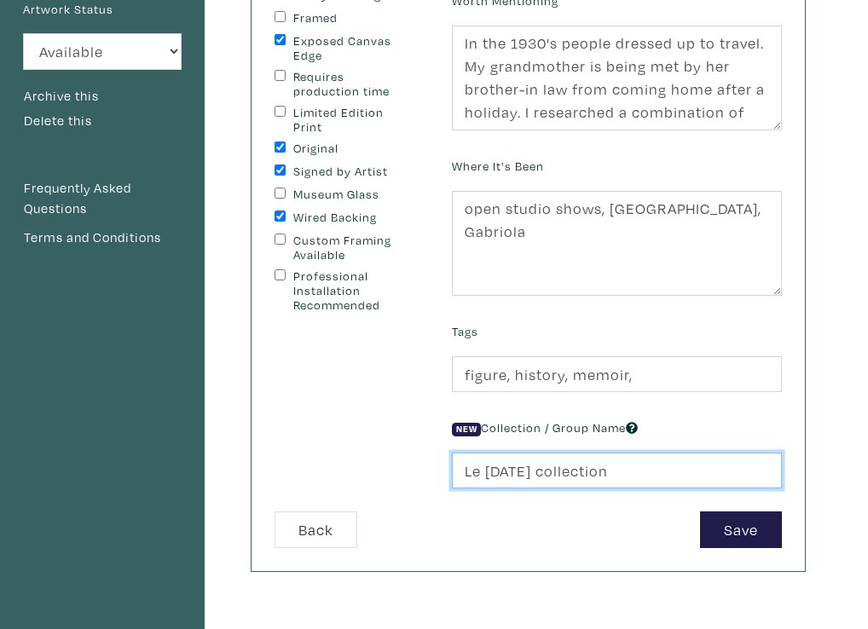
click at [625, 473] on input "Le [DATE] collection" at bounding box center [617, 471] width 330 height 37
type input "Le [DATE]"
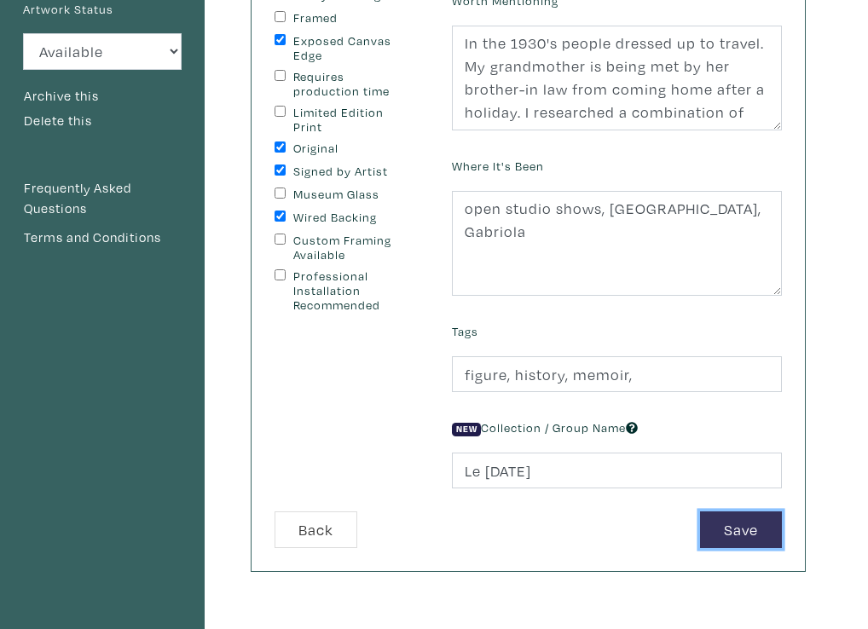
click at [733, 529] on button "Save" at bounding box center [741, 529] width 82 height 37
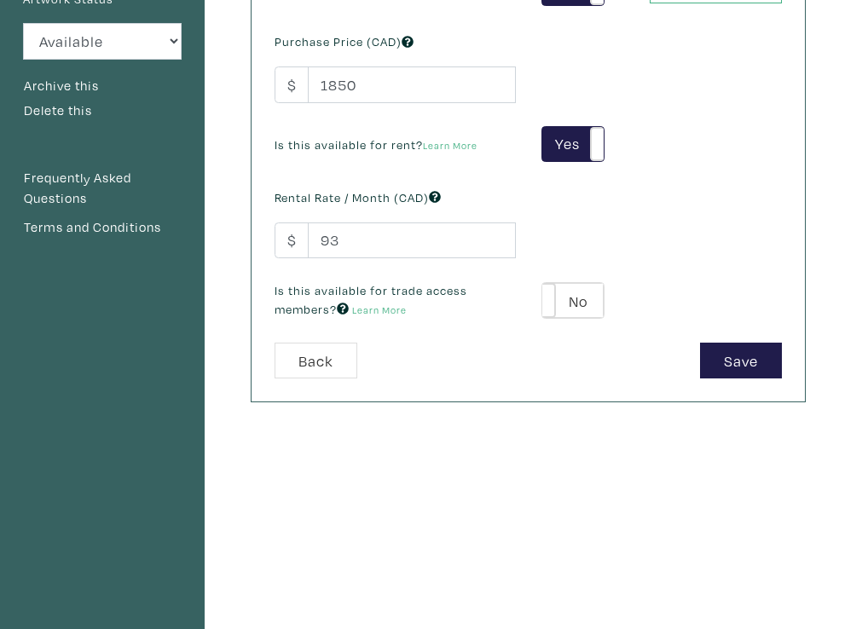
scroll to position [308, 0]
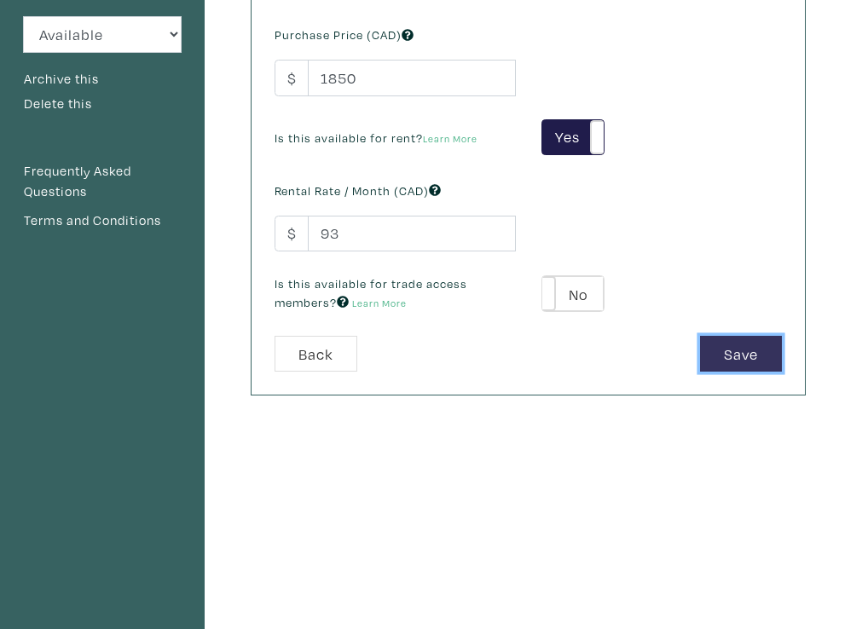
click at [745, 354] on button "Save" at bounding box center [741, 354] width 82 height 37
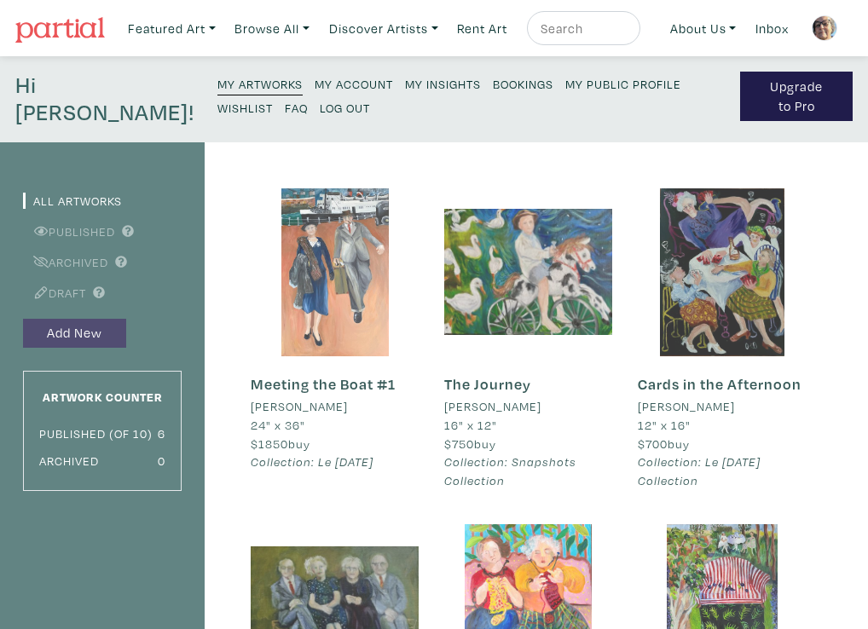
scroll to position [3, 0]
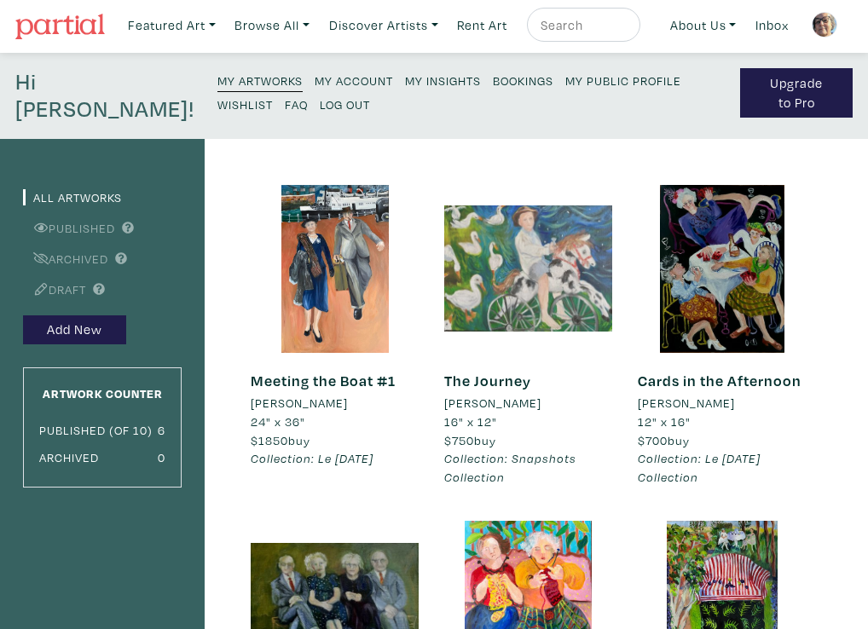
click at [523, 282] on div at bounding box center [528, 269] width 168 height 168
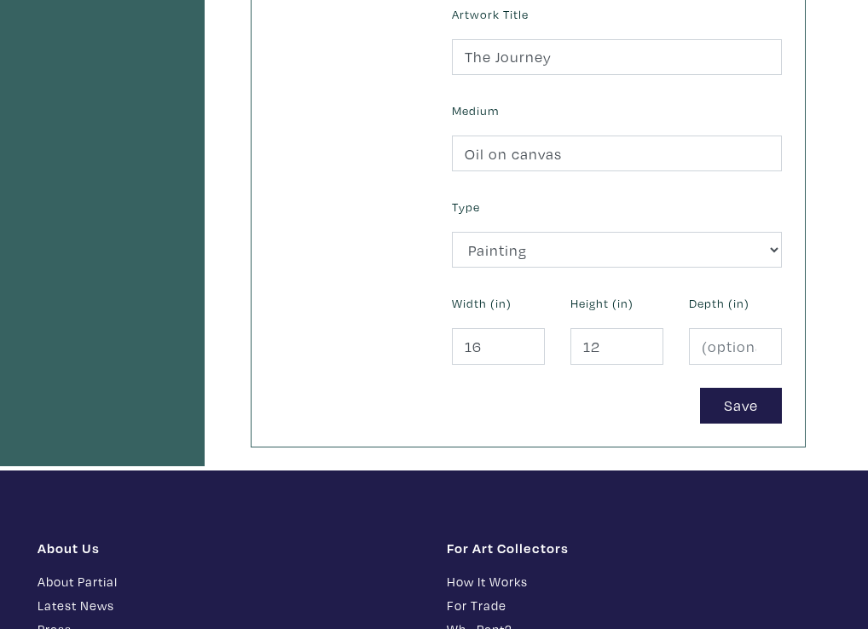
scroll to position [717, 0]
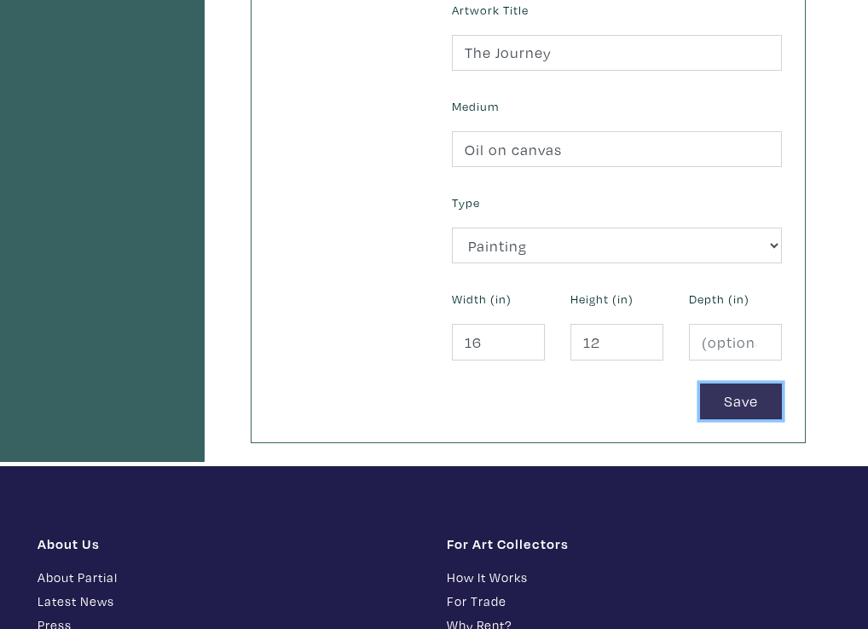
click at [716, 406] on button "Save" at bounding box center [741, 401] width 82 height 37
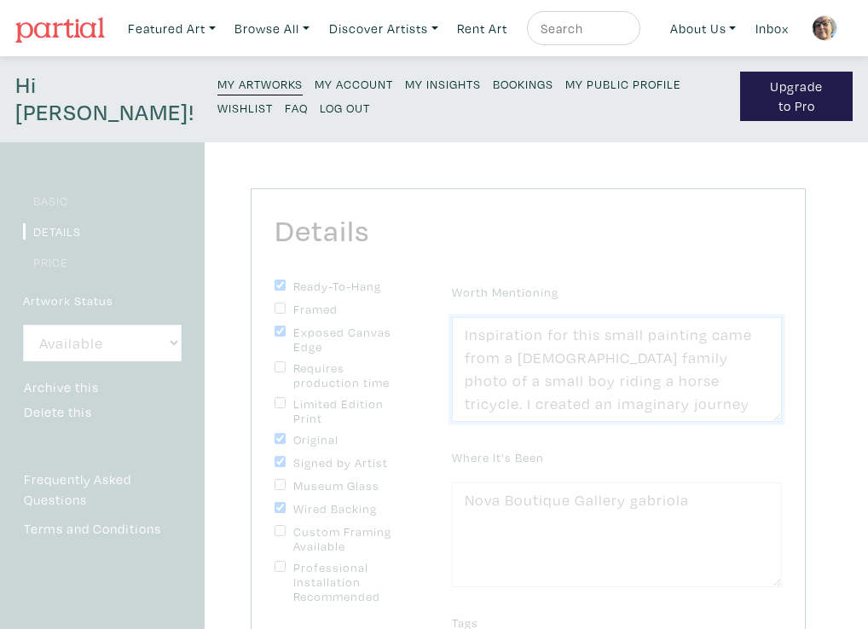
click at [636, 416] on textarea "Inspiration for this small painting came from a 100 year old family photo of a …" at bounding box center [617, 370] width 330 height 106
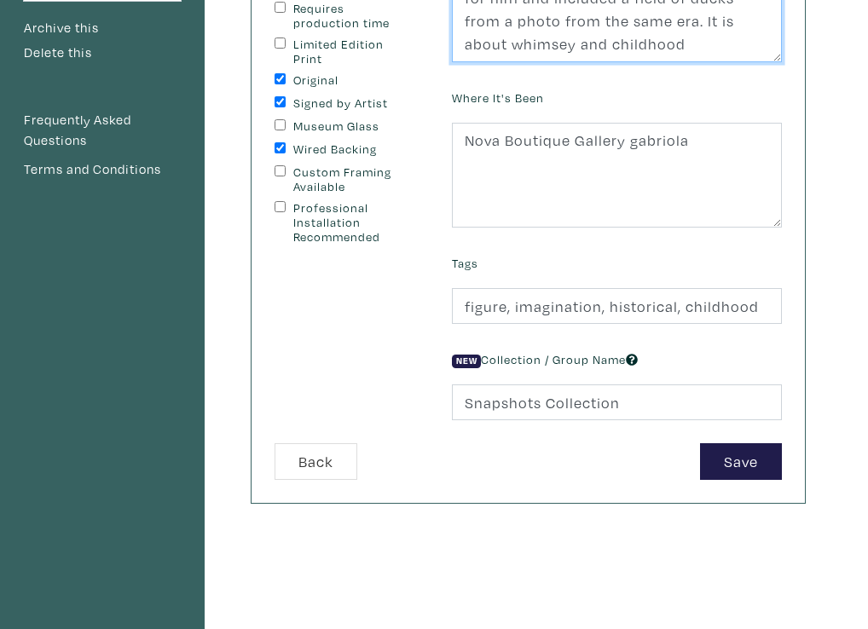
scroll to position [358, 0]
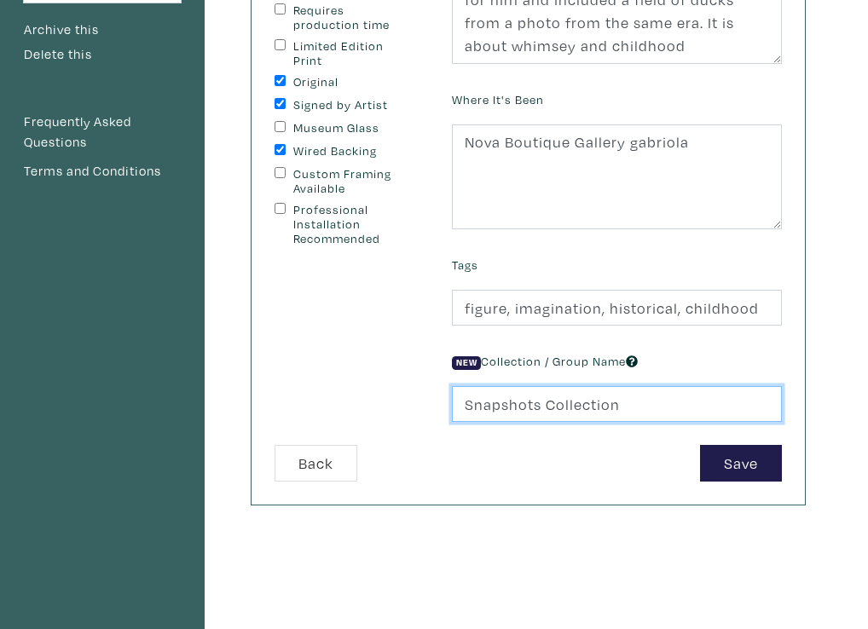
click at [621, 407] on input "Snapshots Collection" at bounding box center [617, 404] width 330 height 37
type input "Snapshots"
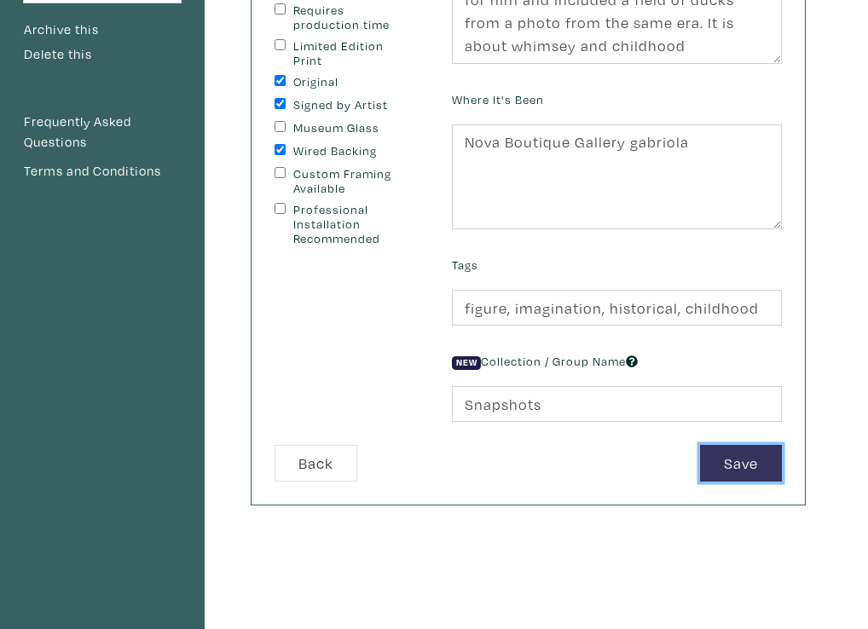
click at [741, 452] on button "Save" at bounding box center [741, 463] width 82 height 37
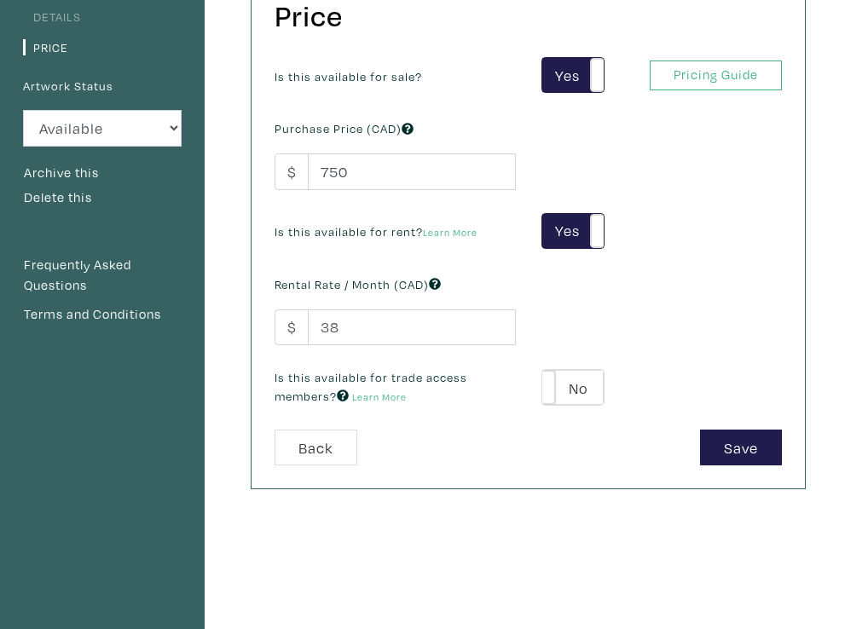
scroll to position [233, 0]
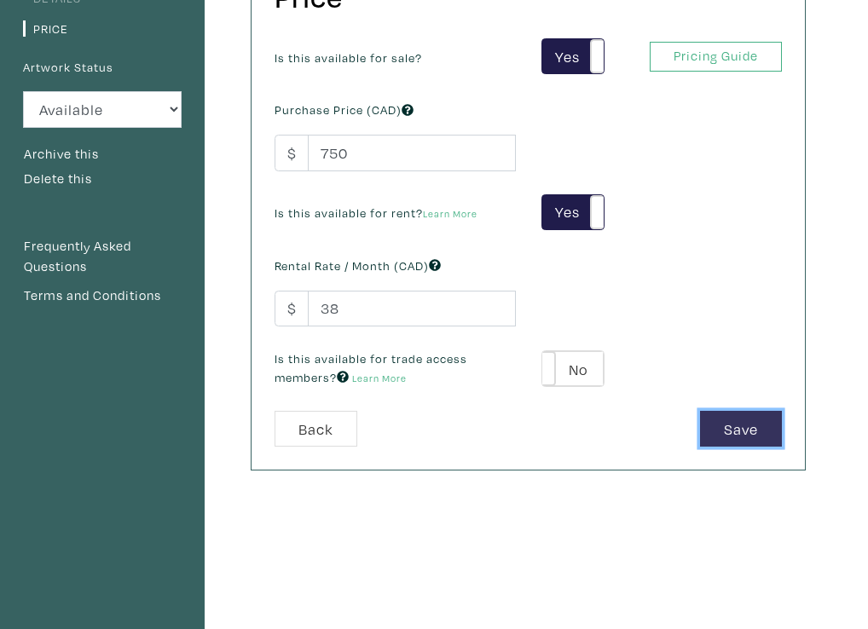
click at [736, 424] on button "Save" at bounding box center [741, 429] width 82 height 37
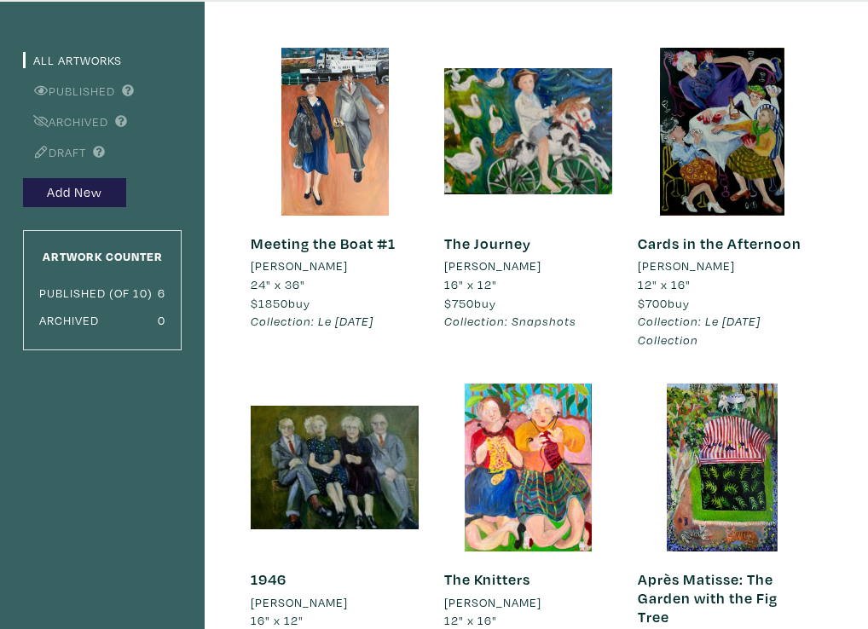
scroll to position [146, 0]
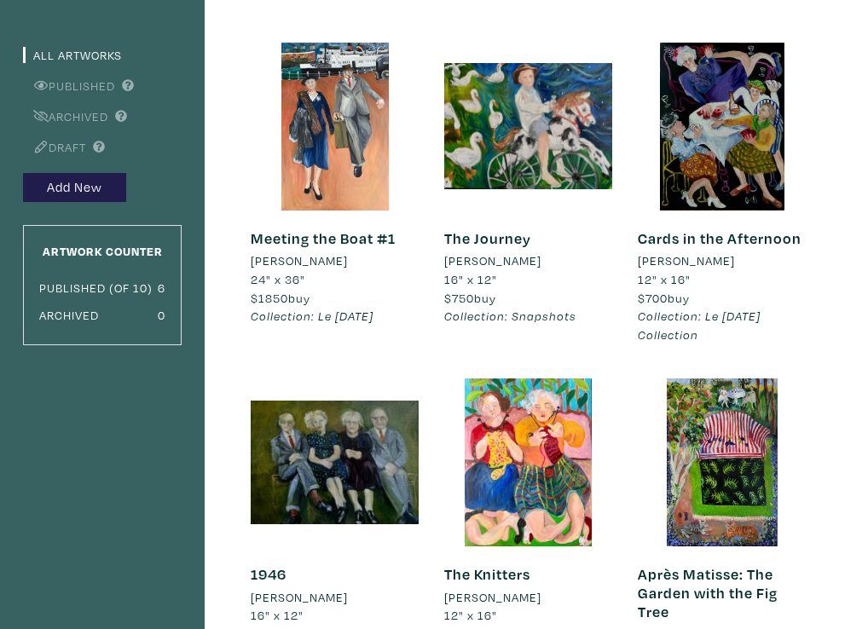
click at [736, 424] on div at bounding box center [721, 462] width 168 height 168
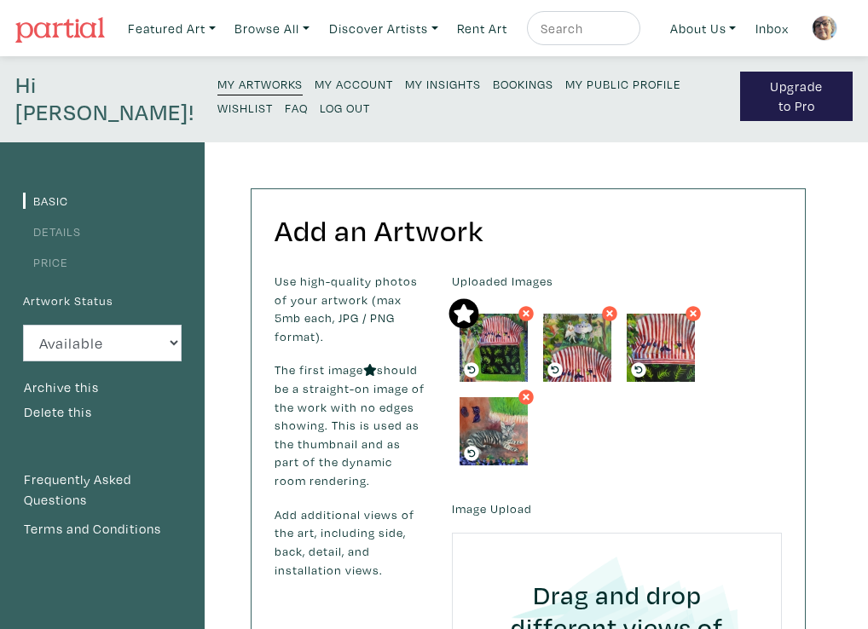
click at [619, 450] on div "Uploaded Images" at bounding box center [616, 372] width 355 height 201
click at [222, 81] on small "My Artworks" at bounding box center [259, 84] width 85 height 16
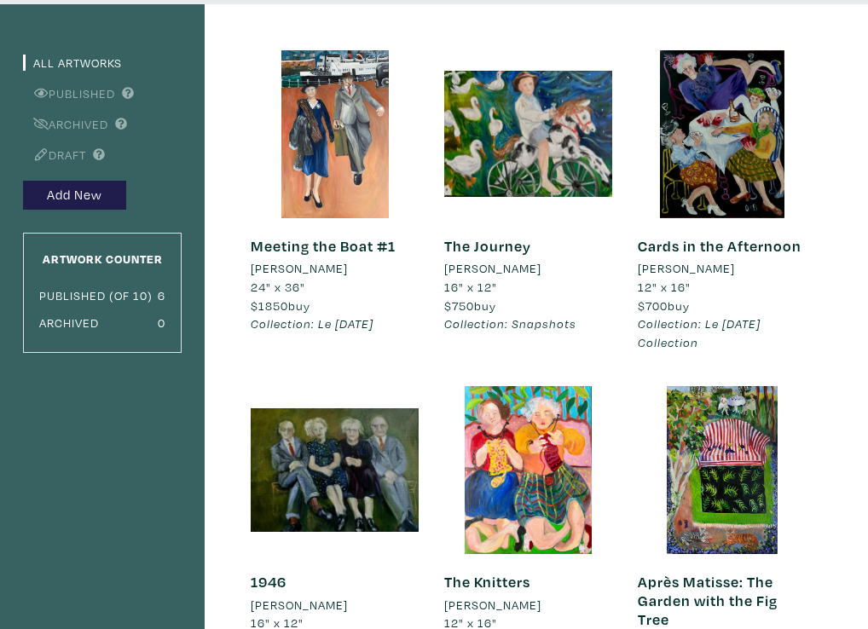
scroll to position [136, 0]
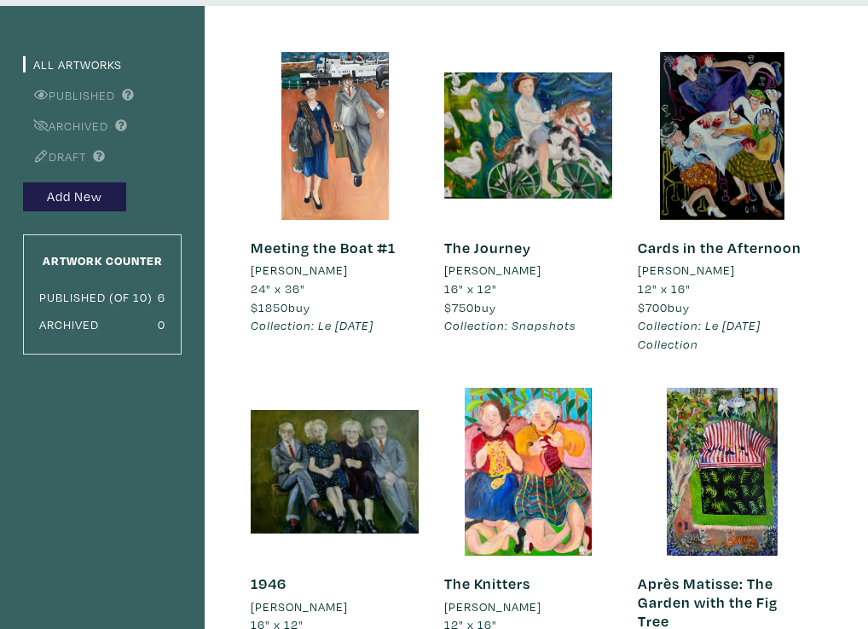
click at [683, 320] on em "Collection: Le Carnaval Collection" at bounding box center [698, 334] width 123 height 35
click at [690, 247] on link "Cards in the Afternoon" at bounding box center [719, 248] width 164 height 20
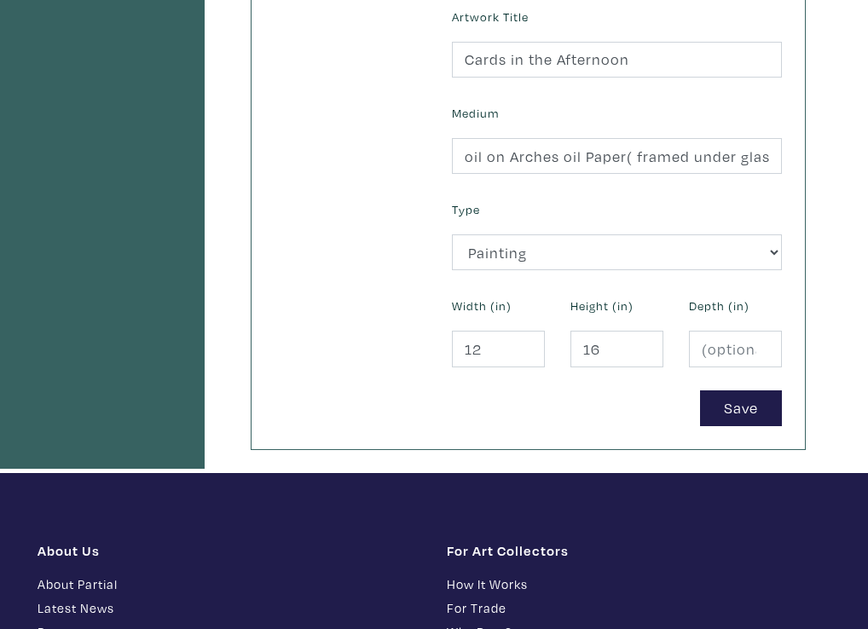
scroll to position [742, 0]
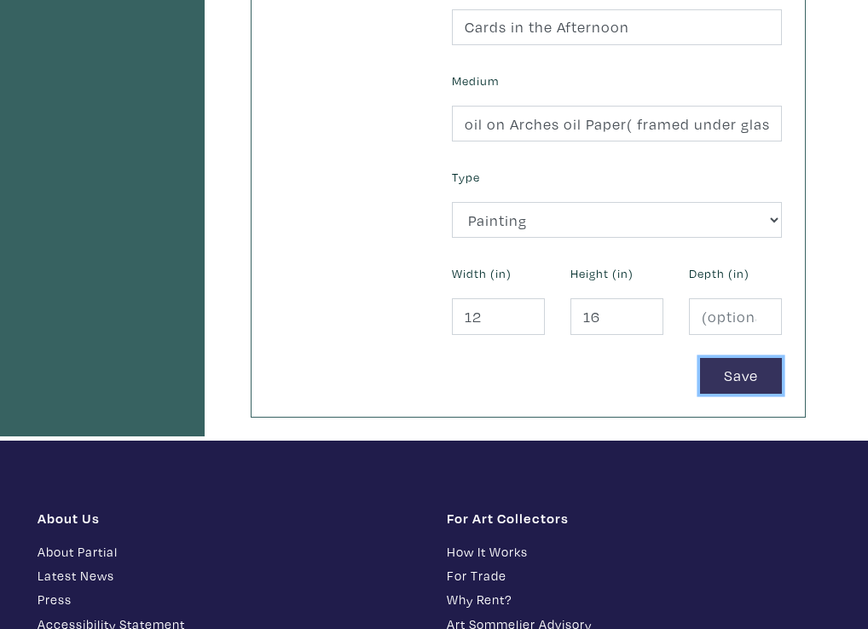
click at [723, 369] on button "Save" at bounding box center [741, 376] width 82 height 37
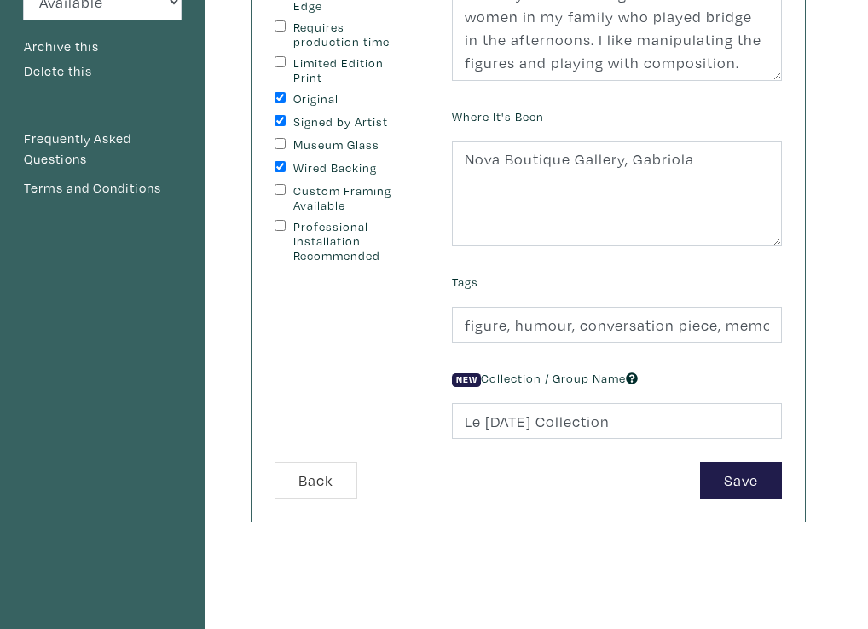
scroll to position [344, 0]
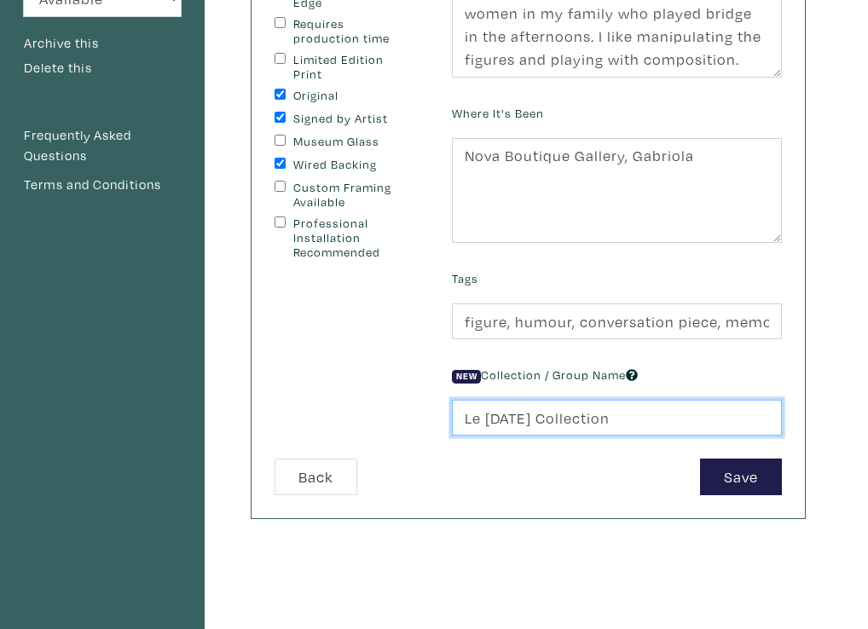
click at [630, 416] on input "Le [DATE] Collection" at bounding box center [617, 418] width 330 height 37
type input "Le [DATE]"
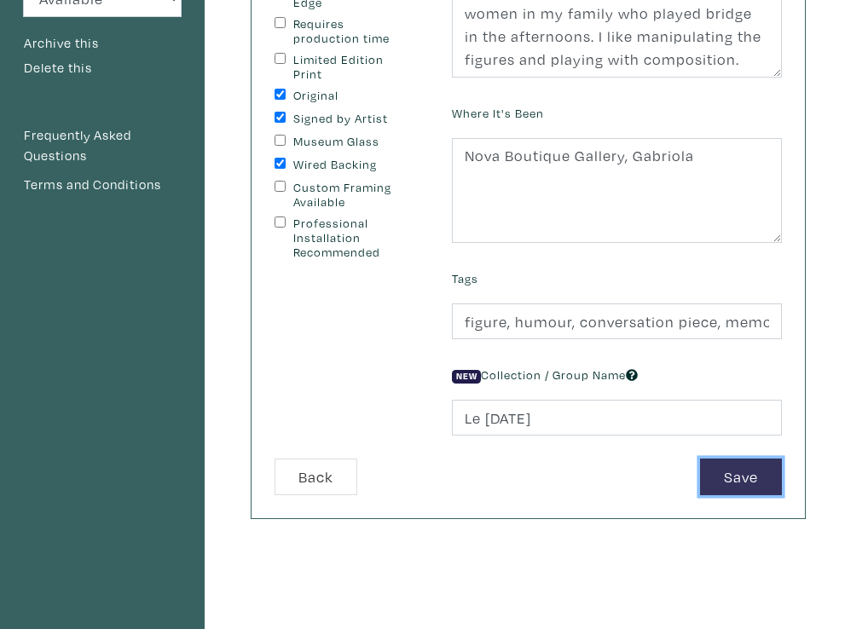
click at [761, 476] on button "Save" at bounding box center [741, 476] width 82 height 37
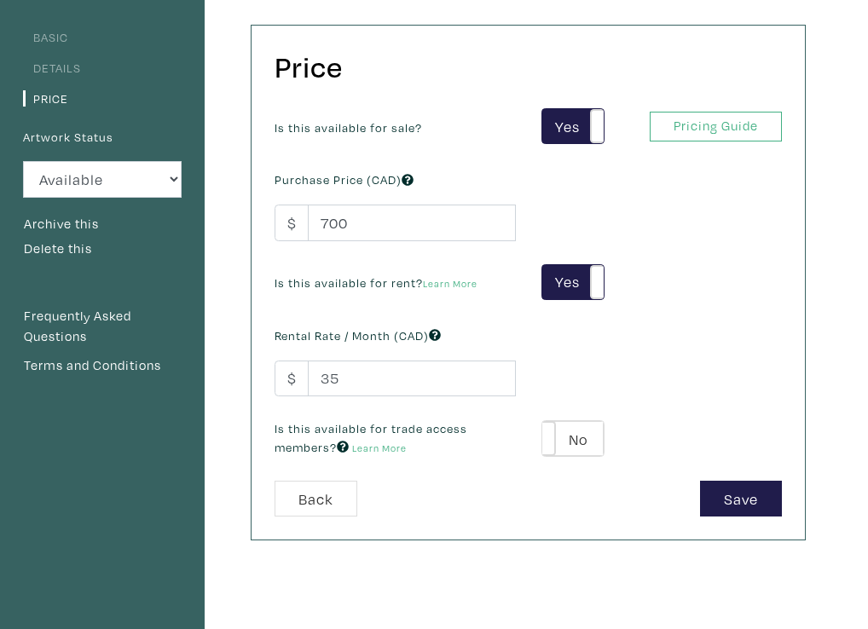
scroll to position [205, 0]
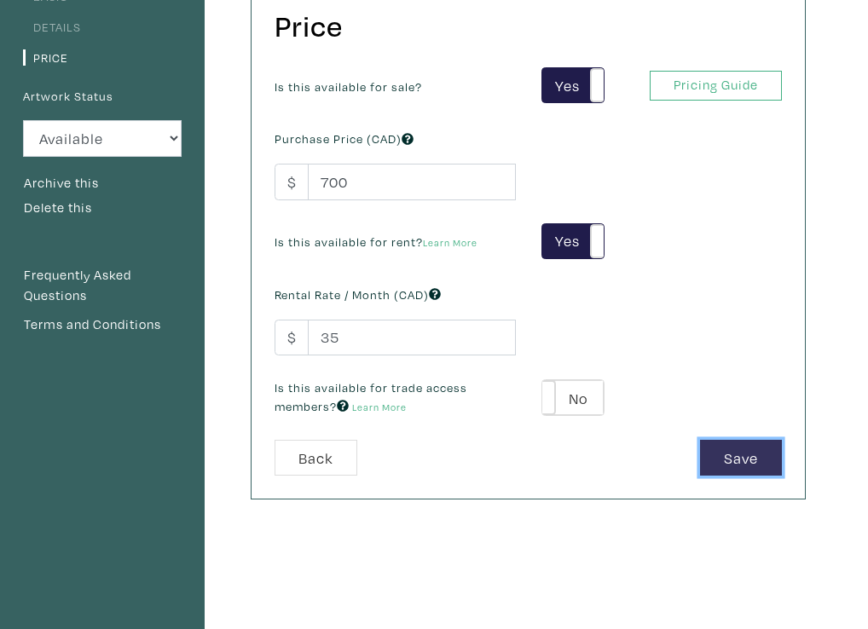
click at [718, 462] on button "Save" at bounding box center [741, 458] width 82 height 37
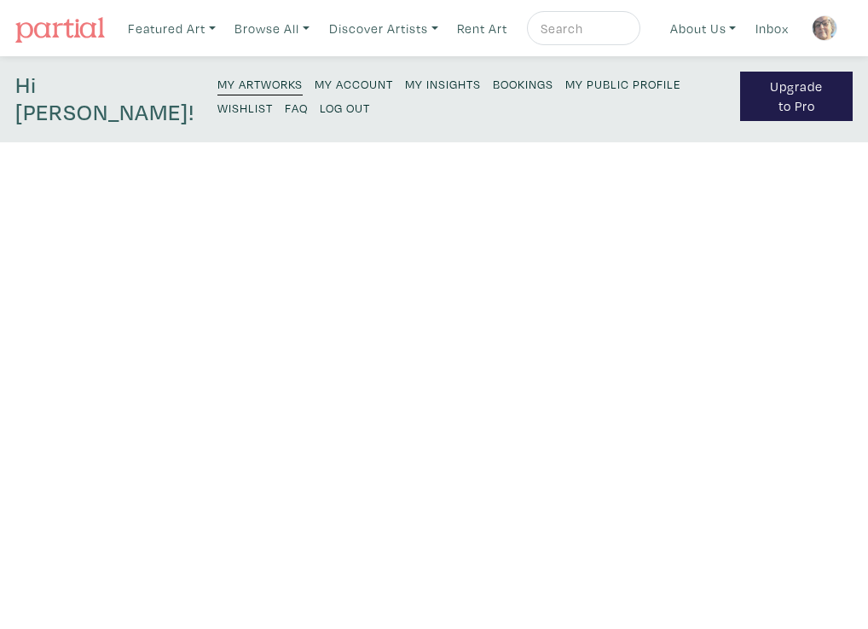
click at [726, 454] on em "Collection: Le Carnaval" at bounding box center [698, 461] width 123 height 16
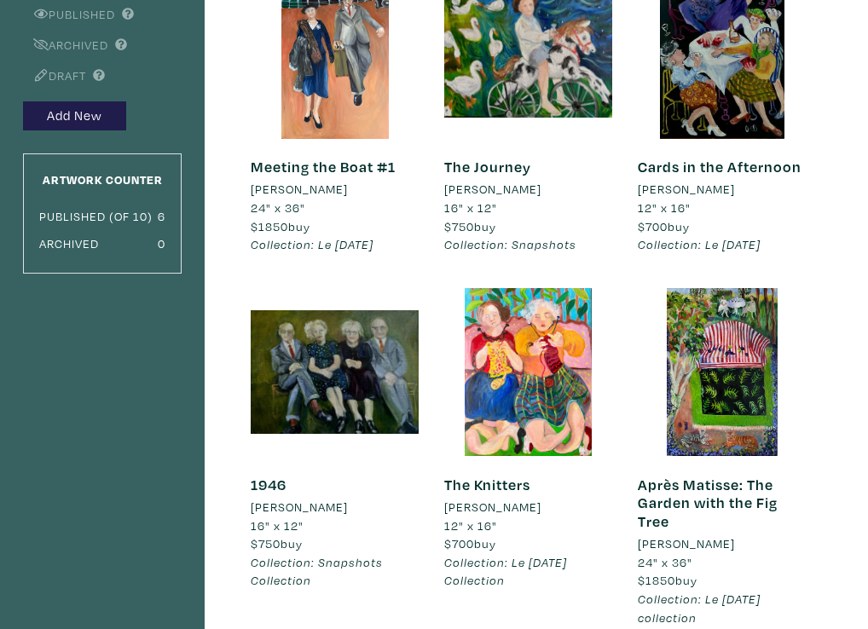
scroll to position [221, 0]
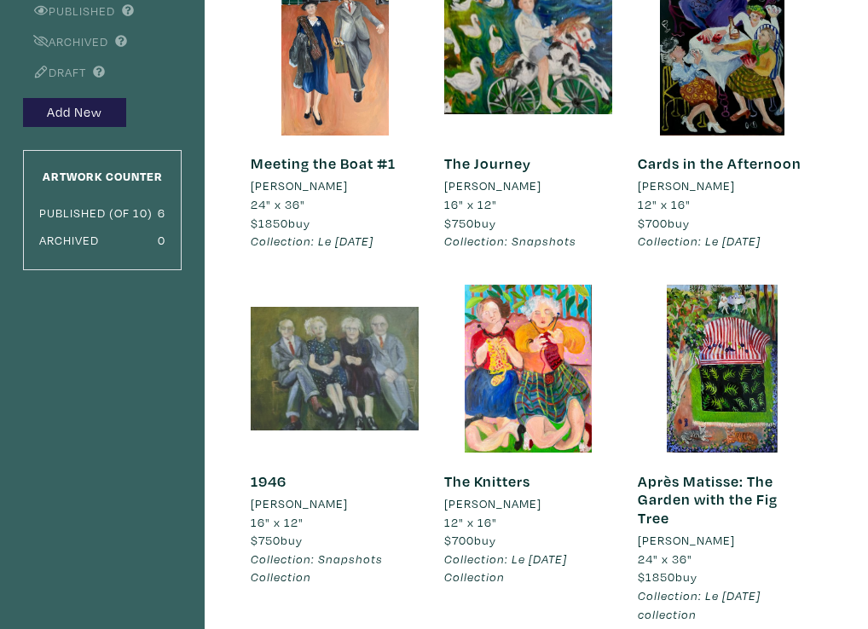
click at [338, 398] on div at bounding box center [335, 369] width 168 height 168
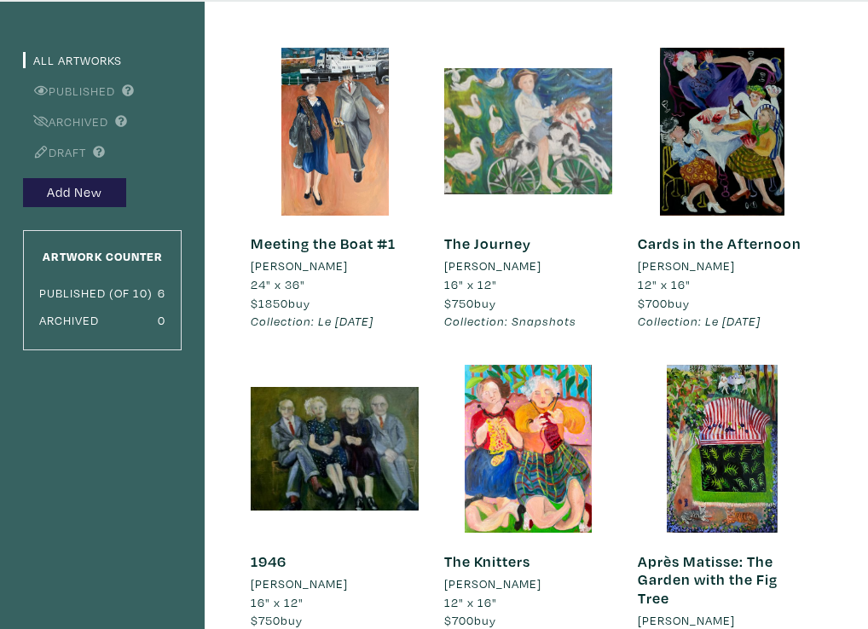
scroll to position [0, 0]
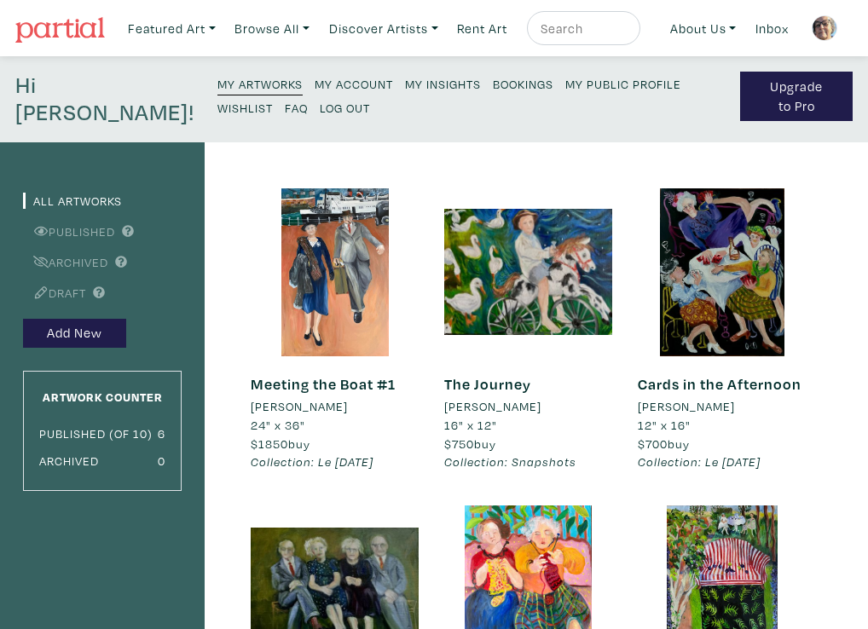
click at [320, 107] on small "Log Out" at bounding box center [345, 108] width 50 height 16
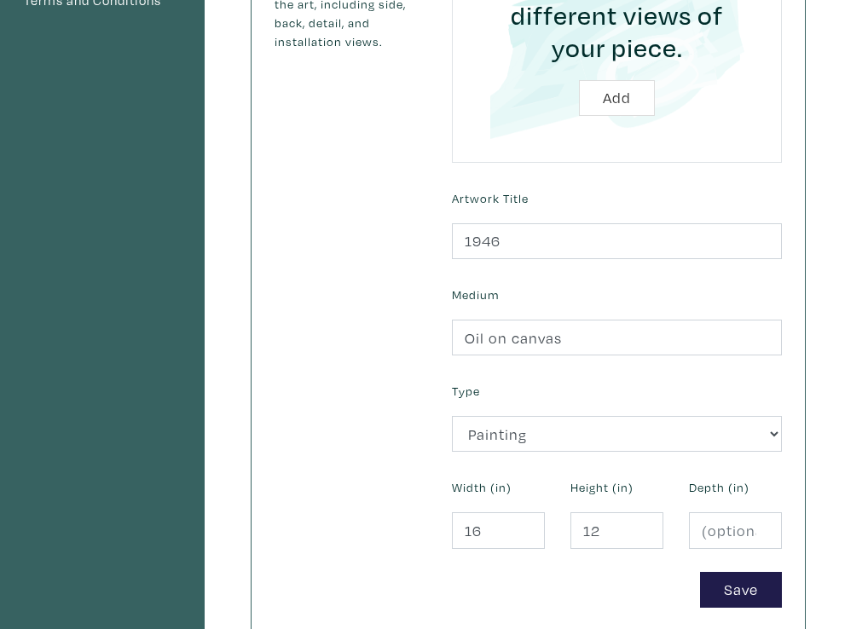
scroll to position [535, 0]
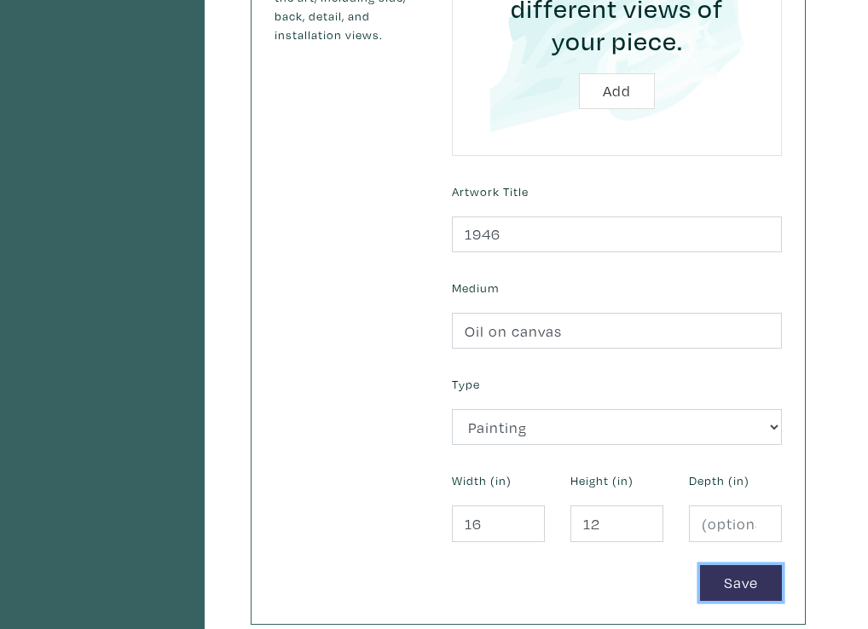
click at [729, 577] on button "Save" at bounding box center [741, 583] width 82 height 37
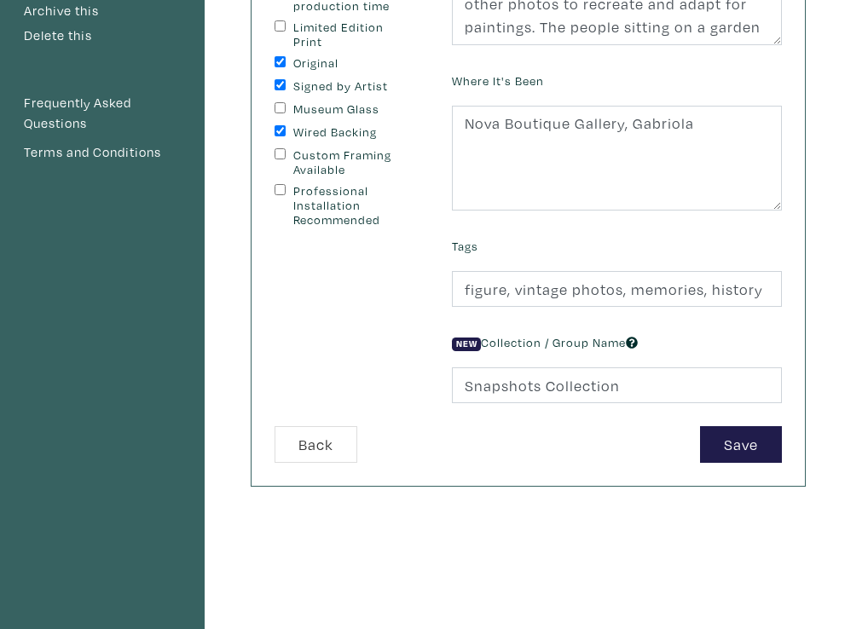
scroll to position [375, 0]
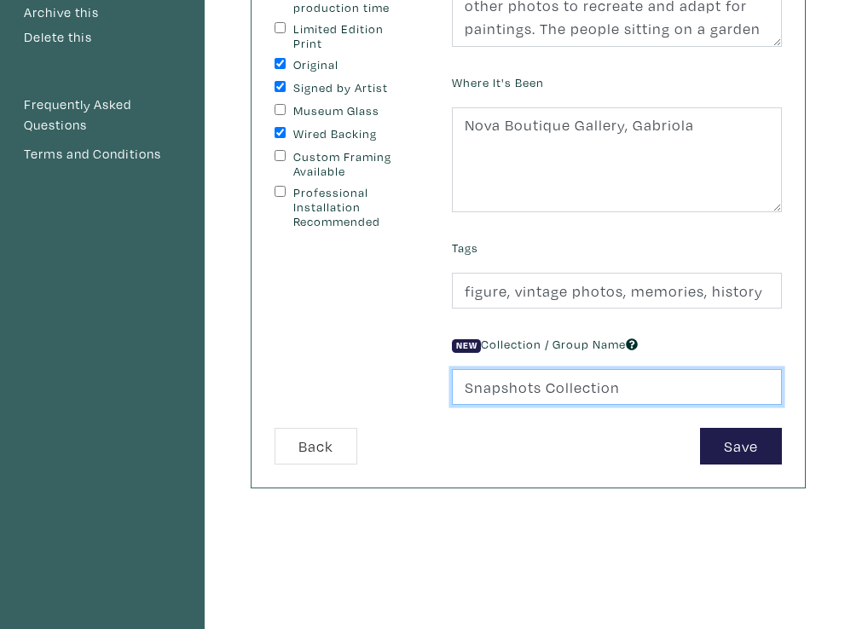
click at [618, 389] on input "Snapshots Collection" at bounding box center [617, 387] width 330 height 37
type input "Snapshots"
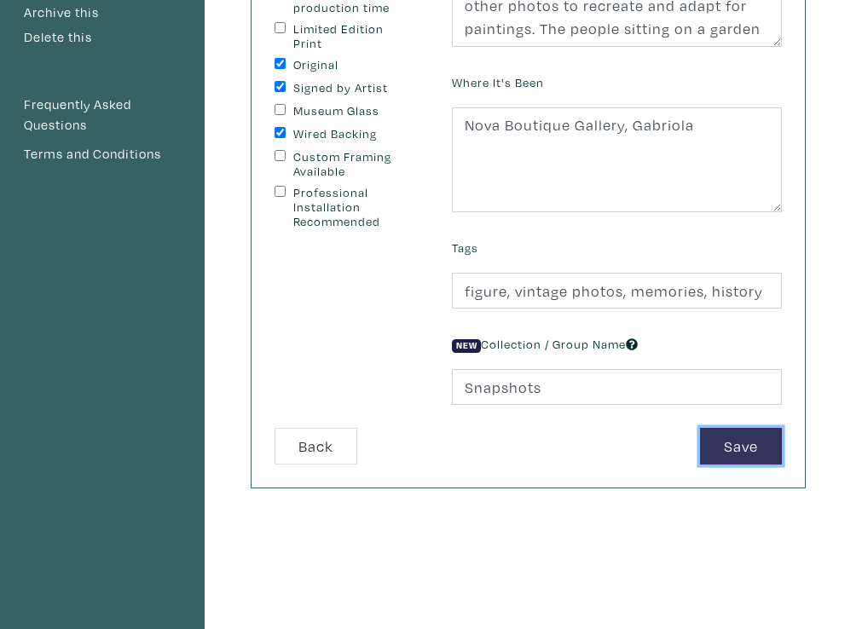
click at [740, 449] on button "Save" at bounding box center [741, 446] width 82 height 37
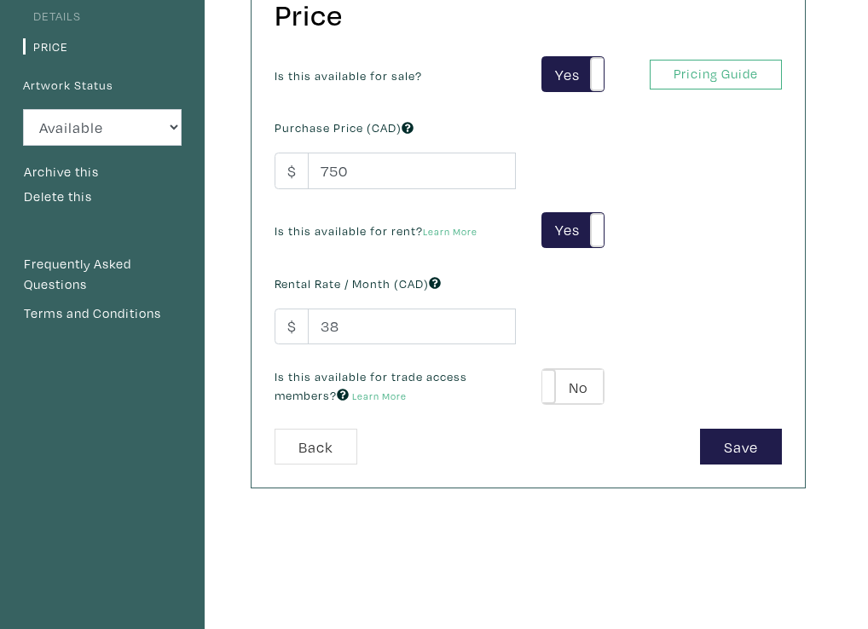
scroll to position [222, 0]
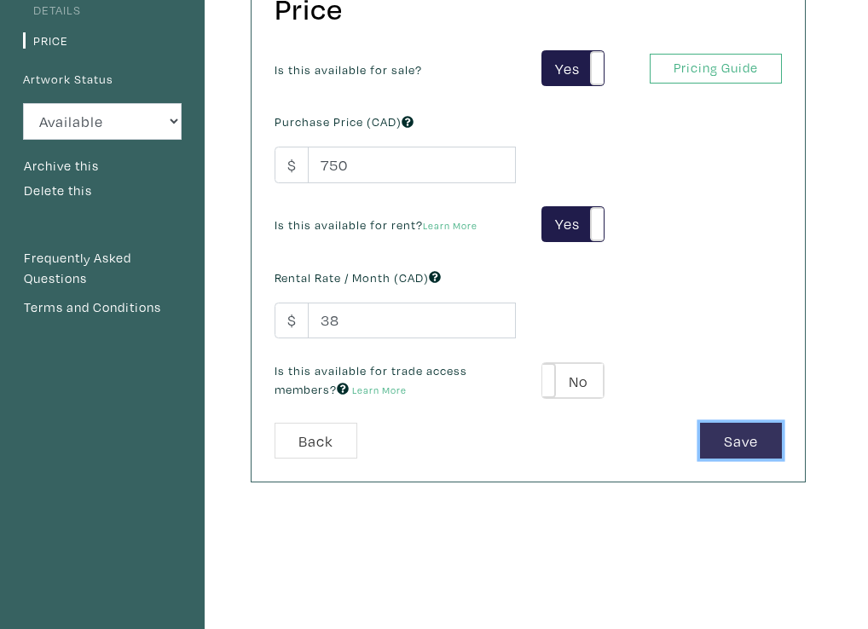
click at [738, 433] on button "Save" at bounding box center [741, 441] width 82 height 37
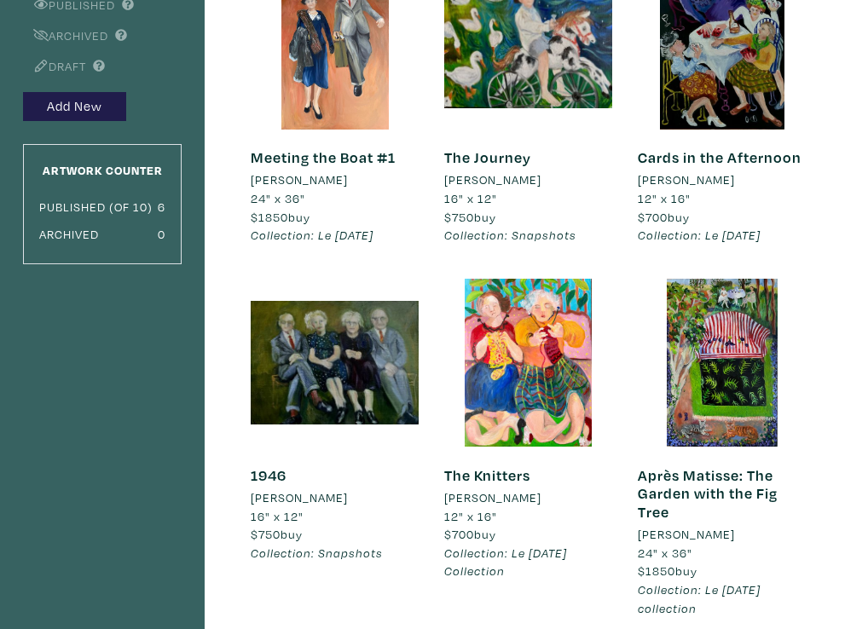
scroll to position [243, 0]
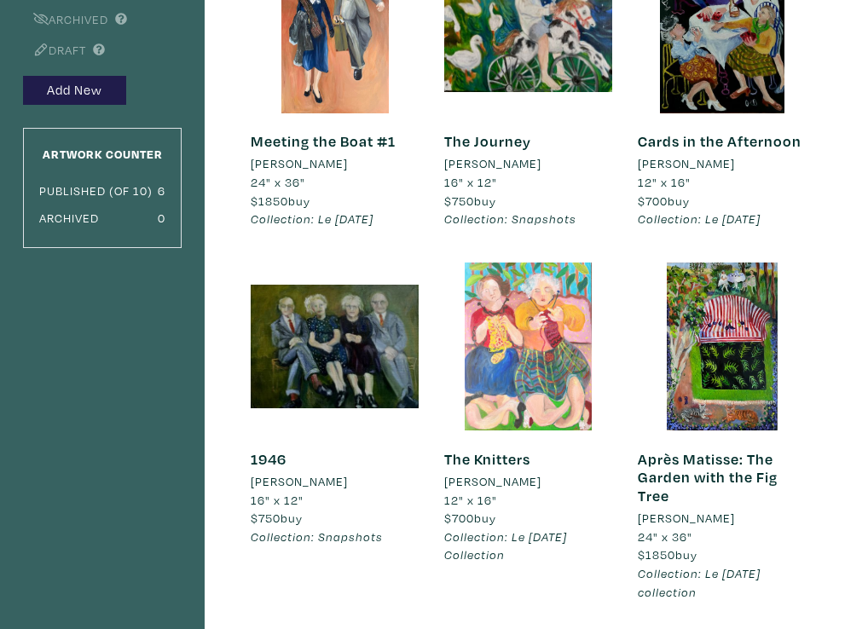
click at [527, 397] on div at bounding box center [528, 346] width 168 height 168
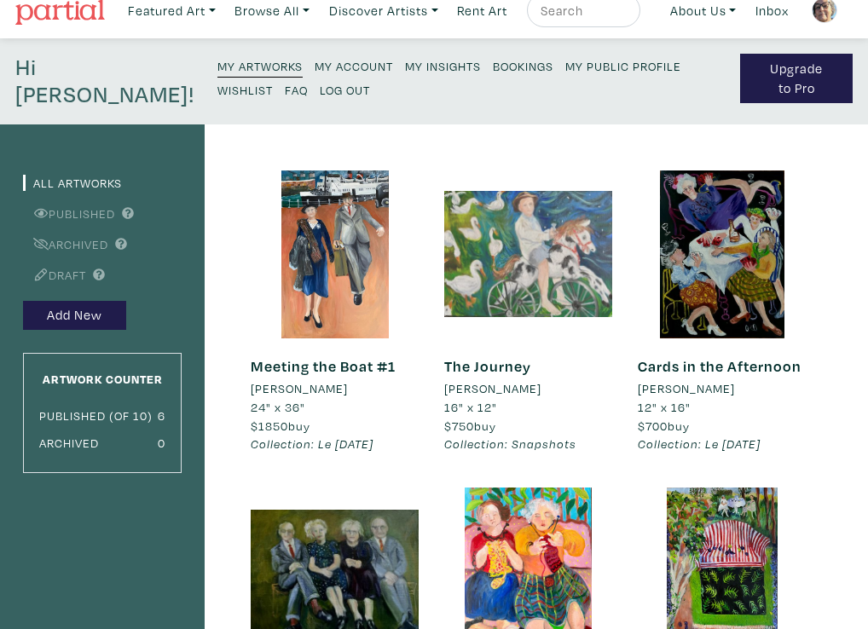
scroll to position [0, 0]
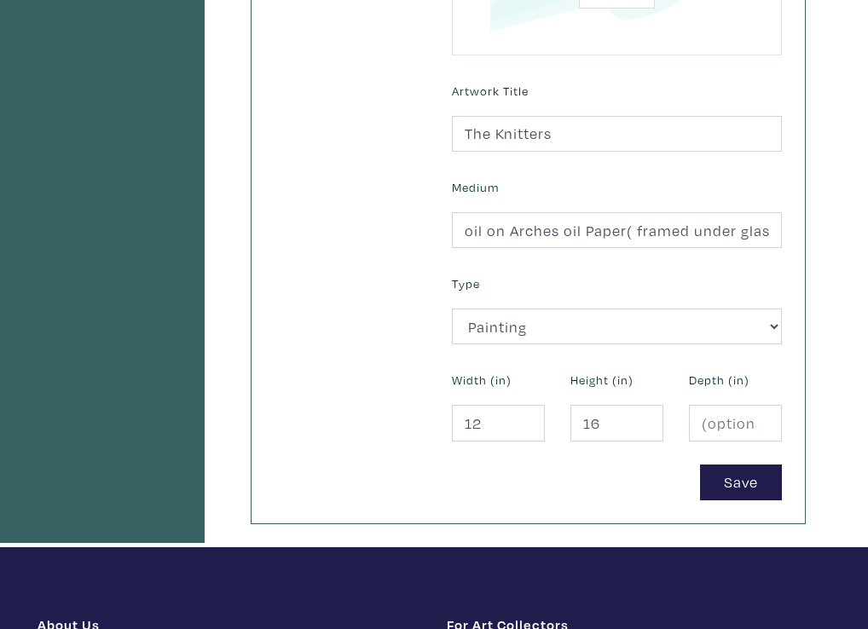
scroll to position [706, 0]
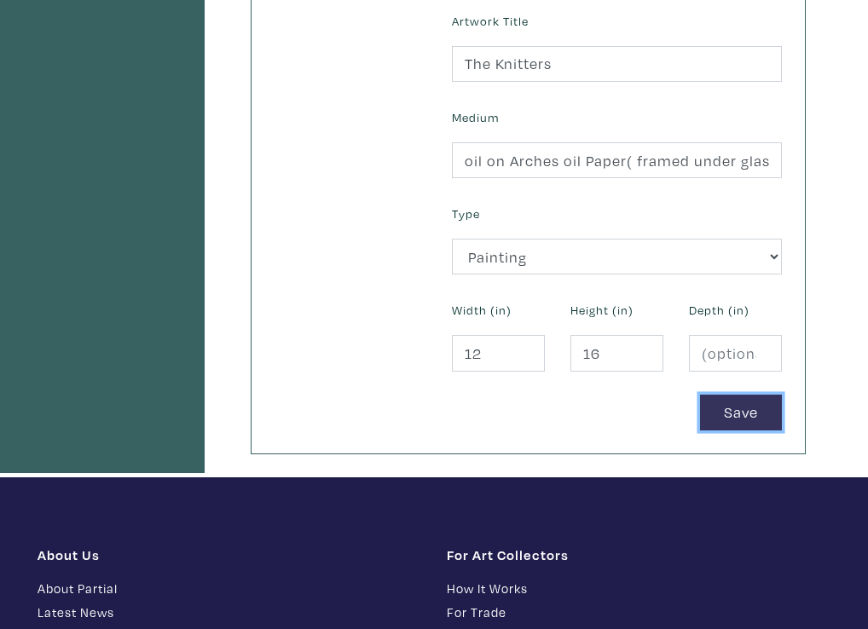
click at [722, 404] on button "Save" at bounding box center [741, 413] width 82 height 37
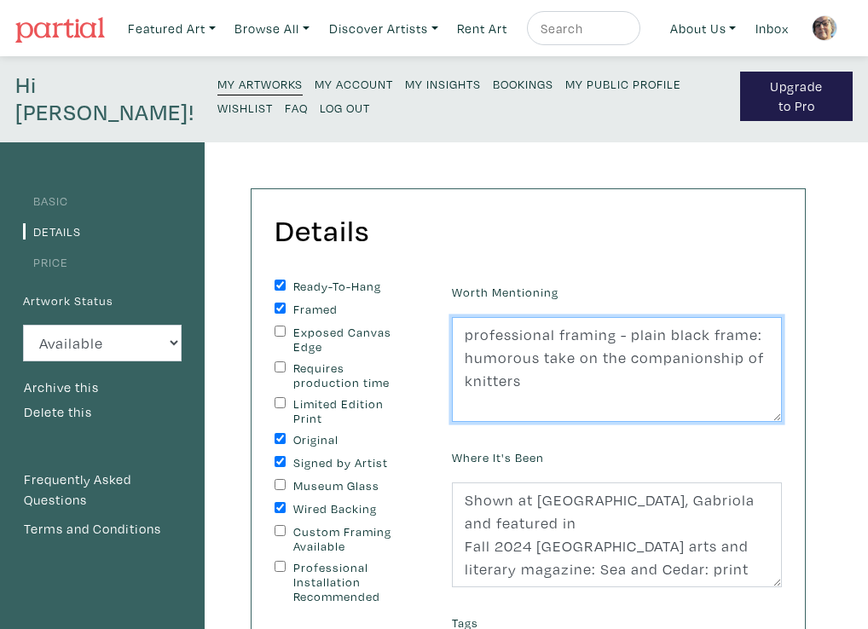
click at [631, 421] on textarea "professional framing - plain black frame: humorous take on the companionship of…" at bounding box center [617, 370] width 330 height 106
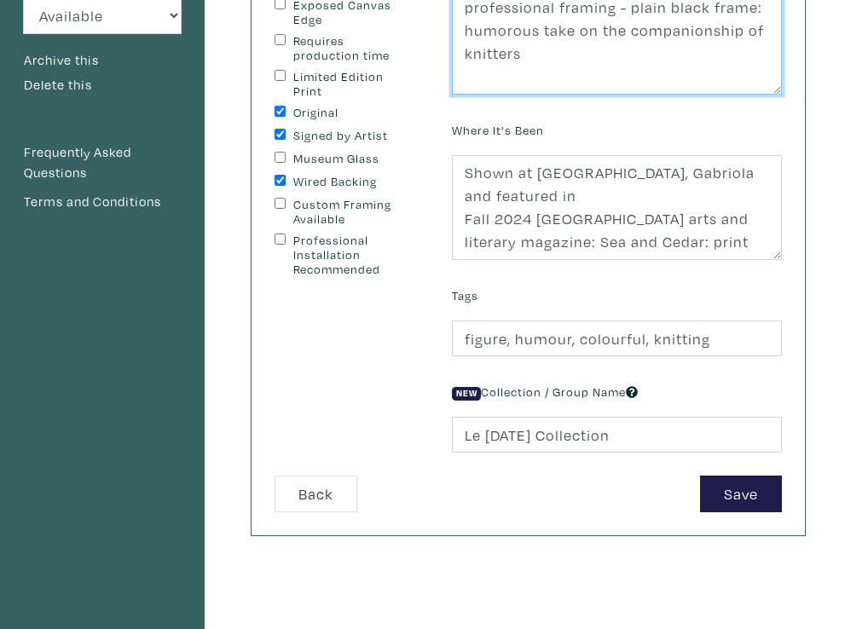
scroll to position [357, 0]
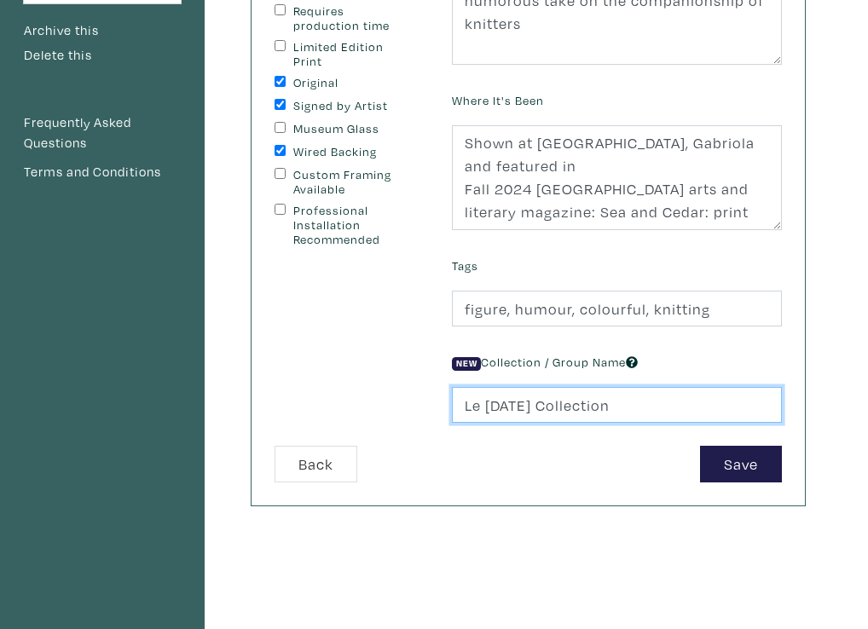
click at [625, 406] on input "Le Carnaval Collection" at bounding box center [617, 405] width 330 height 37
type input "Le Carnaval"
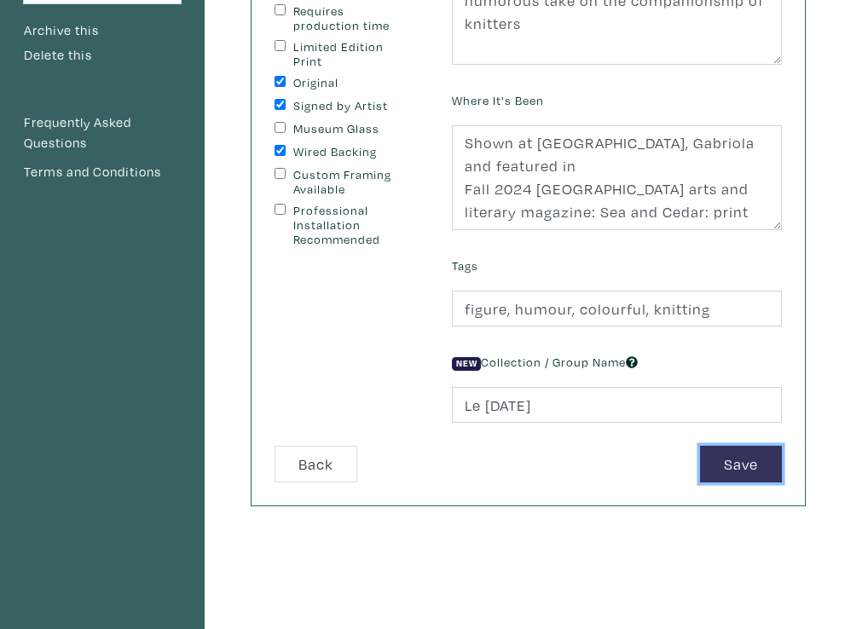
click at [745, 463] on button "Save" at bounding box center [741, 464] width 82 height 37
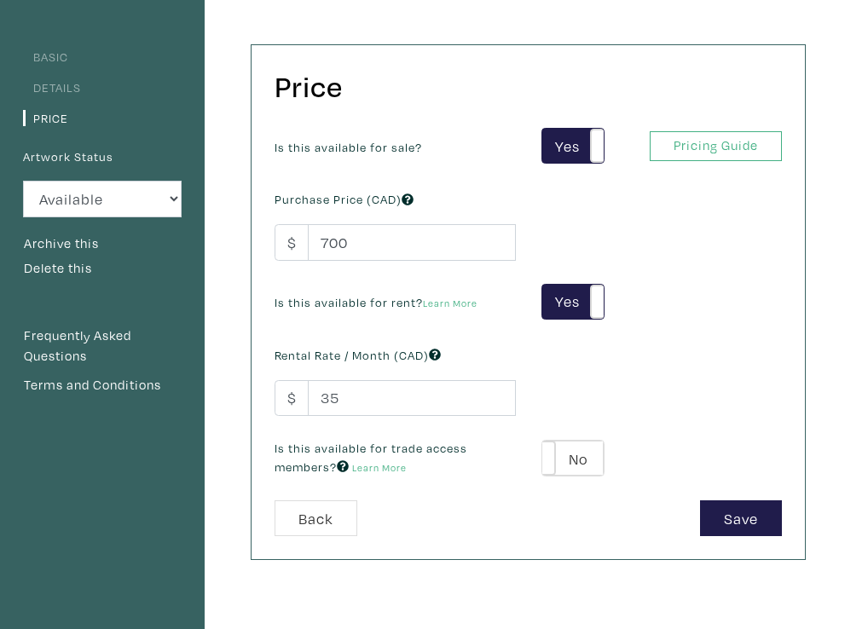
scroll to position [174, 0]
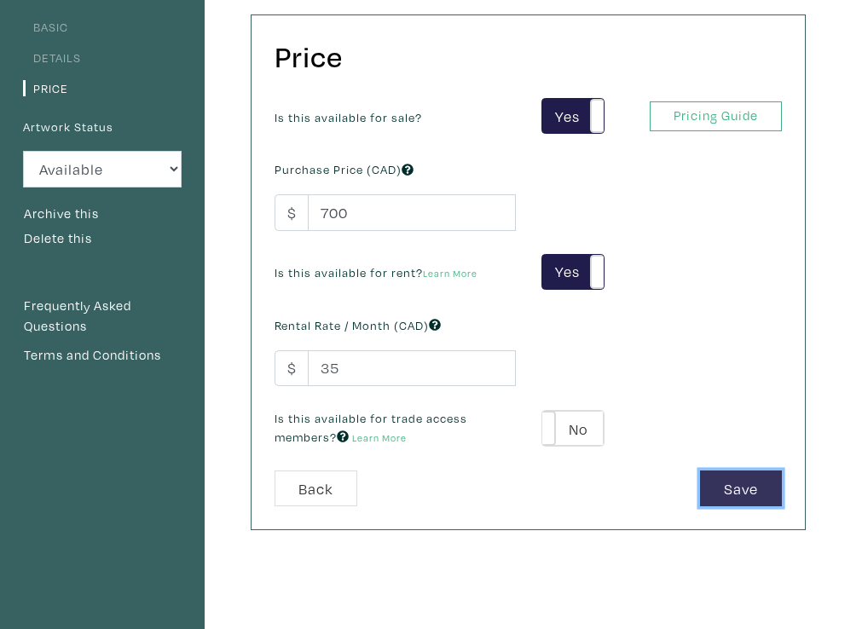
click at [716, 483] on button "Save" at bounding box center [741, 488] width 82 height 37
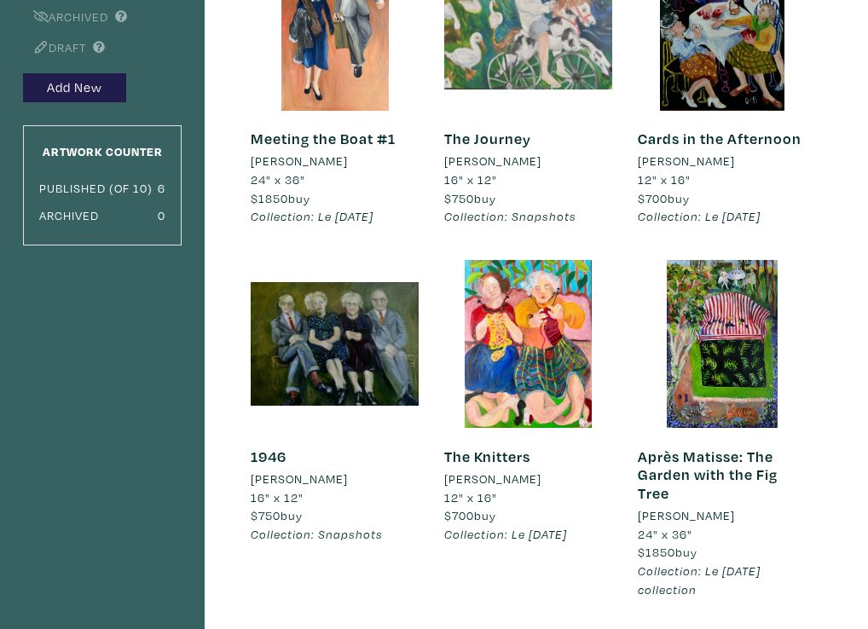
scroll to position [298, 0]
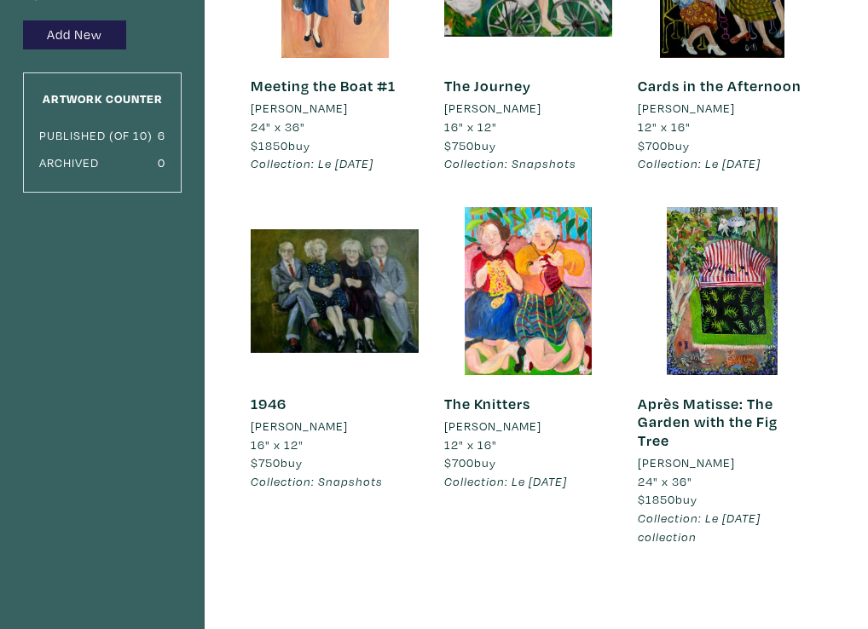
click at [539, 522] on div "The Knitters Antoinette Hérivel 12" x 16" $700 buy Collection: Le Carnaval #hum…" at bounding box center [527, 393] width 193 height 372
click at [702, 392] on div "Après Matisse: The Garden with the Fig Tree Antoinette Hérivel 24" x 36" $1850 …" at bounding box center [721, 469] width 168 height 189
click at [705, 410] on link "Après Matisse: The Garden with the Fig Tree" at bounding box center [707, 422] width 140 height 56
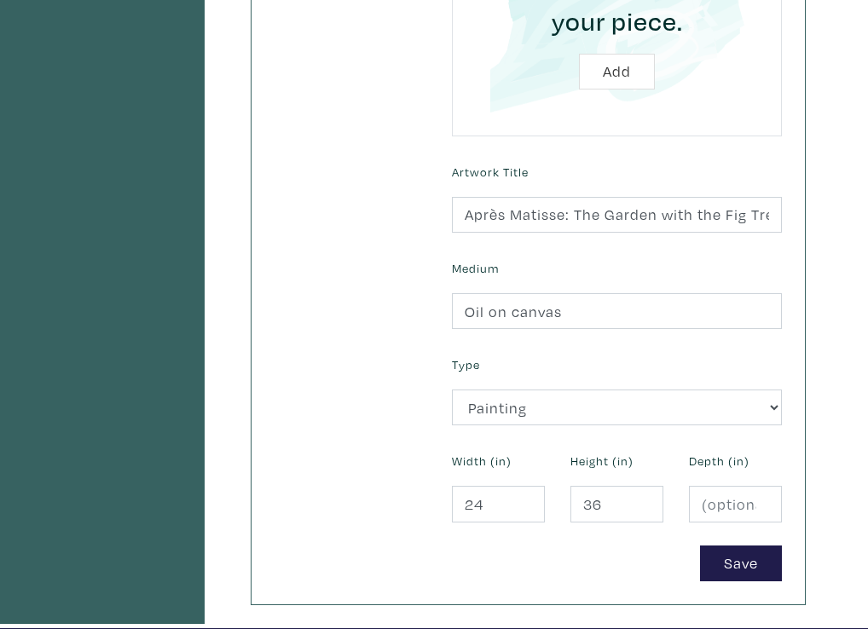
scroll to position [649, 0]
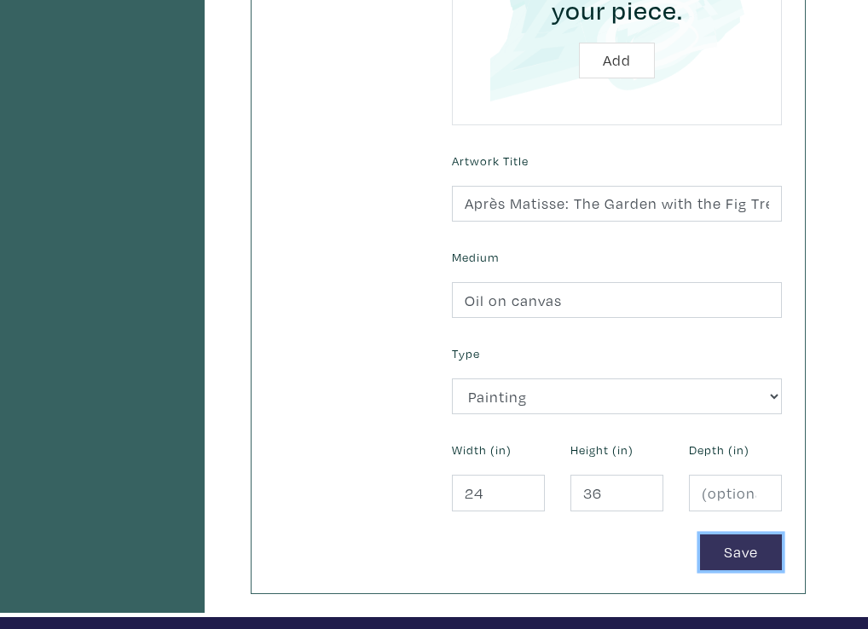
click at [736, 551] on button "Save" at bounding box center [741, 552] width 82 height 37
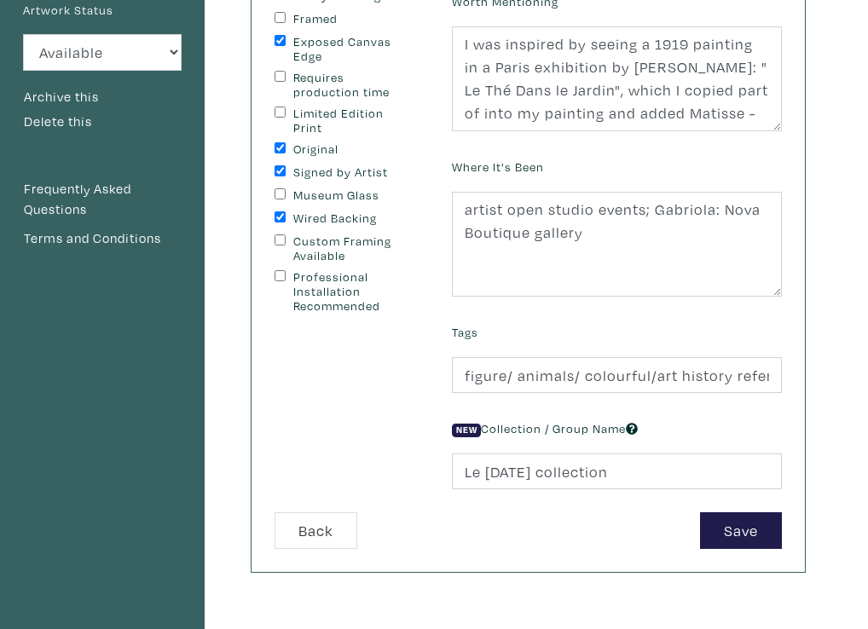
scroll to position [289, 0]
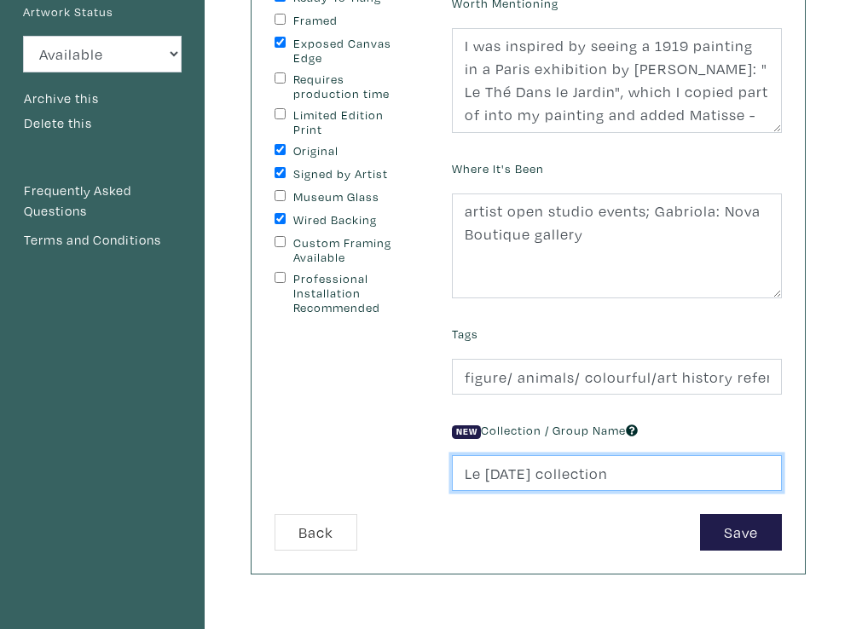
click at [625, 474] on input "Le Carnaval collection" at bounding box center [617, 473] width 330 height 37
type input "Le Carnaval"
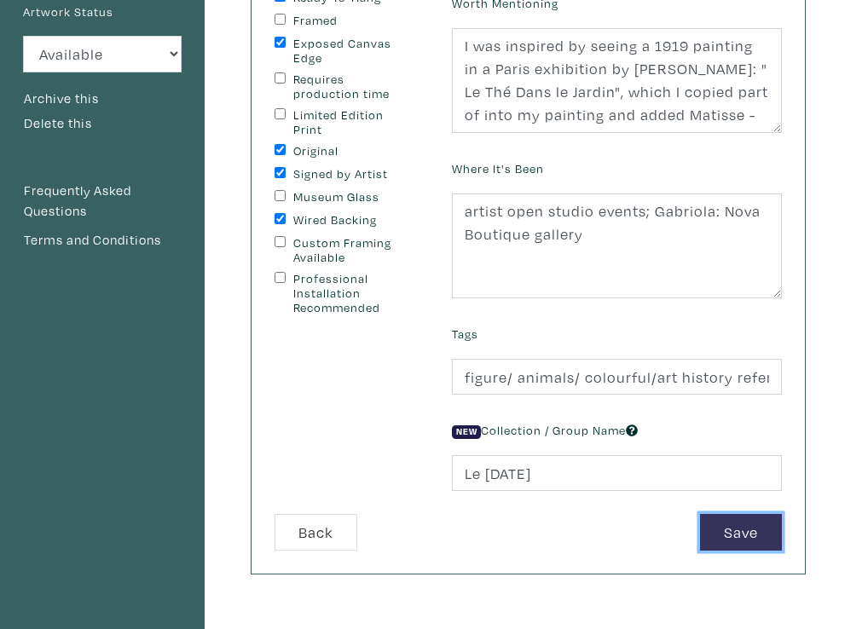
click at [736, 523] on button "Save" at bounding box center [741, 532] width 82 height 37
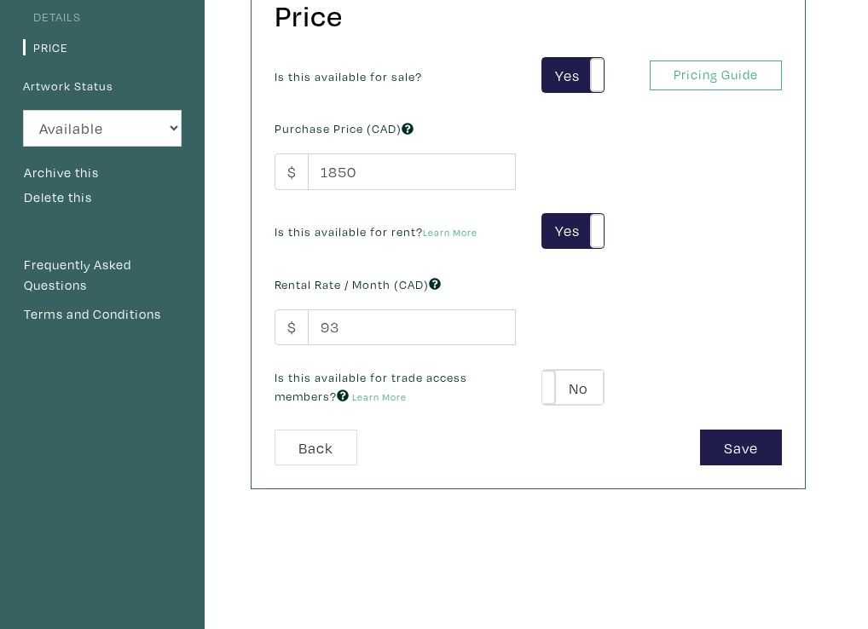
scroll to position [249, 0]
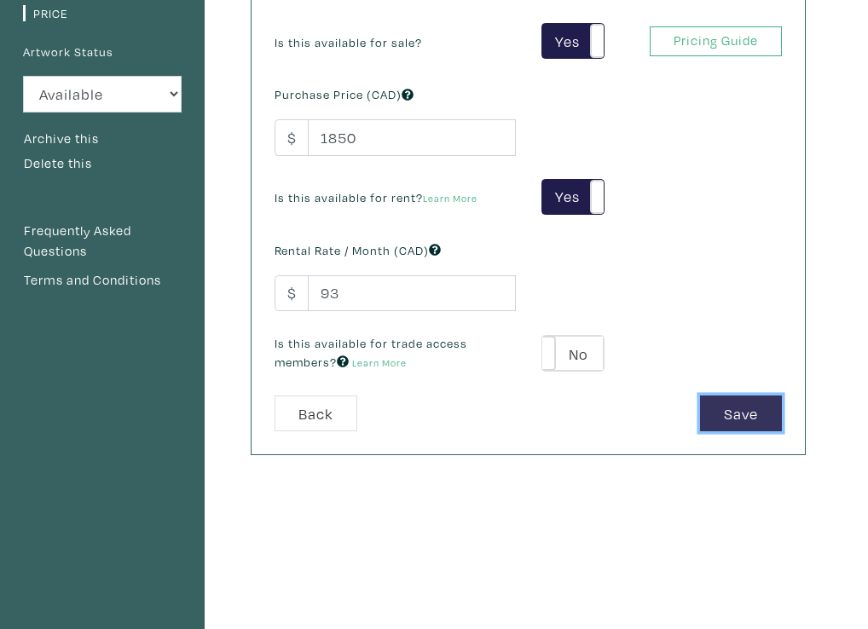
click at [734, 420] on button "Save" at bounding box center [741, 413] width 82 height 37
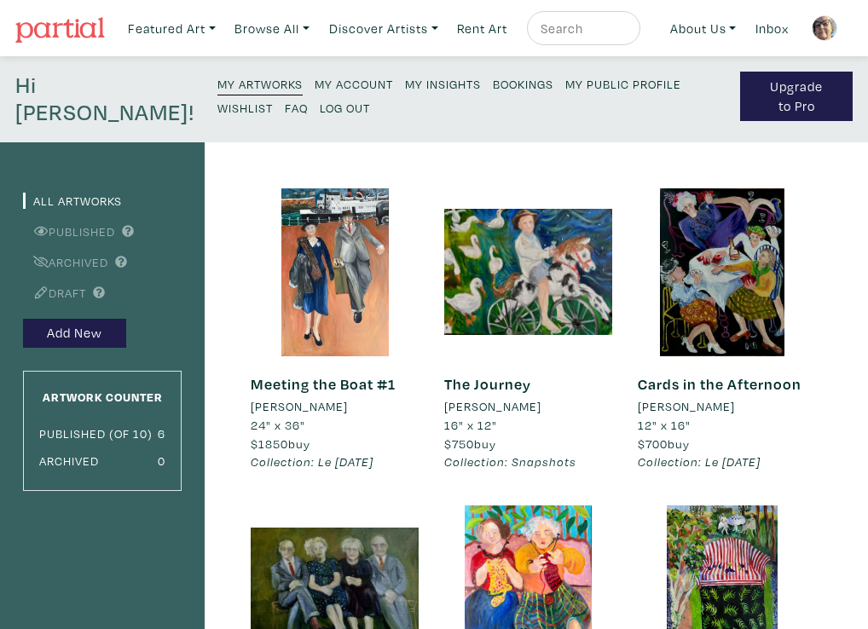
click at [574, 84] on small "My Public Profile" at bounding box center [623, 84] width 116 height 16
